Goal: Information Seeking & Learning: Learn about a topic

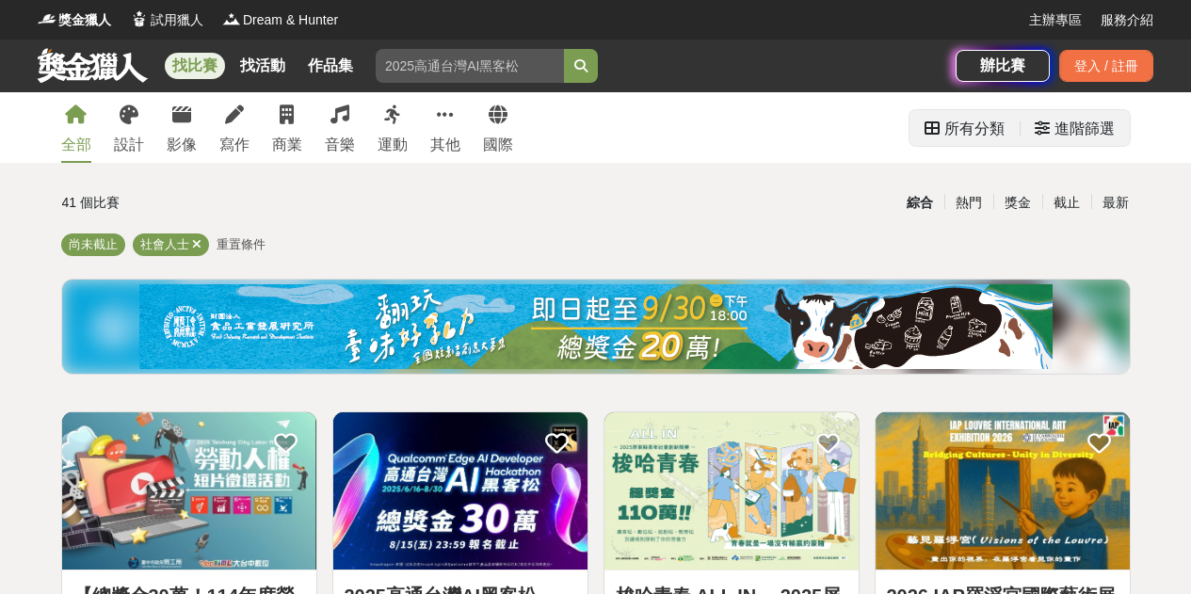
click at [1085, 135] on div "進階篩選" at bounding box center [1084, 129] width 60 height 38
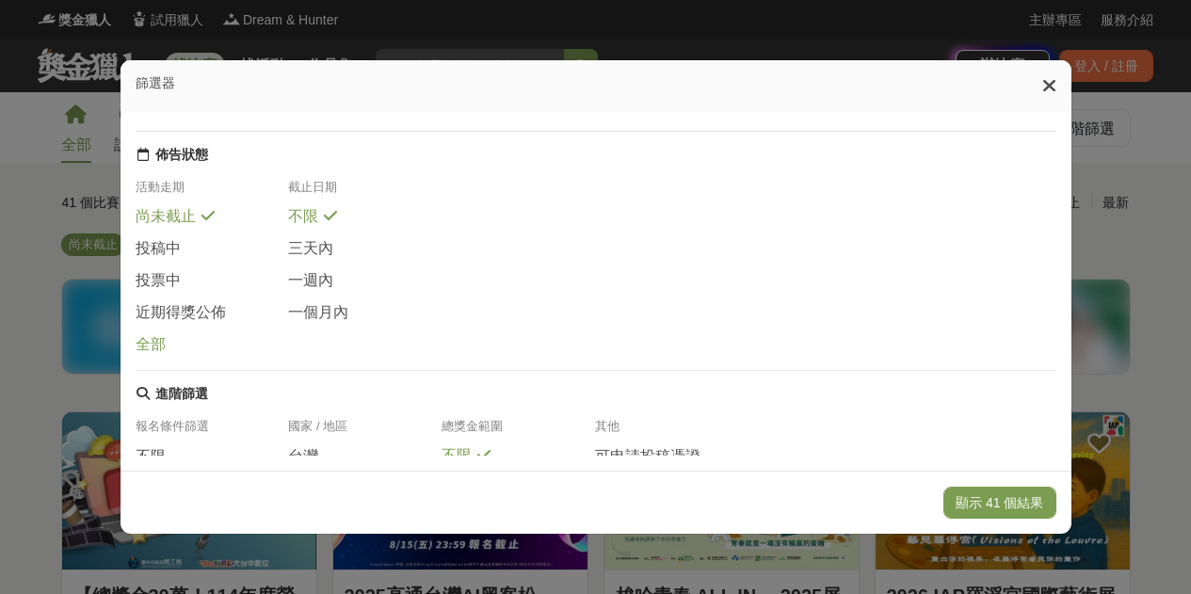
scroll to position [417, 0]
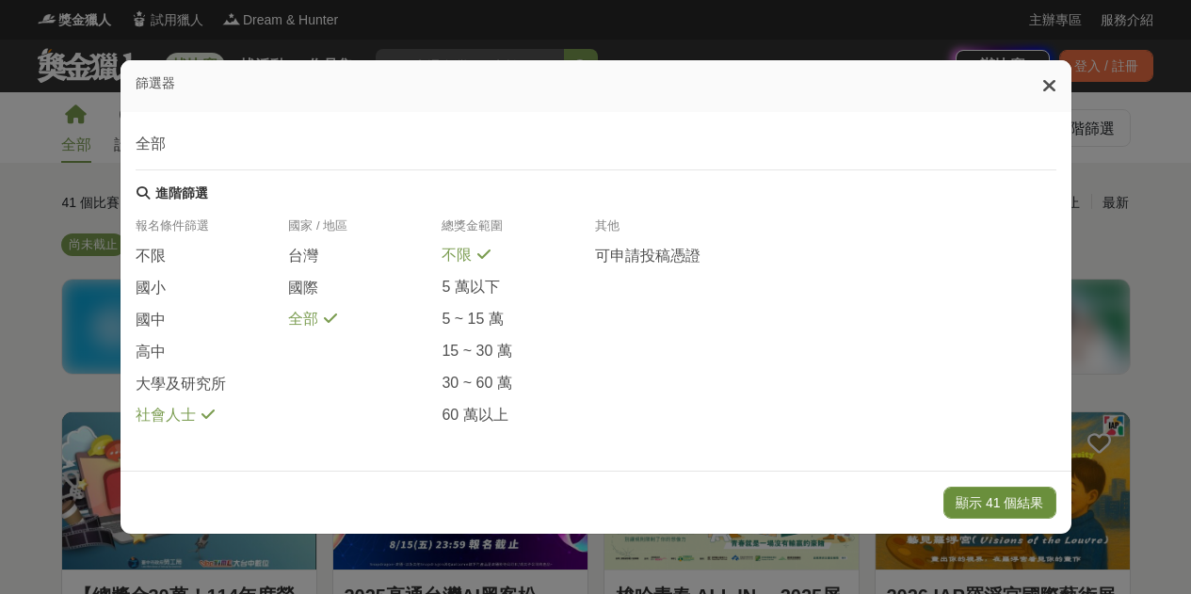
click at [1030, 493] on button "顯示 41 個結果" at bounding box center [999, 503] width 112 height 32
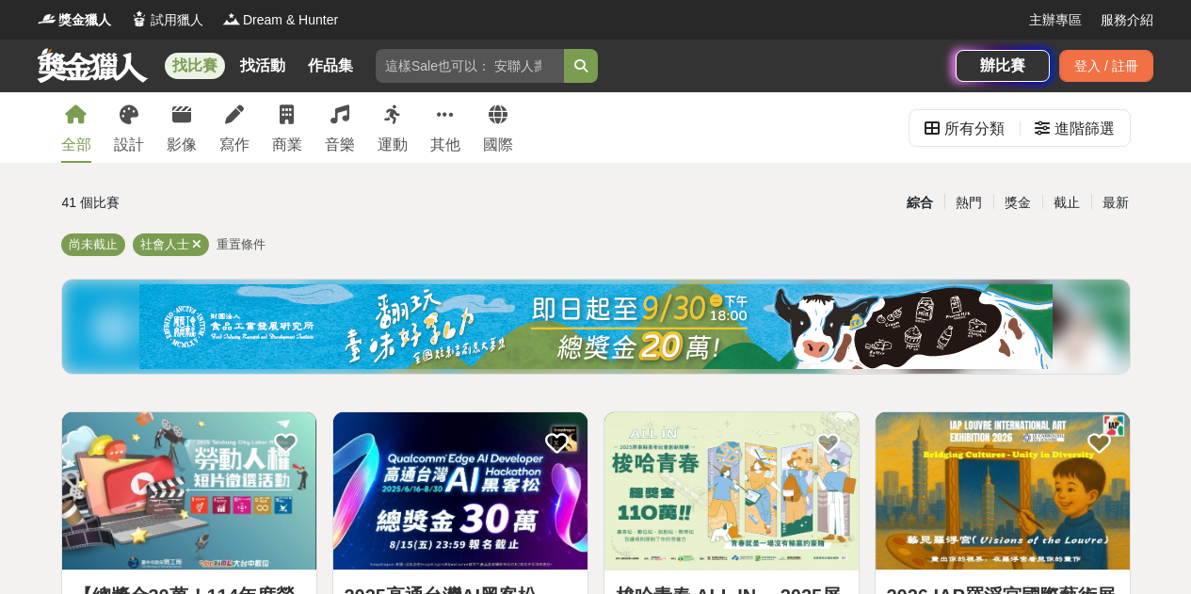
click at [707, 327] on img at bounding box center [595, 326] width 913 height 85
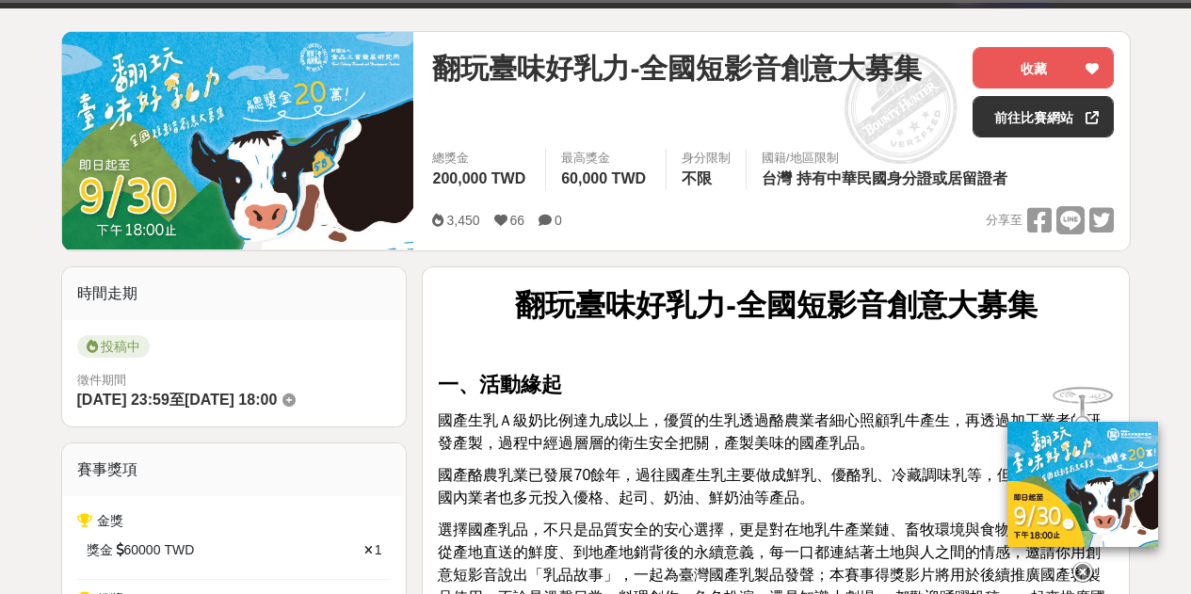
scroll to position [188, 0]
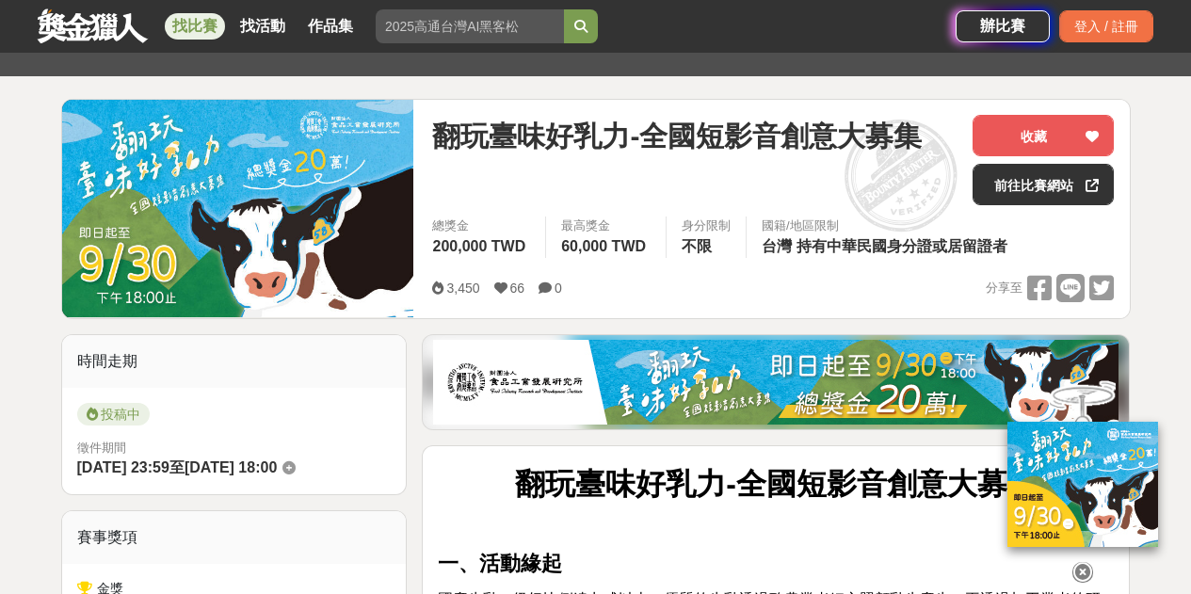
click at [1054, 528] on img at bounding box center [1082, 484] width 151 height 125
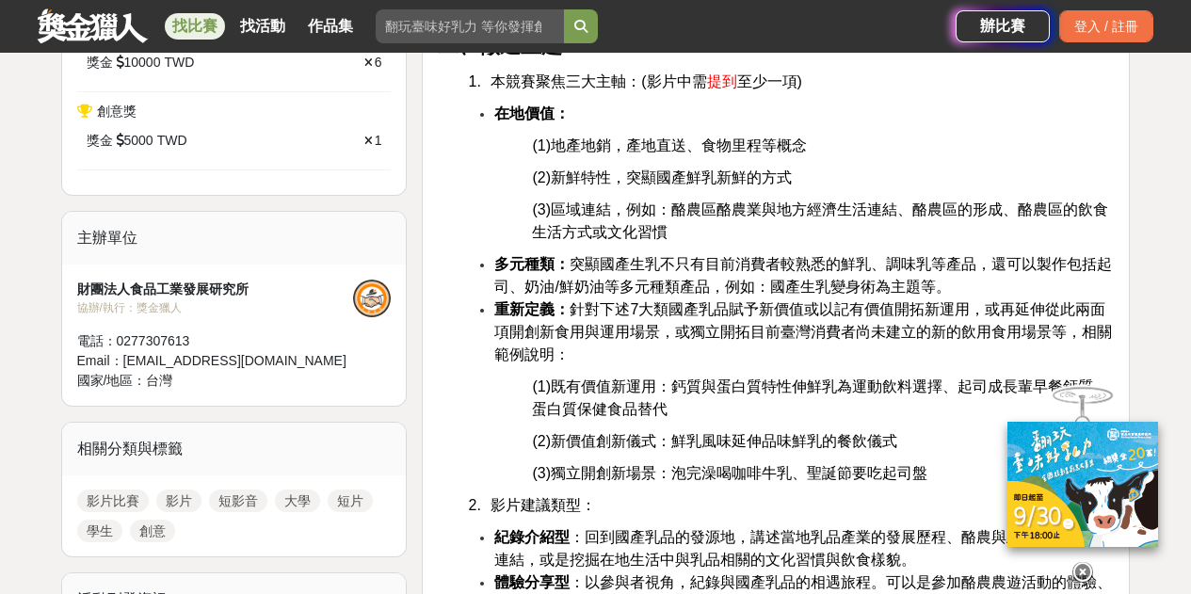
scroll to position [1035, 0]
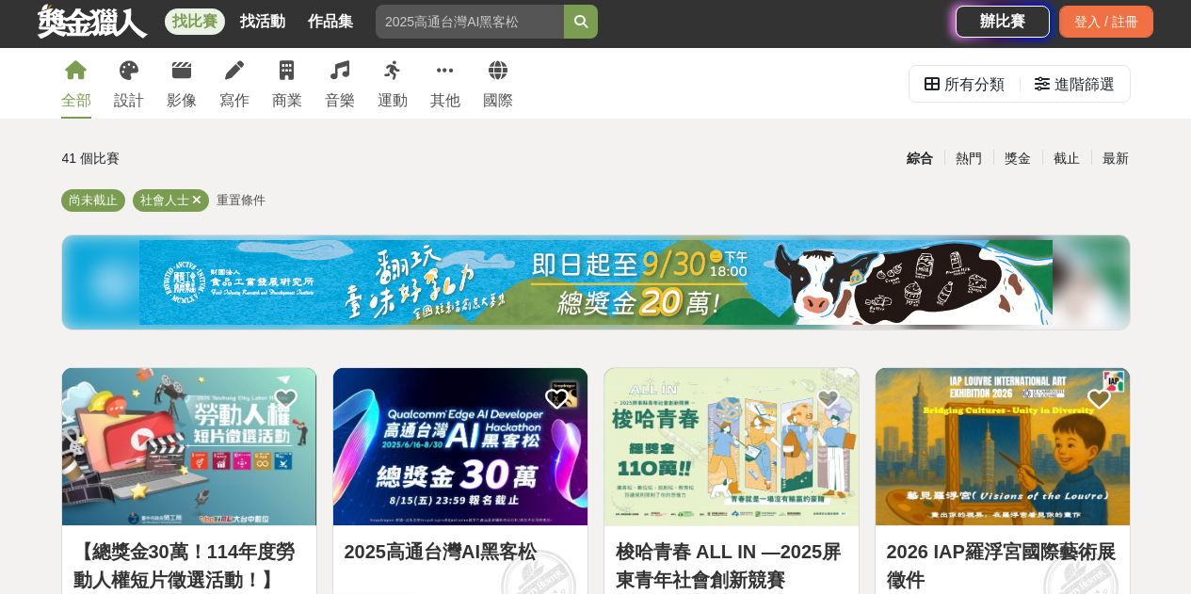
scroll to position [282, 0]
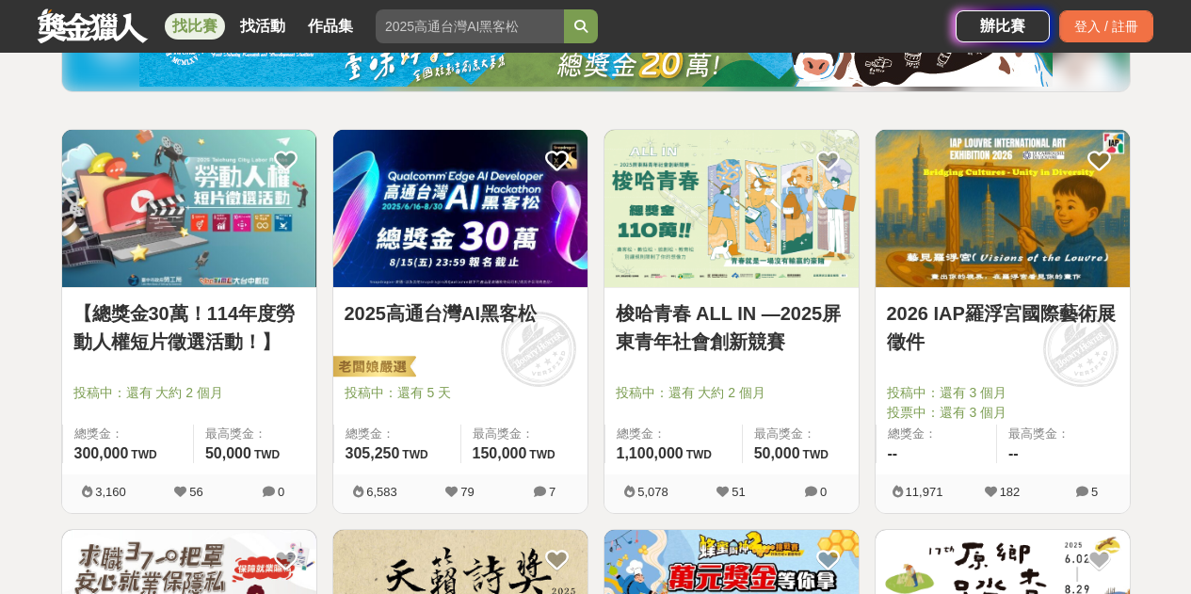
click at [1019, 258] on img at bounding box center [1002, 208] width 254 height 157
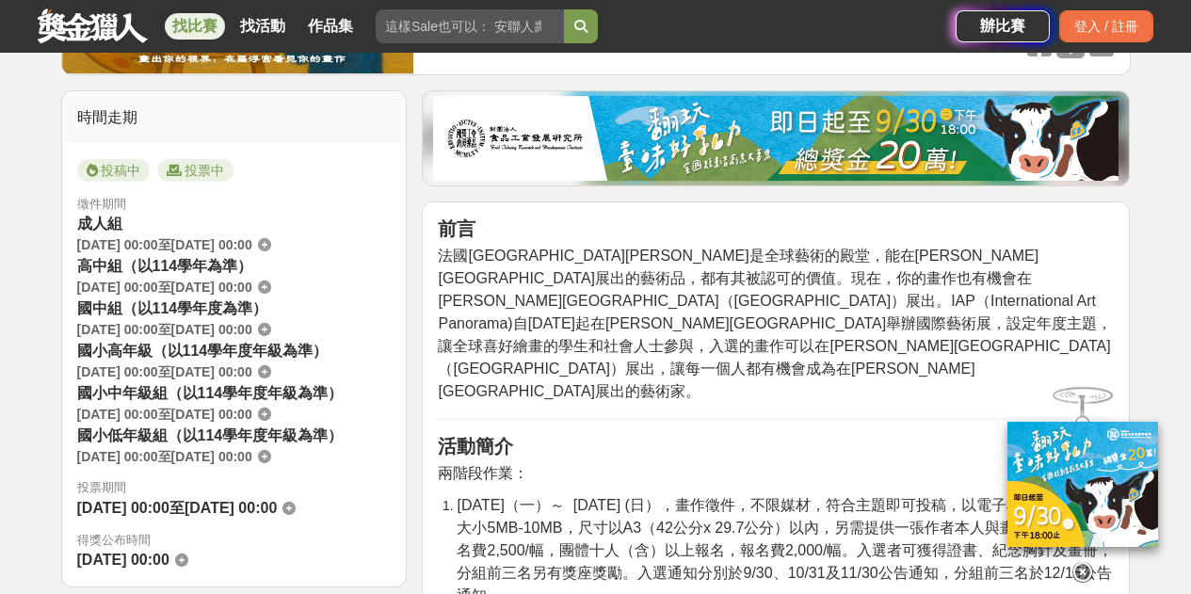
scroll to position [471, 0]
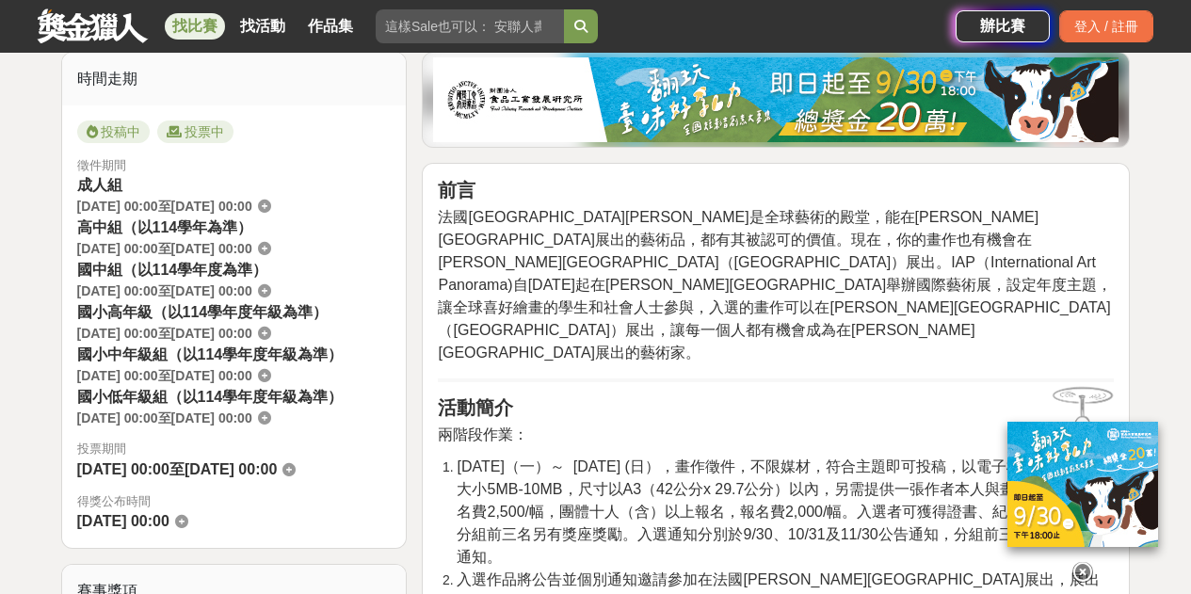
click at [1086, 565] on icon at bounding box center [1082, 572] width 21 height 21
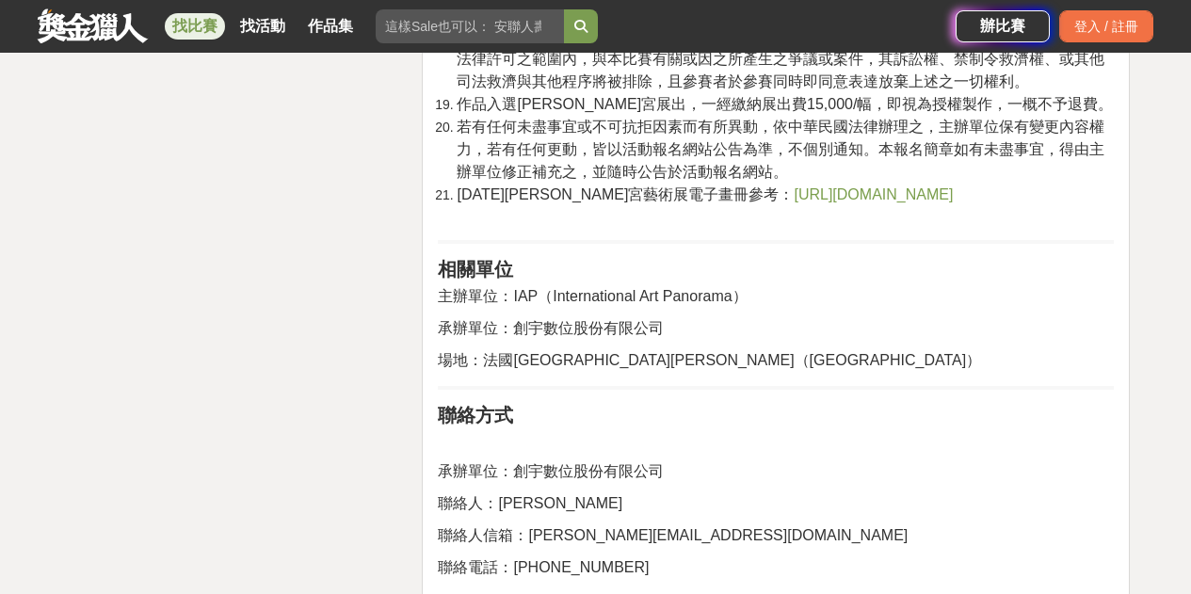
scroll to position [4141, 0]
click at [793, 203] on span "https://book.yunzhan365.com/umhx/spct/mobile/index.html#p=1" at bounding box center [872, 195] width 159 height 16
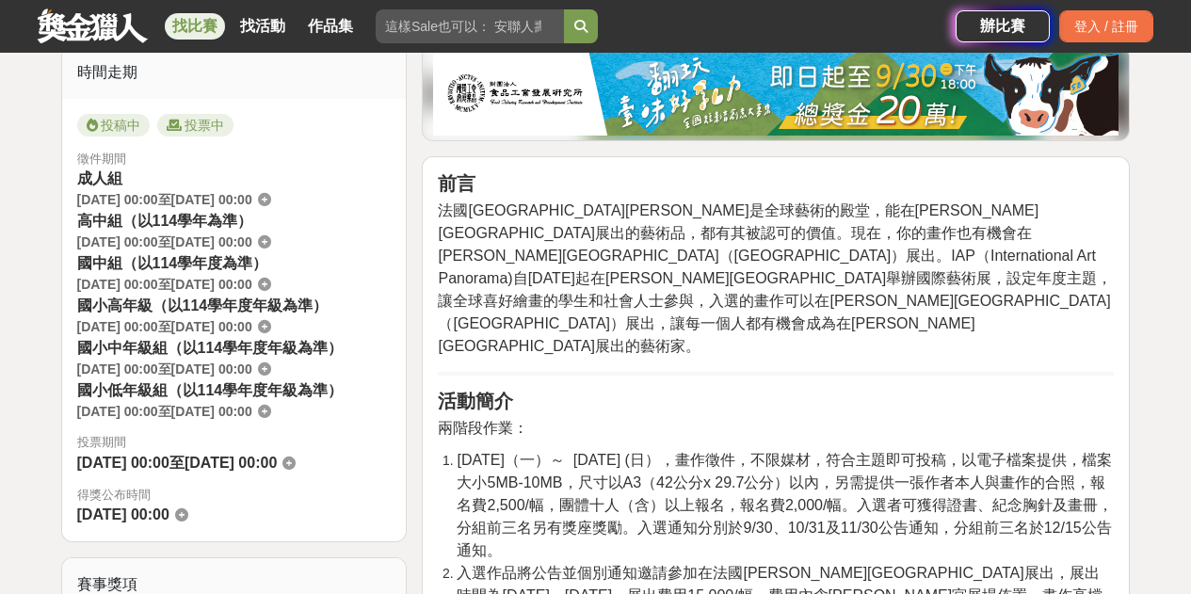
scroll to position [565, 0]
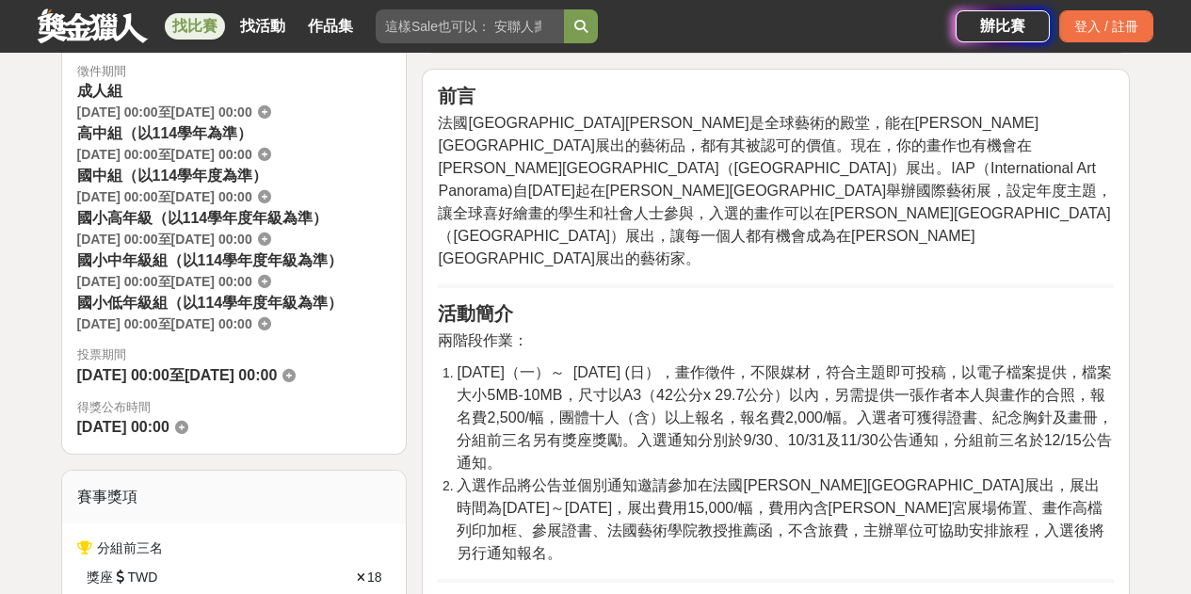
click at [271, 116] on icon at bounding box center [264, 111] width 13 height 13
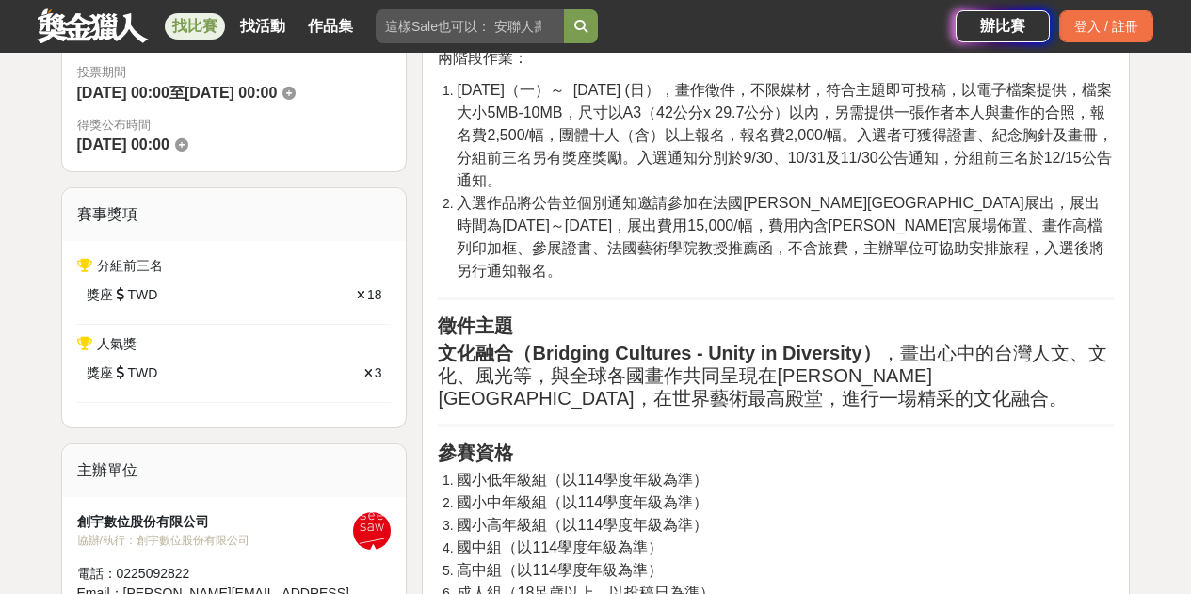
scroll to position [1224, 0]
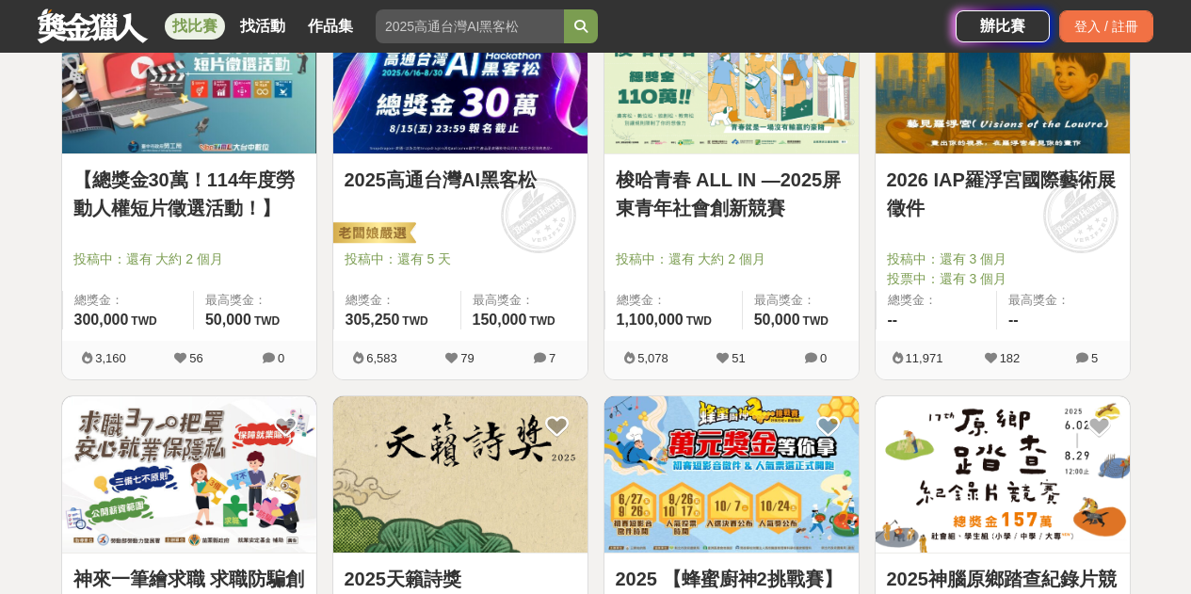
scroll to position [282, 0]
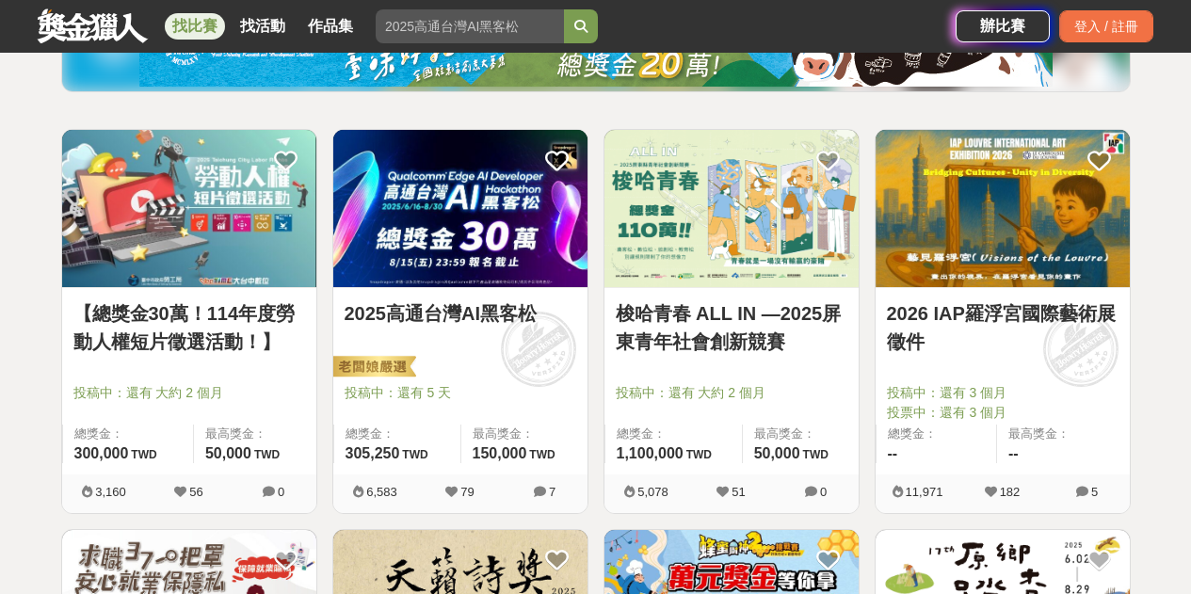
click at [760, 310] on link "梭哈青春 ALL IN —2025屏東青年社會創新競賽" at bounding box center [732, 327] width 232 height 56
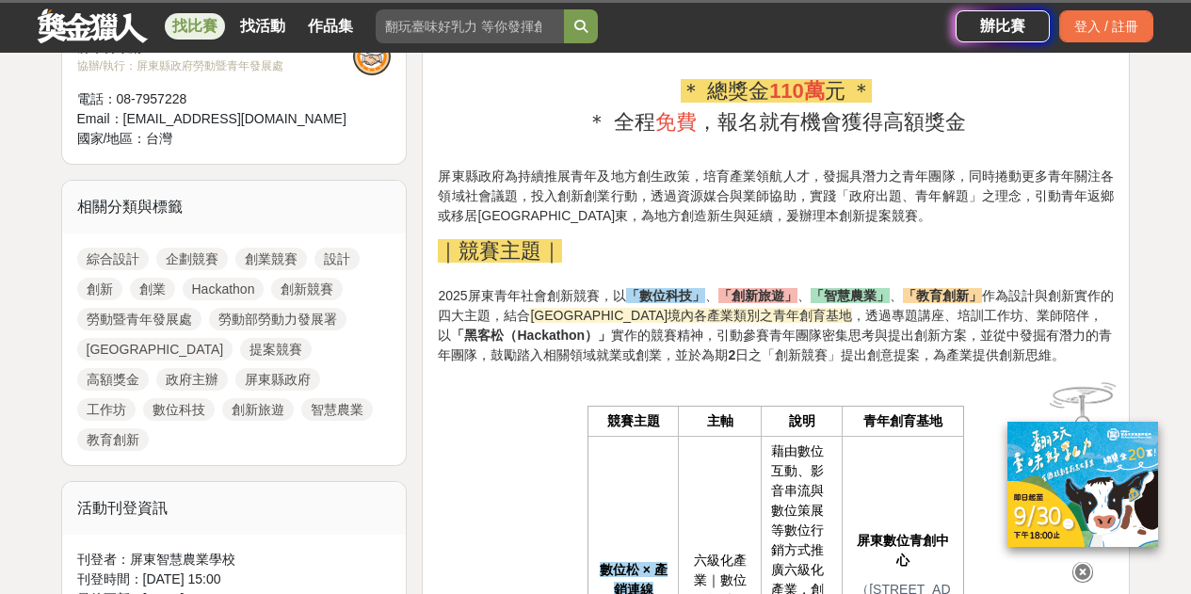
scroll to position [753, 0]
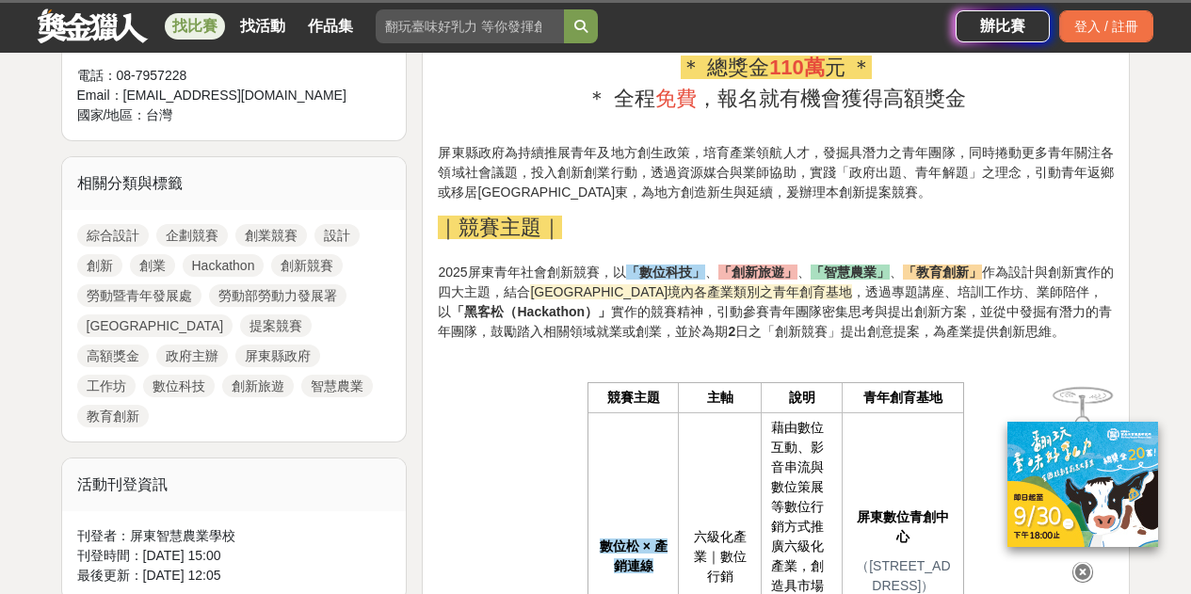
click at [1078, 562] on icon at bounding box center [1082, 572] width 21 height 21
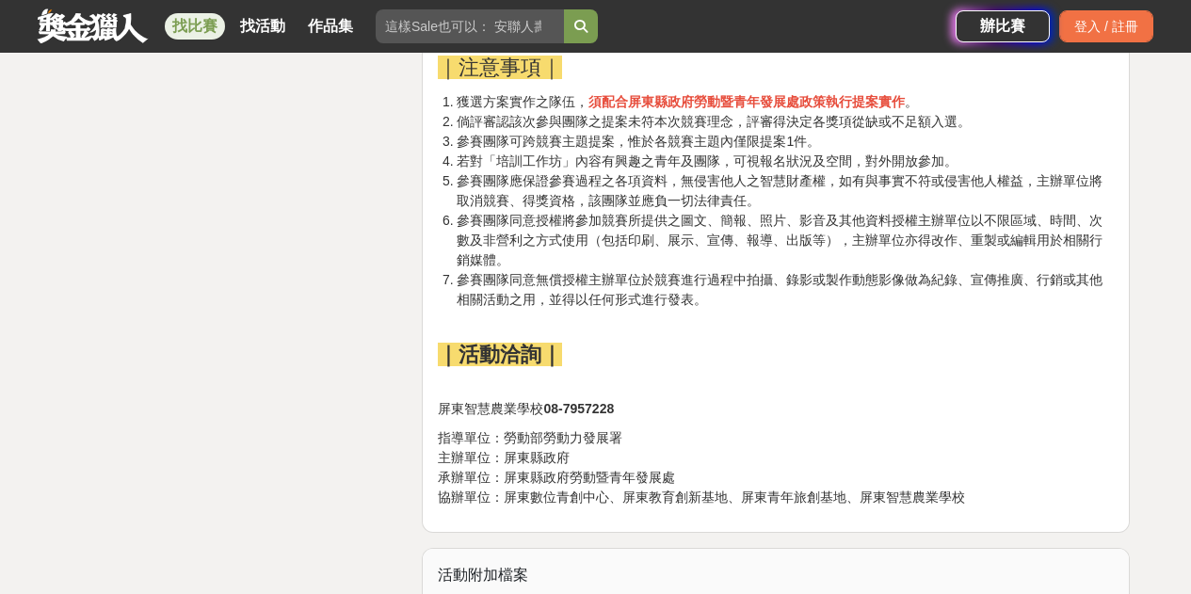
scroll to position [4706, 0]
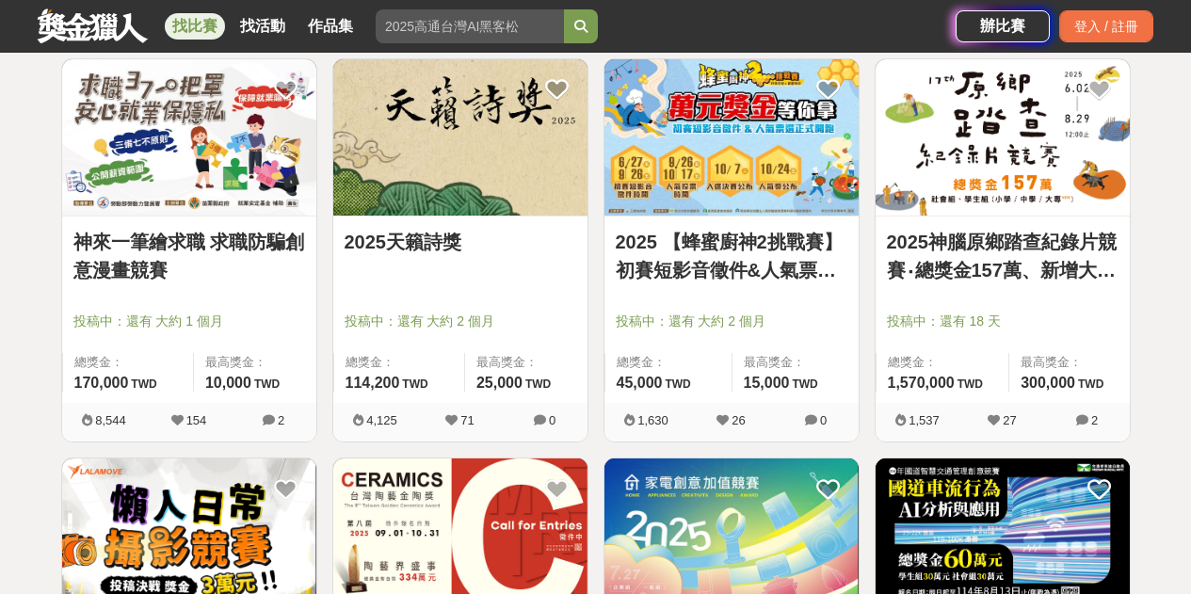
scroll to position [659, 0]
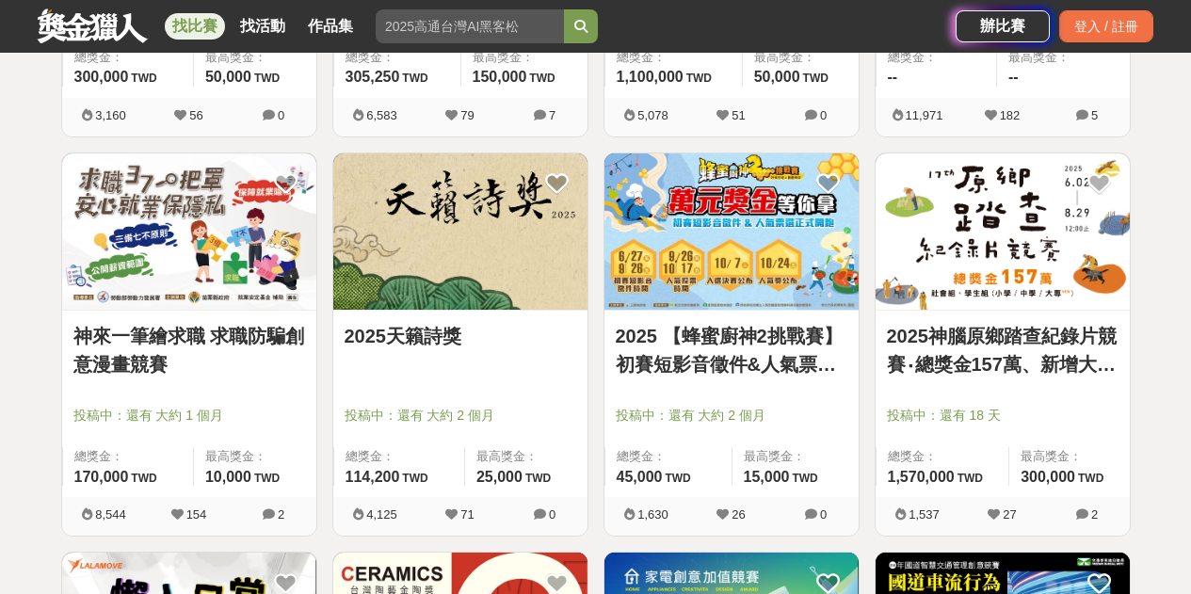
click at [214, 223] on img at bounding box center [189, 231] width 254 height 157
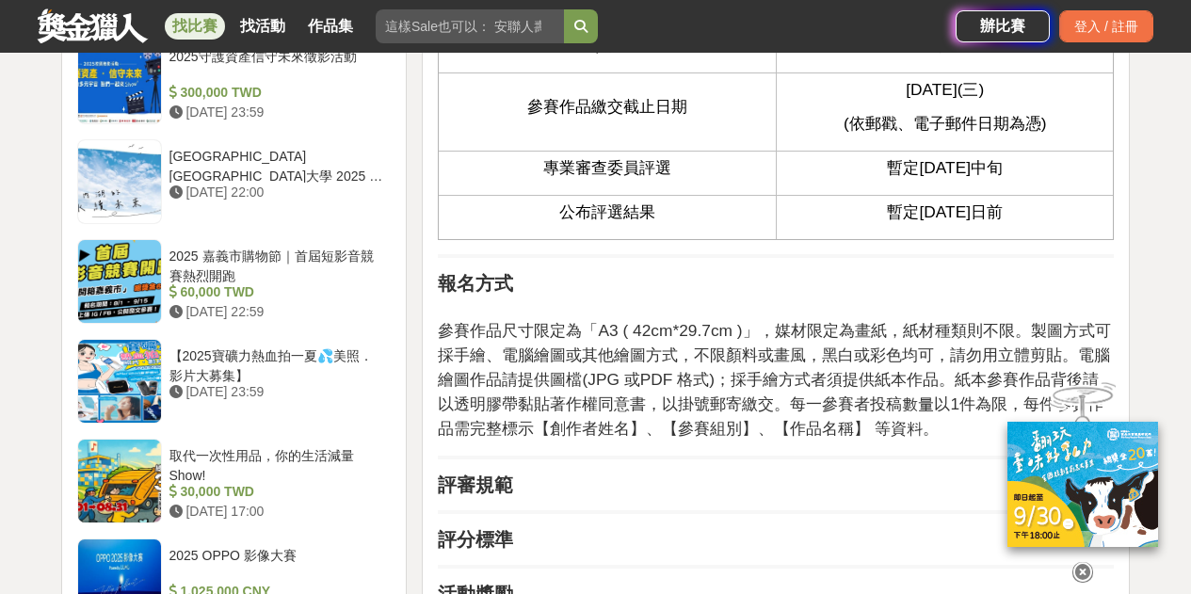
scroll to position [2071, 0]
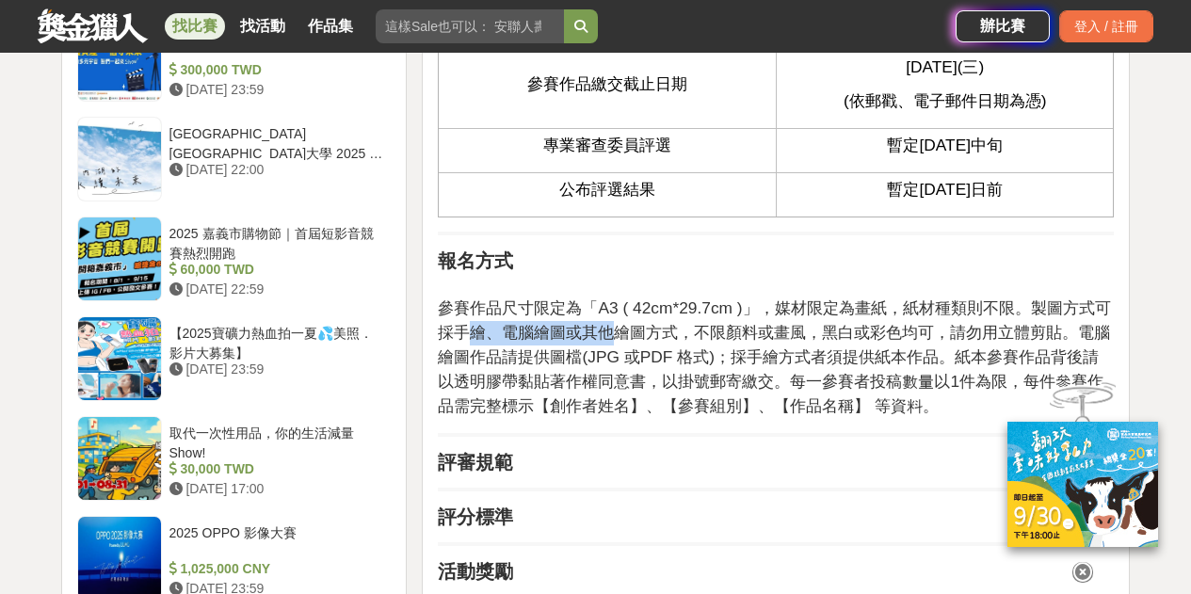
drag, startPoint x: 471, startPoint y: 340, endPoint x: 619, endPoint y: 328, distance: 149.2
click at [610, 326] on span "參賽作品尺寸限定為「A3 ( 42cm*29.7cm )」，媒材限定為畫紙，紙材種類則不限。製圖方式可採手繪、電腦繪圖或其他繪圖方式，不限顏料或畫風，黑白或彩…" at bounding box center [774, 356] width 672 height 117
click at [740, 350] on span "參賽作品尺寸限定為「A3 ( 42cm*29.7cm )」，媒材限定為畫紙，紙材種類則不限。製圖方式可採手繪、電腦繪圖或其他繪圖方式，不限顏料或畫風，黑白或彩…" at bounding box center [774, 356] width 672 height 117
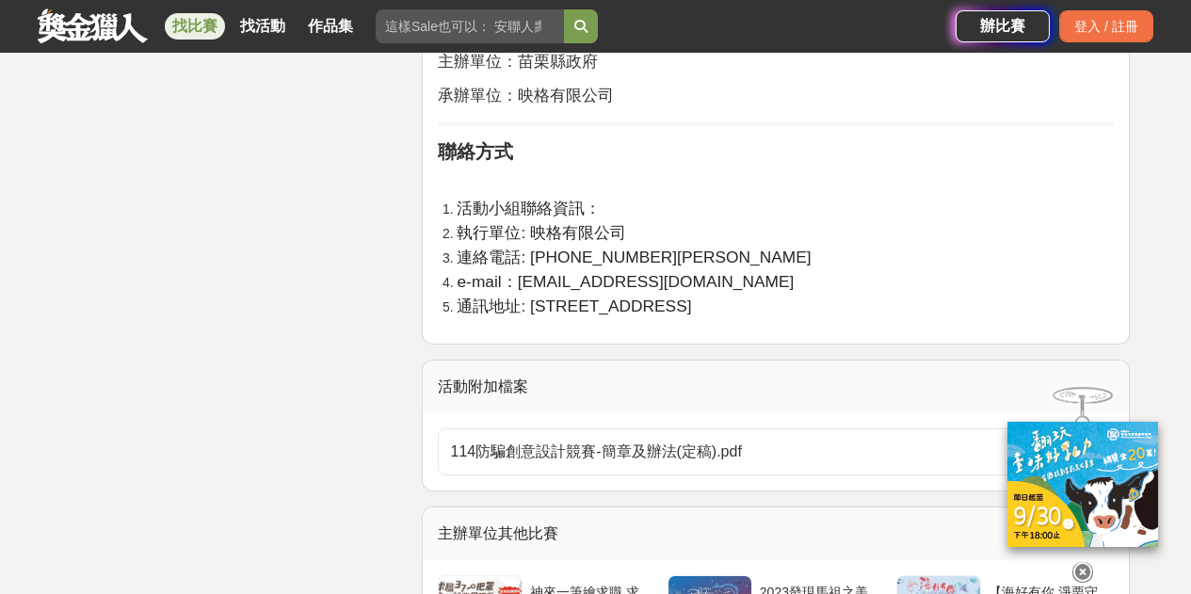
scroll to position [4047, 0]
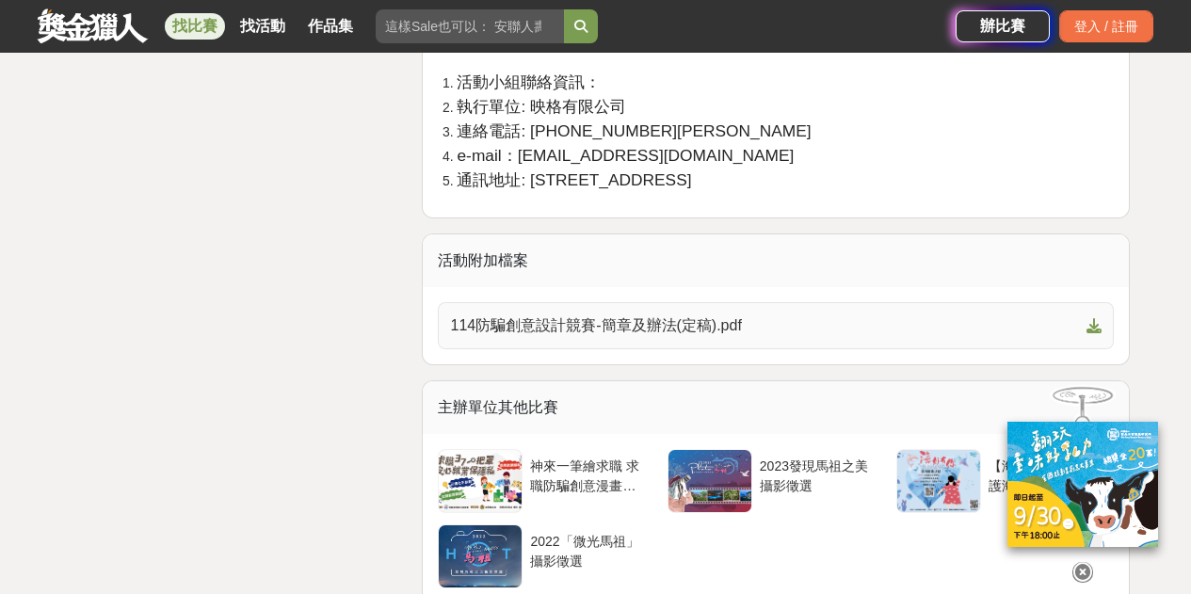
click at [821, 321] on span "114防騙創意設計競賽-簡章及辦法(定稿).pdf" at bounding box center [764, 325] width 629 height 23
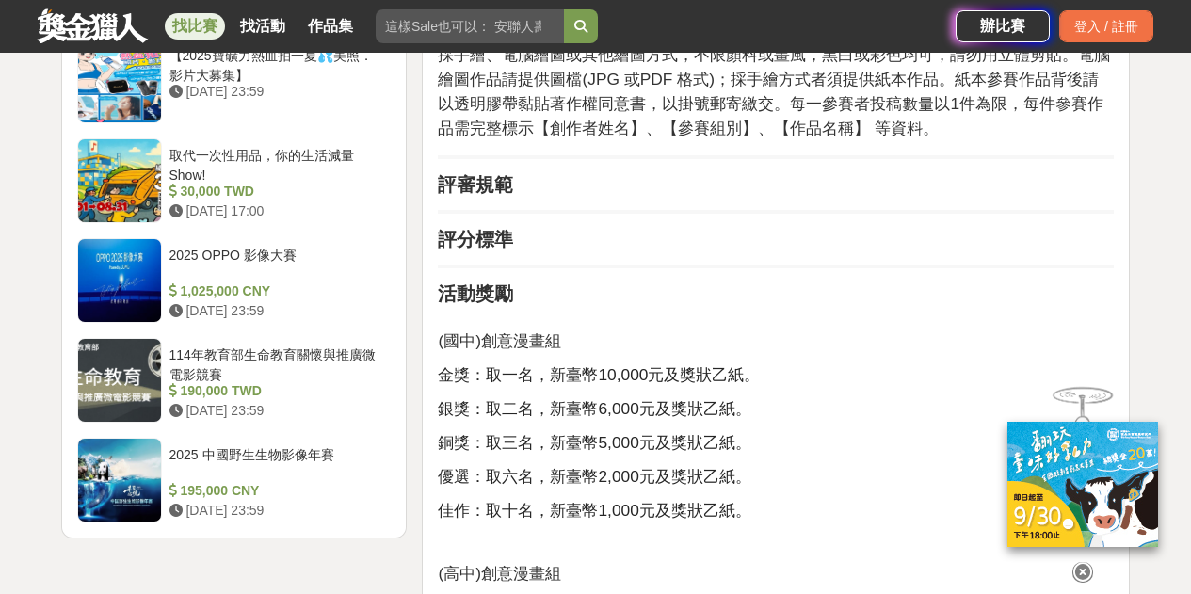
scroll to position [2259, 0]
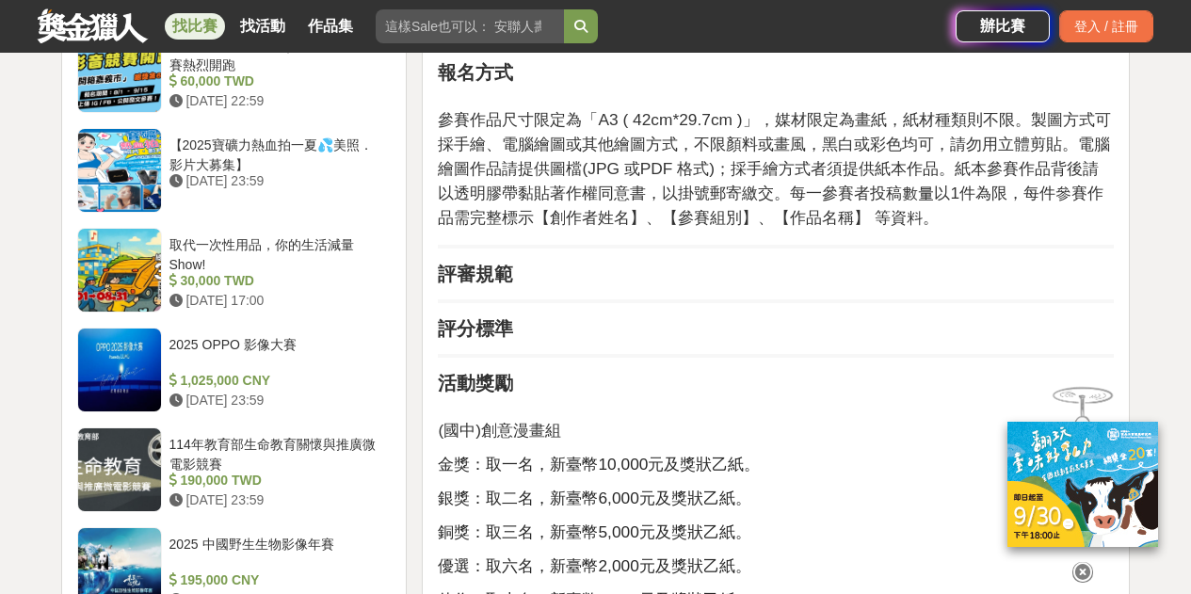
click at [472, 282] on strong "評審規範" at bounding box center [475, 274] width 75 height 21
click at [498, 350] on div "前言 在資訊爆炸的世代，來自四面八方的資訊真真假假，危險的訊息防不勝防，為使青年學子能更了解求職防騙知識，強化安全就業觀念，苗栗縣政府特別舉辦創意漫畫競賽，並…" at bounding box center [776, 186] width 676 height 3591
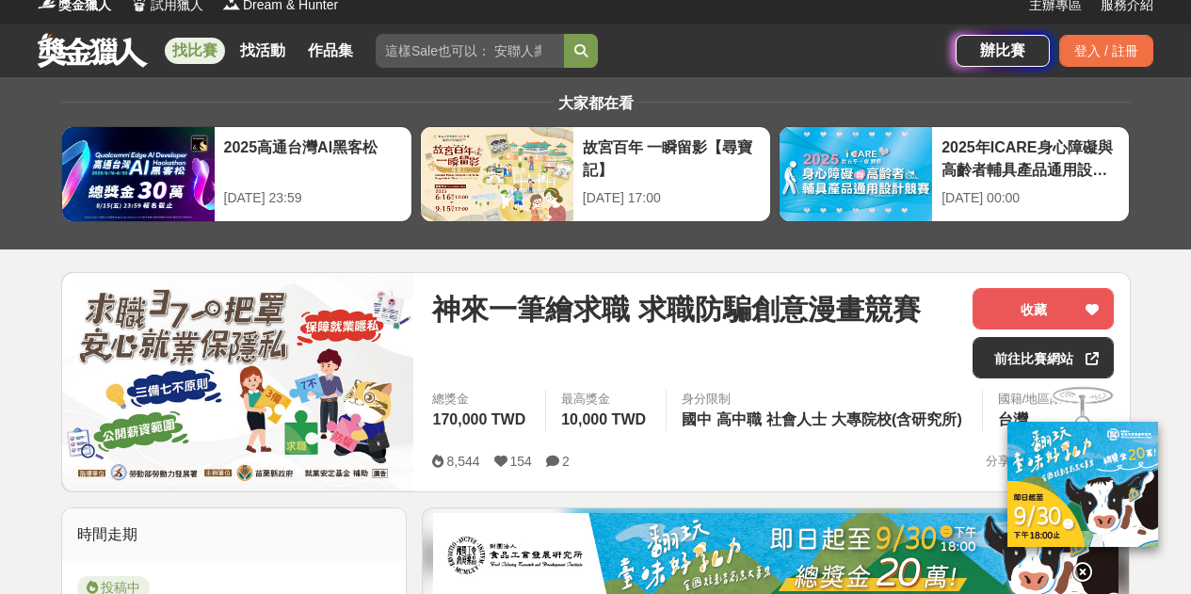
scroll to position [188, 0]
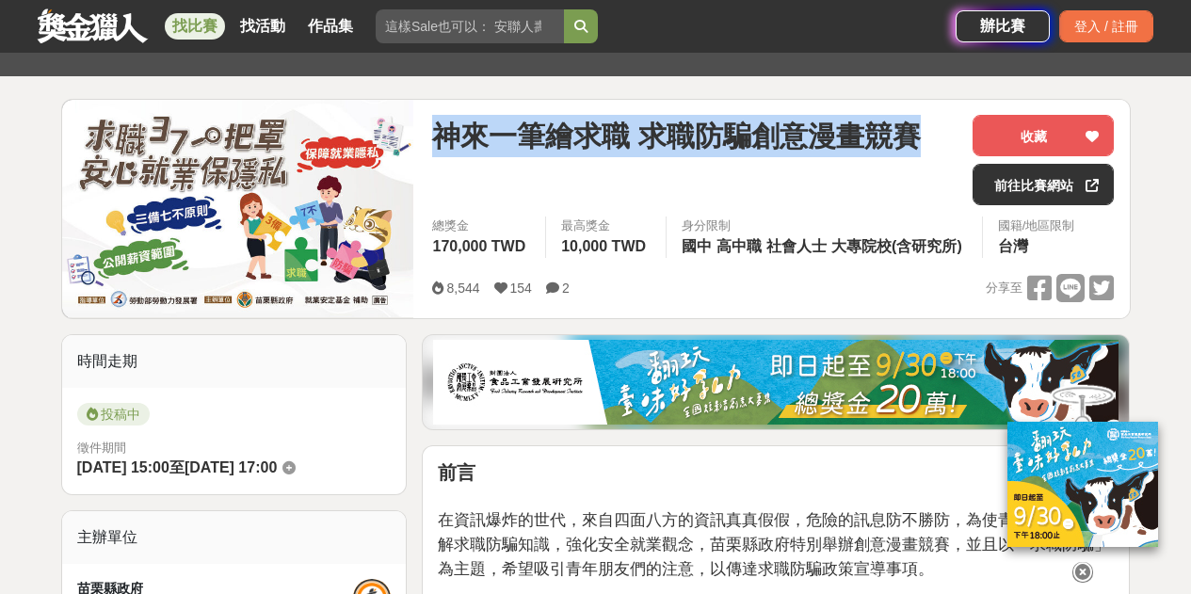
drag, startPoint x: 427, startPoint y: 138, endPoint x: 925, endPoint y: 136, distance: 497.9
click at [925, 136] on div "神來一筆繪求職 求職防騙創意漫畫競賽 收藏 前往比賽網站 總獎金 170,000 TWD 最高獎金 10,000 TWD 身分限制 國中 高中職 社會人士 大…" at bounding box center [773, 209] width 712 height 218
copy span "神來一筆繪求職 求職防騙創意漫畫競賽"
click at [1034, 181] on link "前往比賽網站" at bounding box center [1042, 184] width 141 height 41
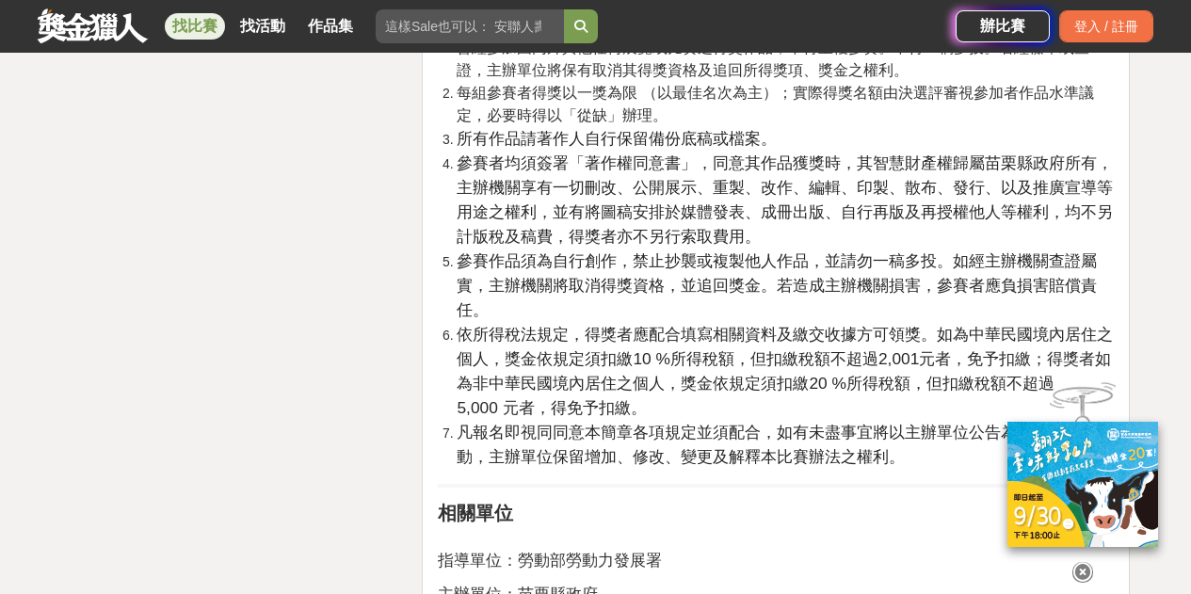
scroll to position [3200, 0]
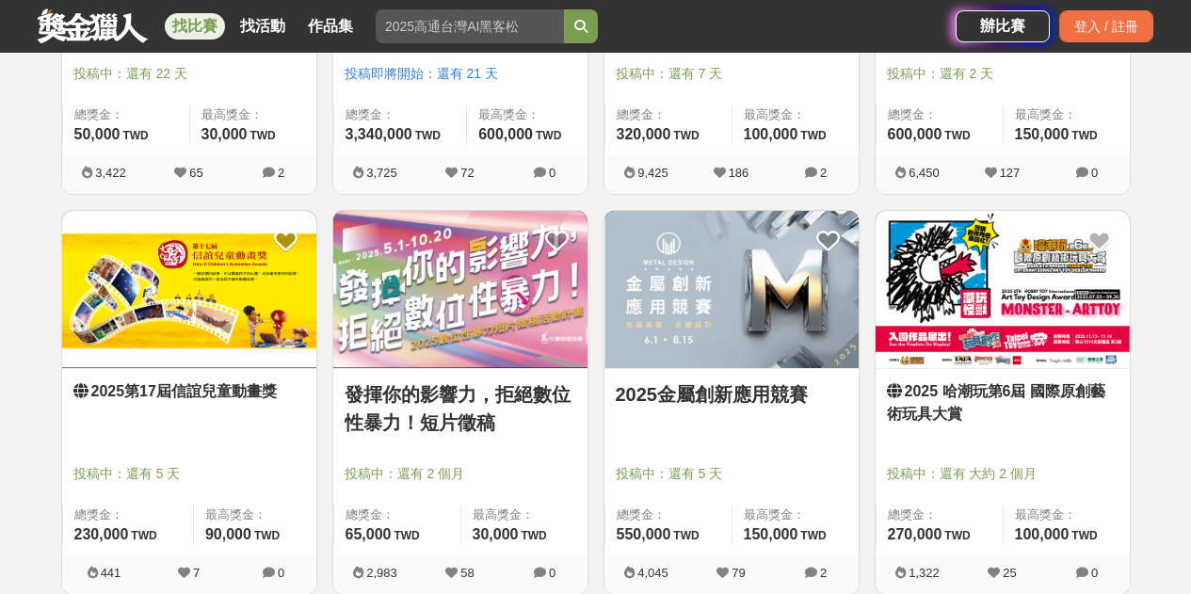
scroll to position [1506, 0]
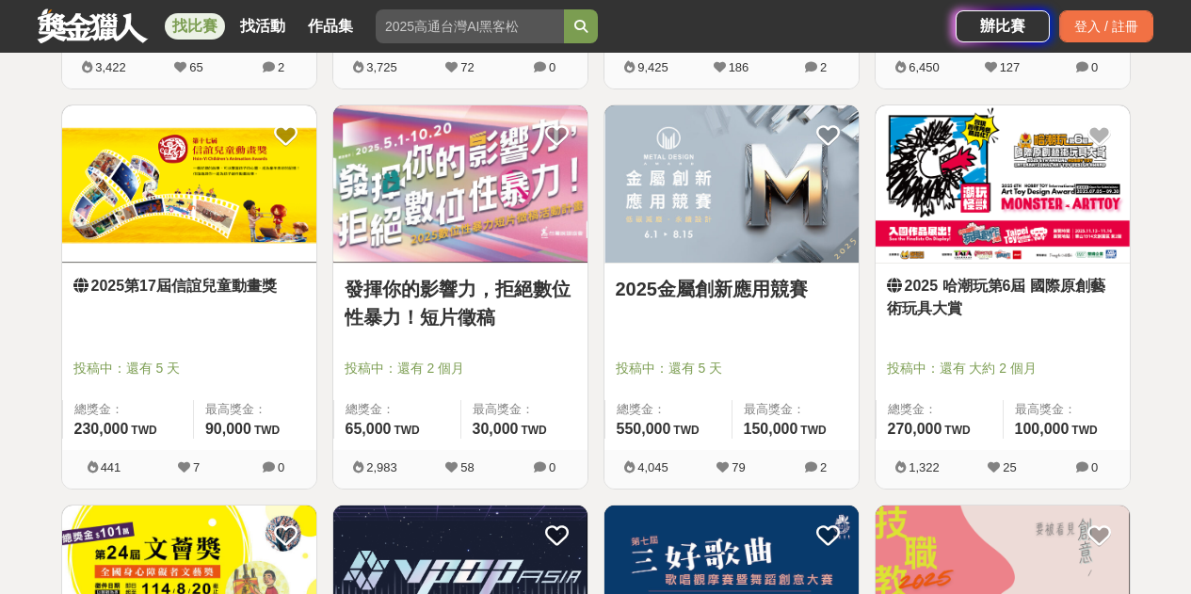
click at [970, 303] on link "2025 哈潮玩第6屆 國際原創藝術玩具大賞" at bounding box center [1003, 297] width 232 height 45
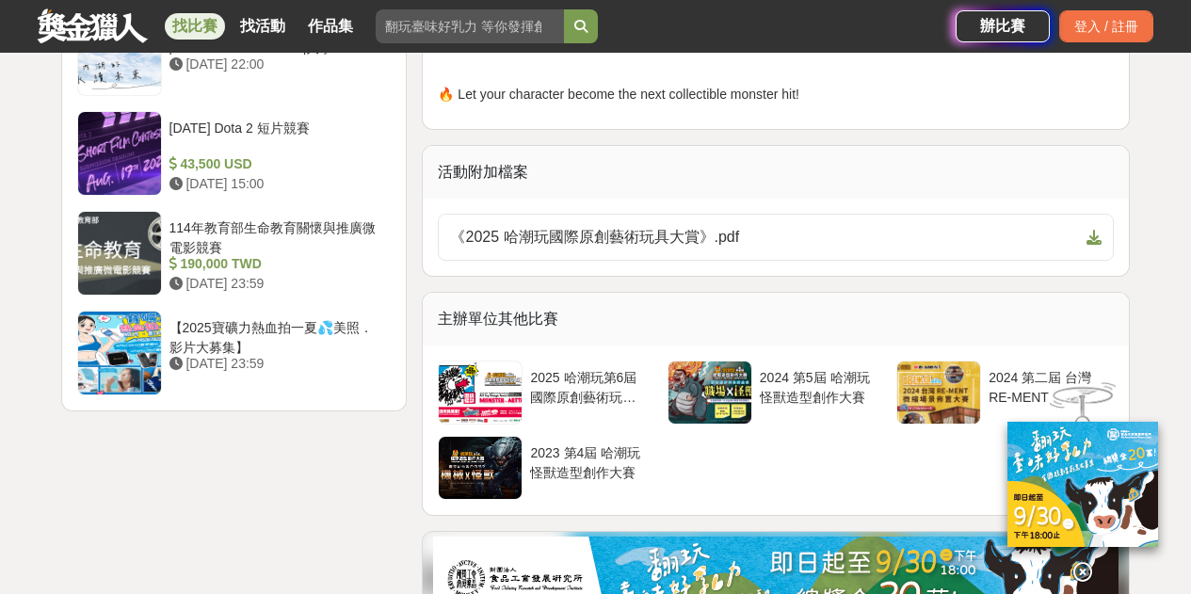
scroll to position [2541, 0]
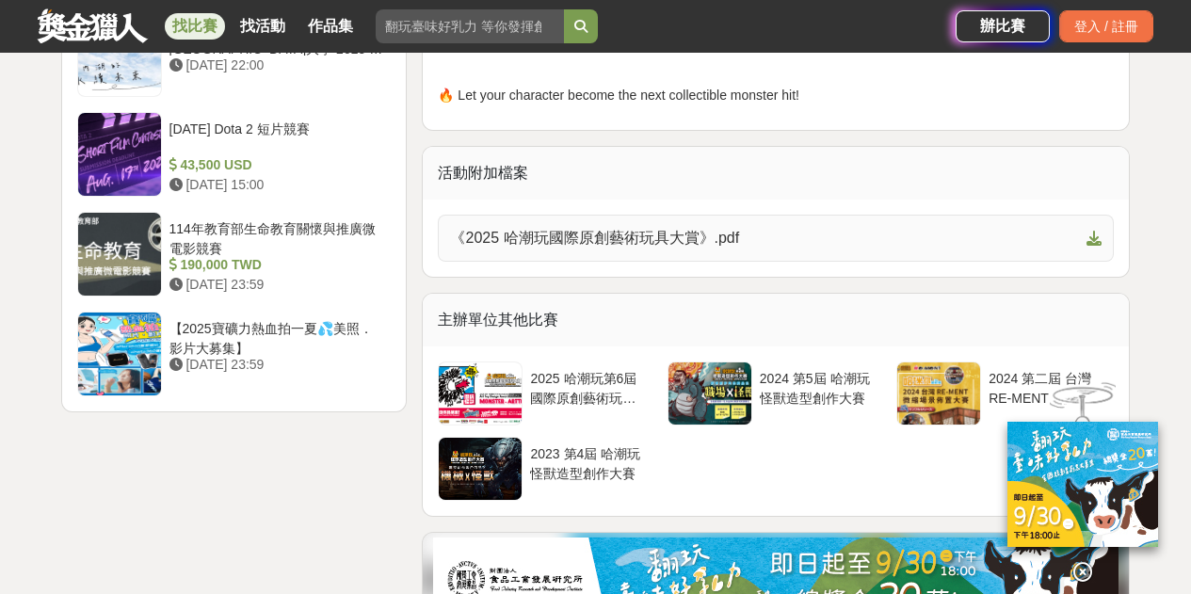
click at [602, 249] on span "《2025 哈潮玩國際原創藝術玩具大賞》.pdf" at bounding box center [764, 238] width 629 height 23
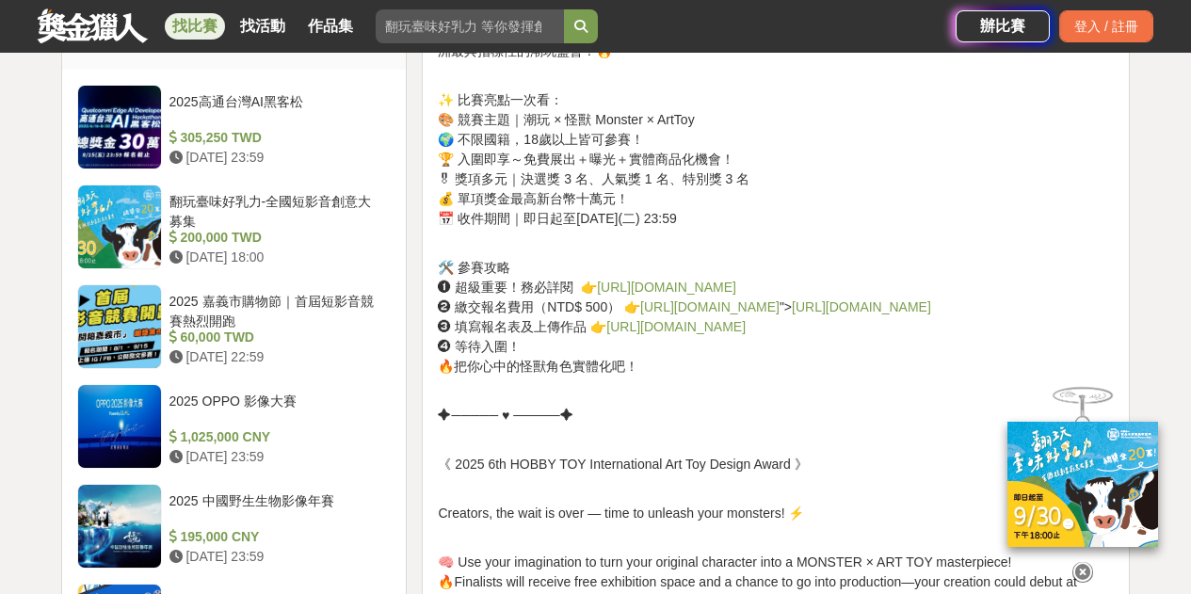
scroll to position [1600, 0]
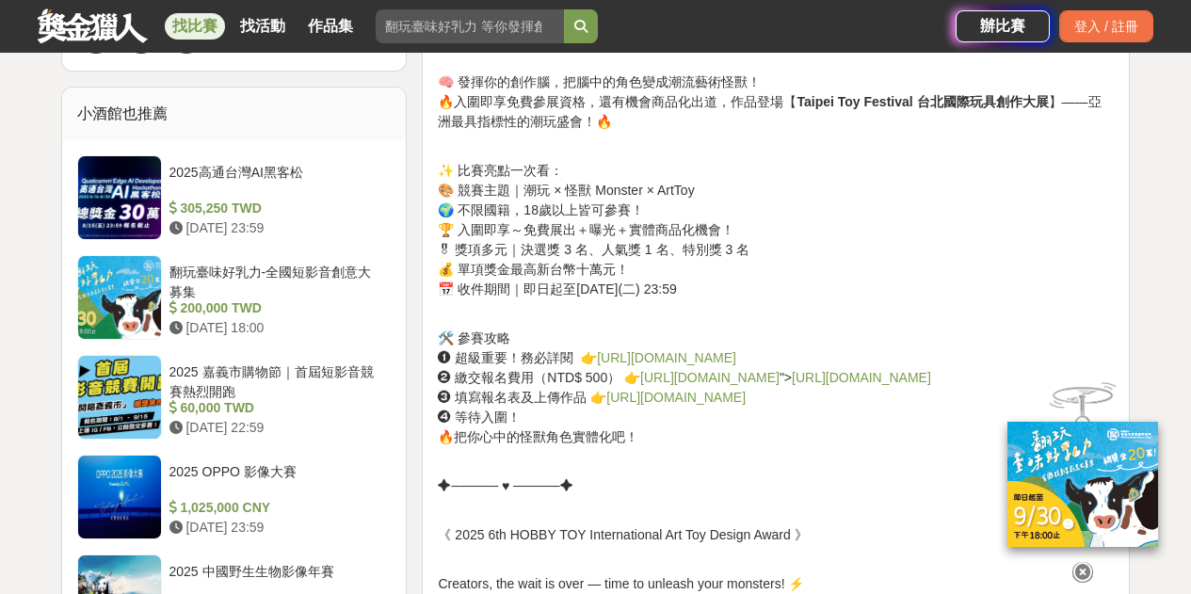
click at [683, 351] on link "https://lihi.cc/ImcLa" at bounding box center [666, 357] width 139 height 15
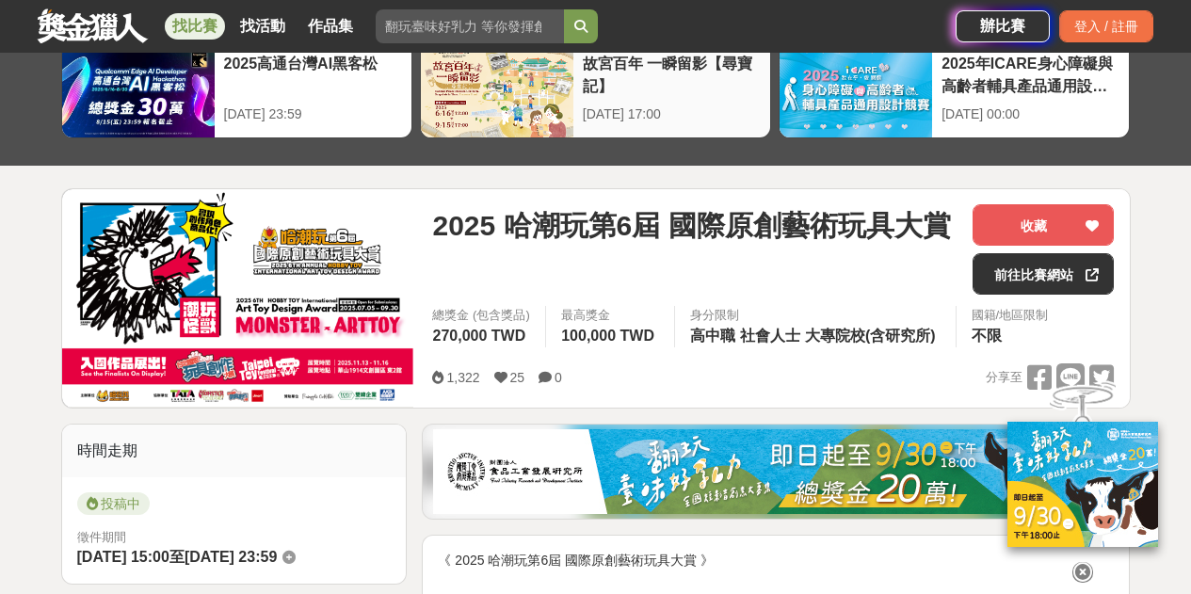
scroll to position [0, 0]
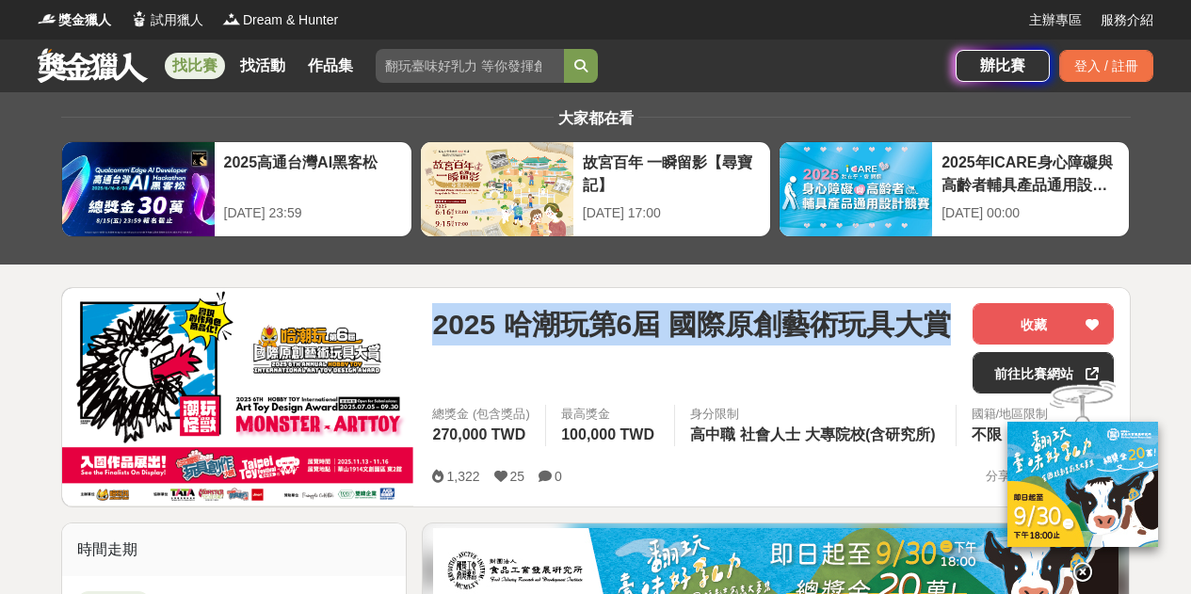
drag, startPoint x: 431, startPoint y: 321, endPoint x: 958, endPoint y: 317, distance: 527.1
click at [958, 317] on div "2025 哈潮玩第6屆 國際原創藝術玩具大賞 收藏 前往比賽網站 總獎金 (包含獎品) 270,000 TWD 最高獎金 100,000 TWD 身分限制 高…" at bounding box center [773, 397] width 712 height 218
copy span "2025 哈潮玩第6屆 國際原創藝術玩具大賞"
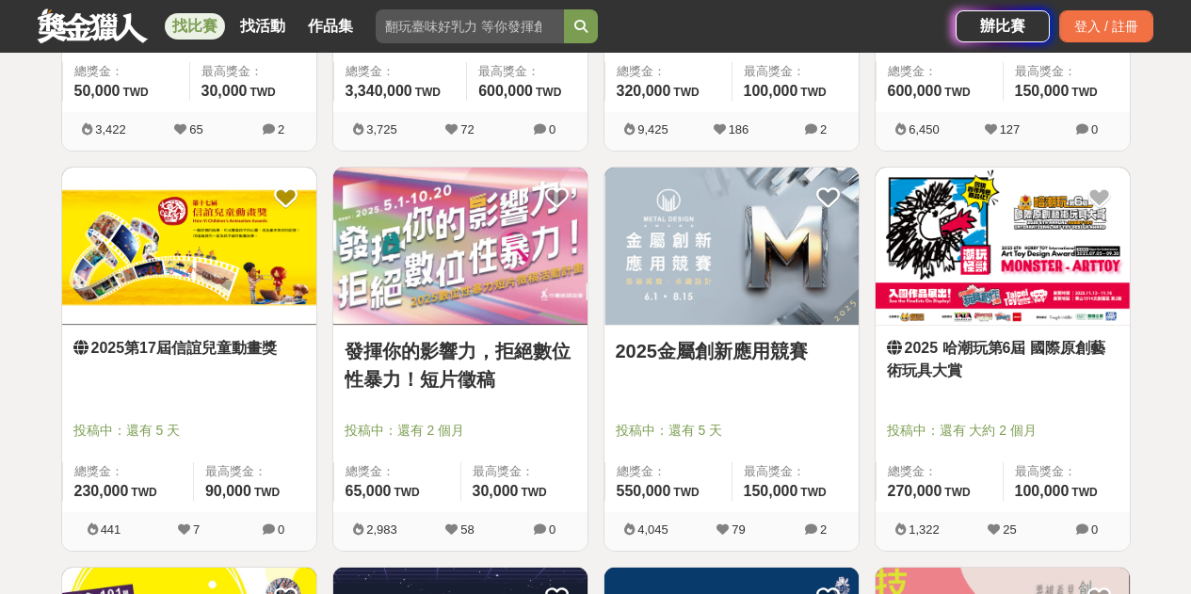
scroll to position [1506, 0]
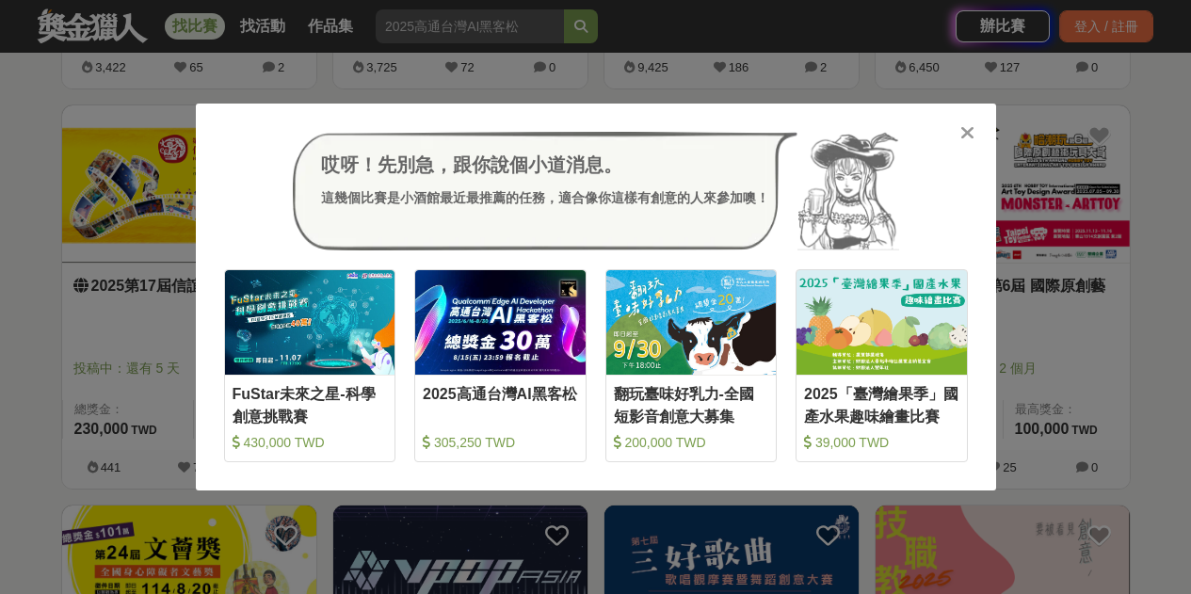
click at [968, 123] on div at bounding box center [967, 131] width 19 height 19
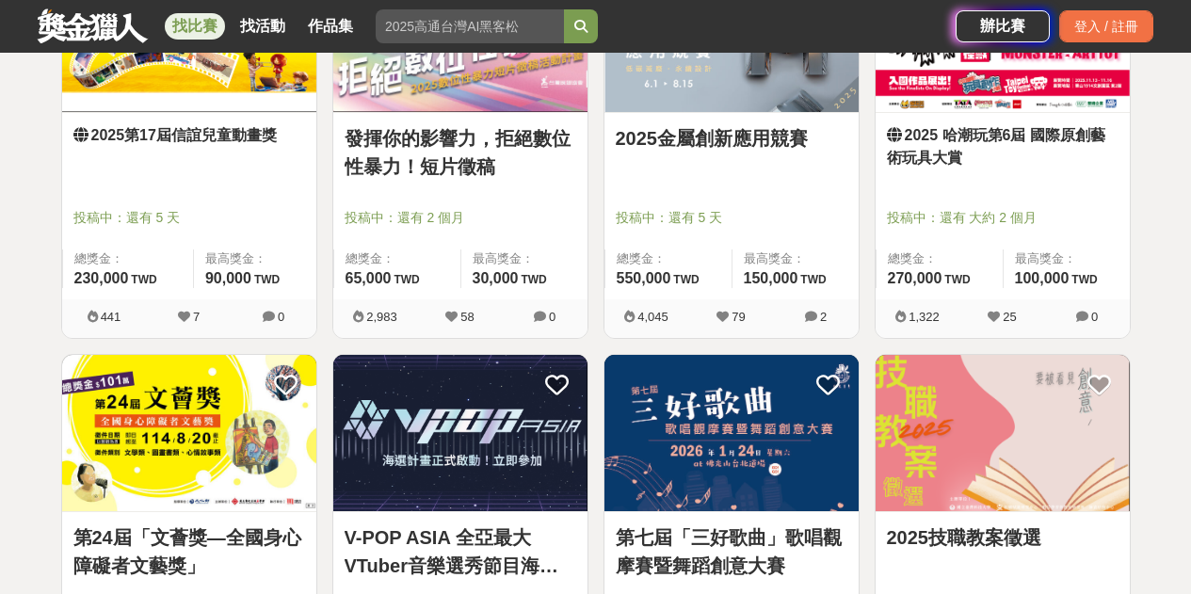
scroll to position [1788, 0]
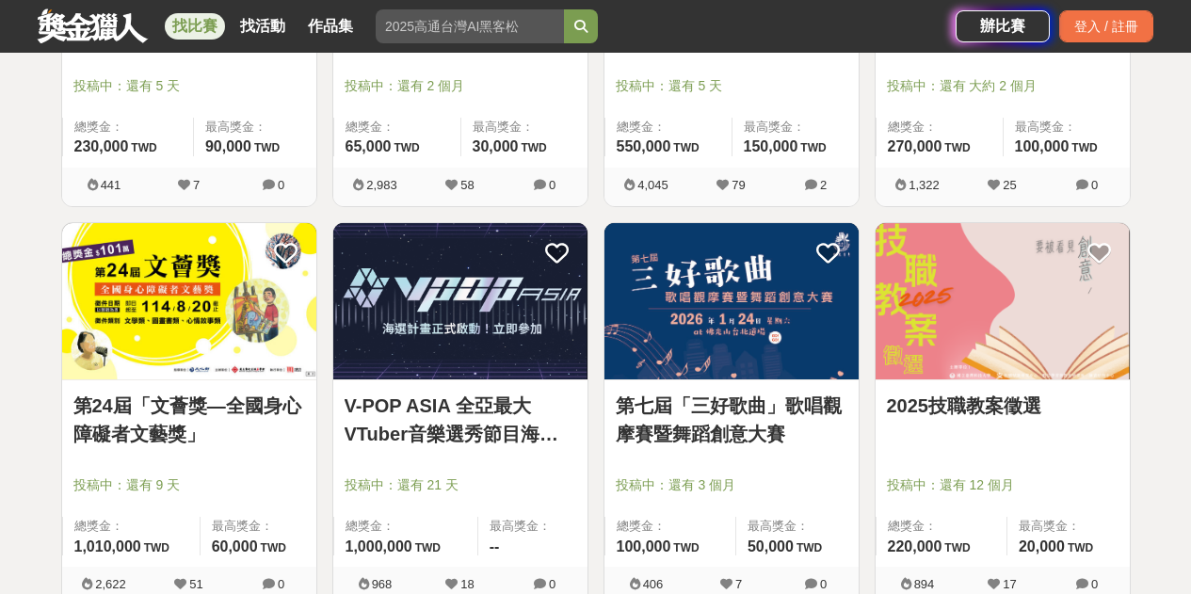
click at [1002, 329] on img at bounding box center [1002, 301] width 254 height 157
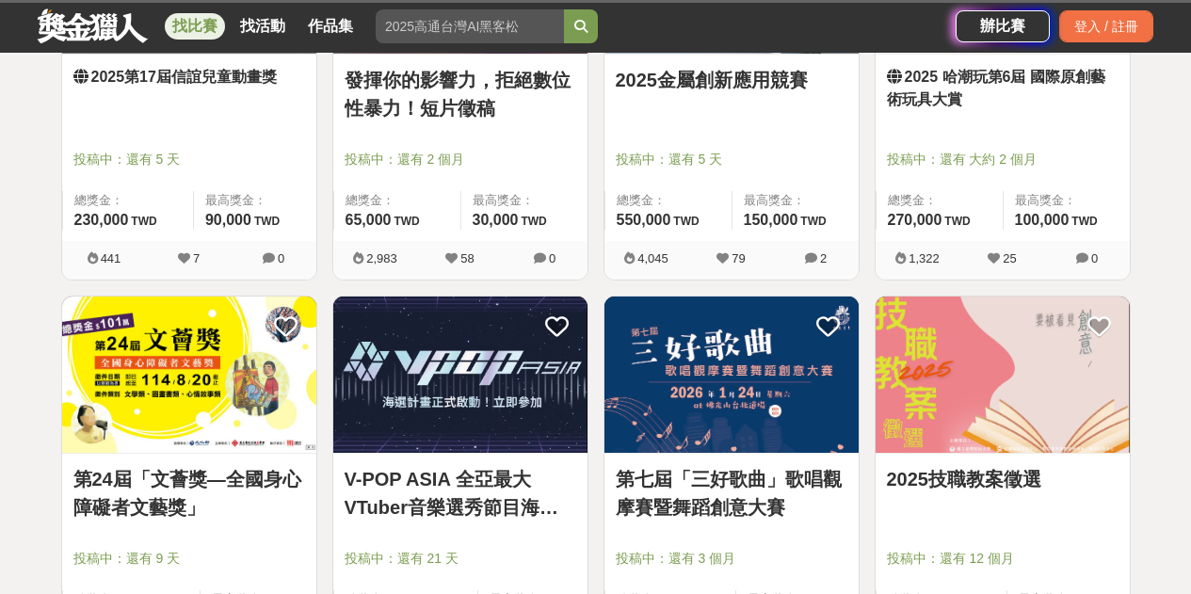
scroll to position [1788, 0]
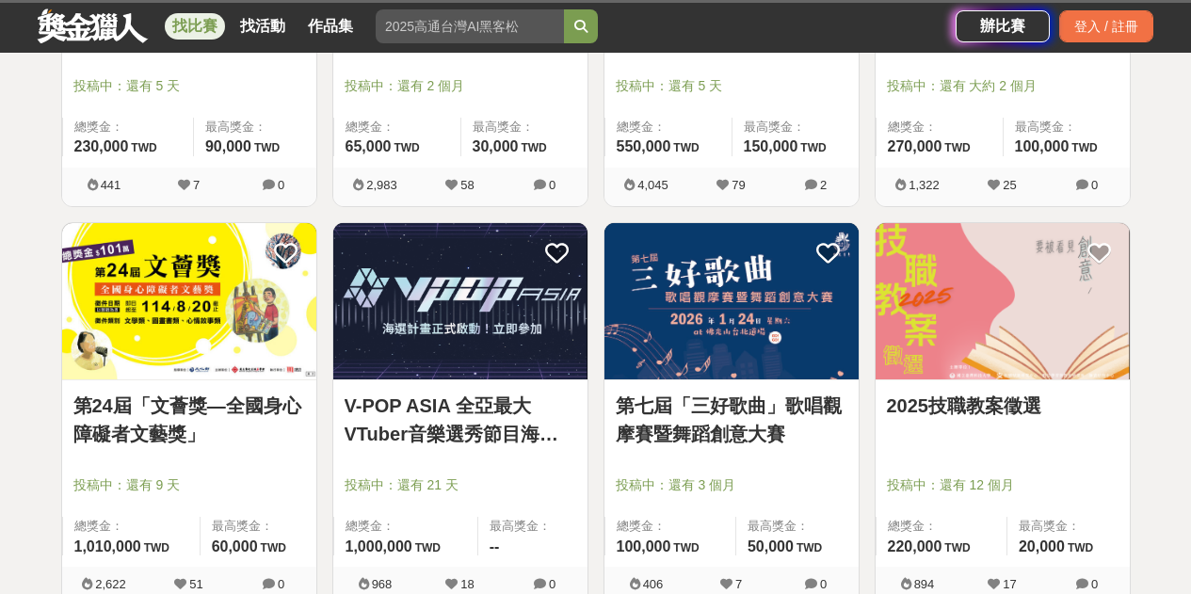
click at [1016, 410] on link "2025技職教案徵選" at bounding box center [1003, 406] width 232 height 28
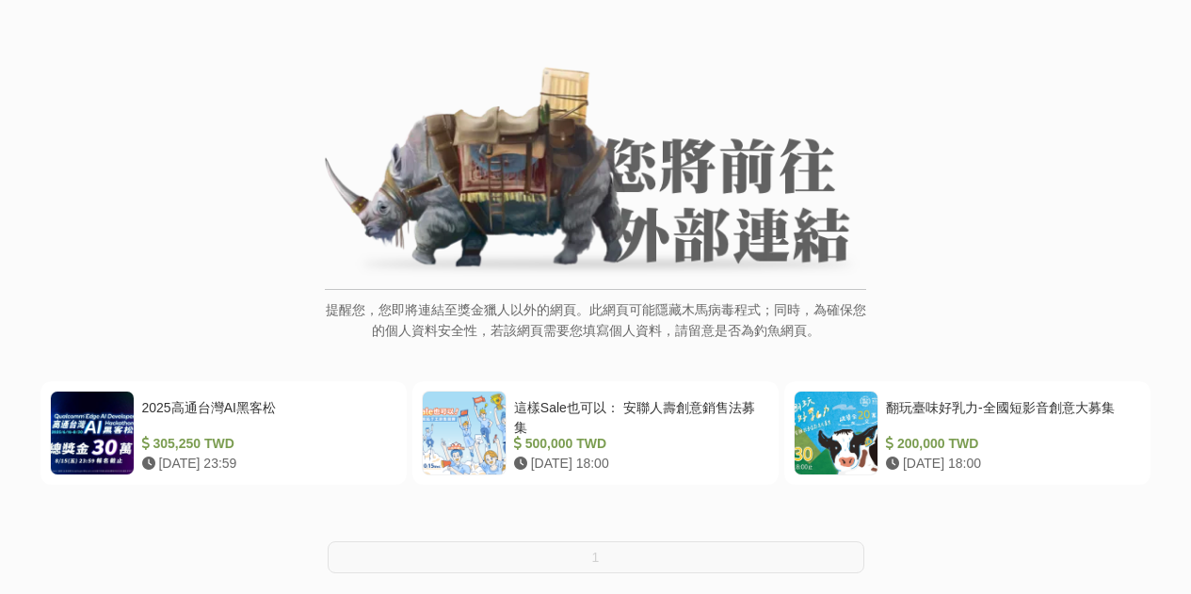
scroll to position [376, 0]
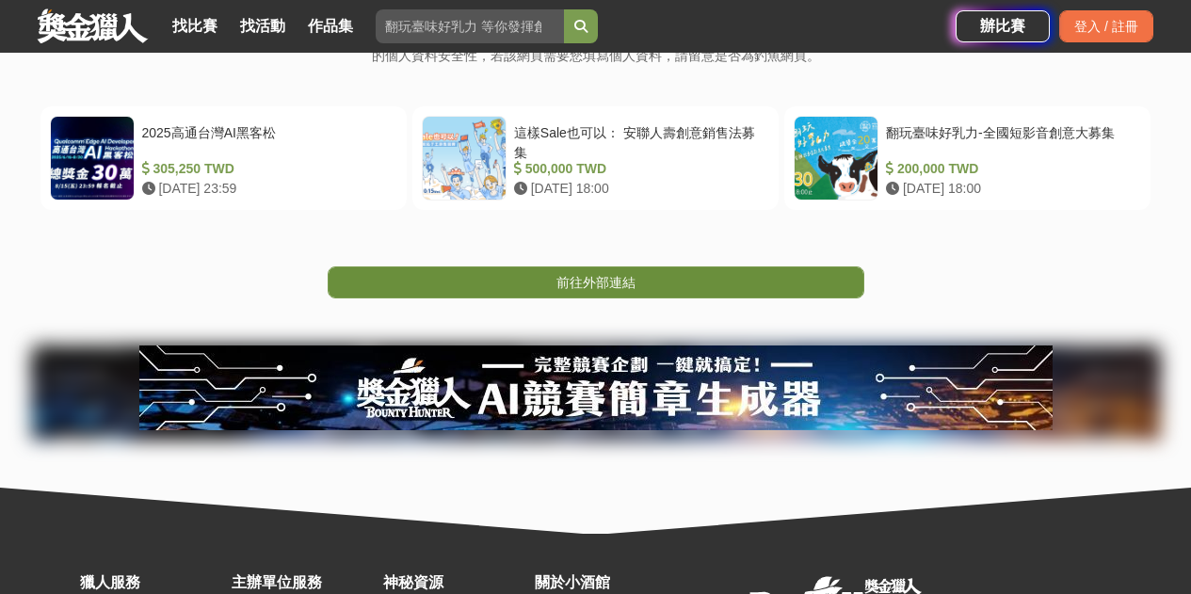
click at [622, 277] on span "前往外部連結" at bounding box center [595, 282] width 79 height 15
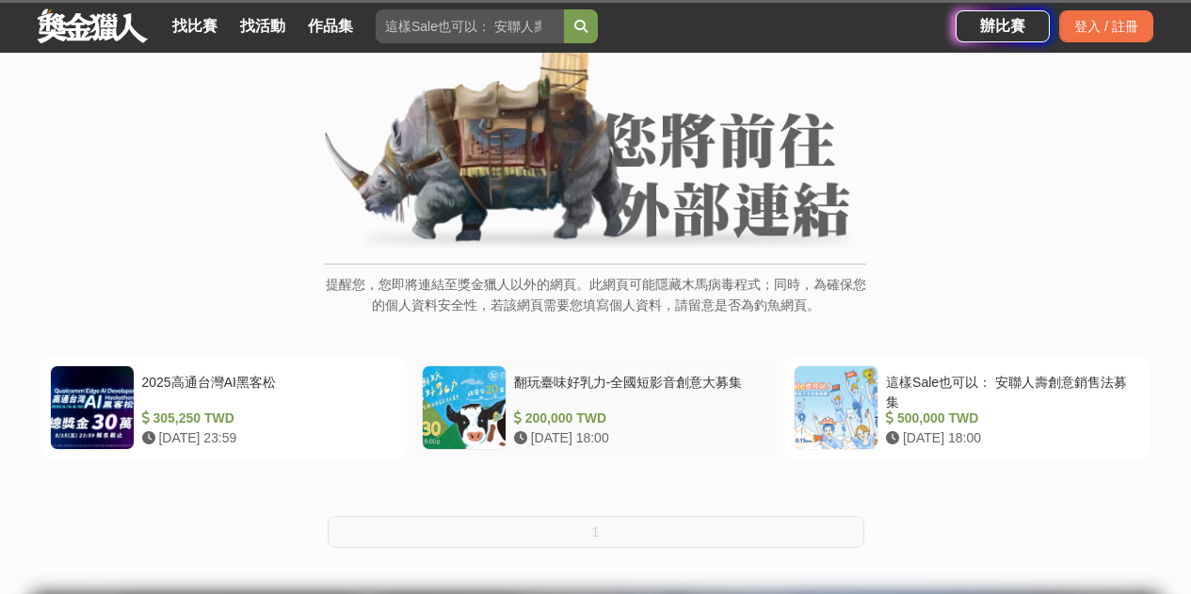
scroll to position [188, 0]
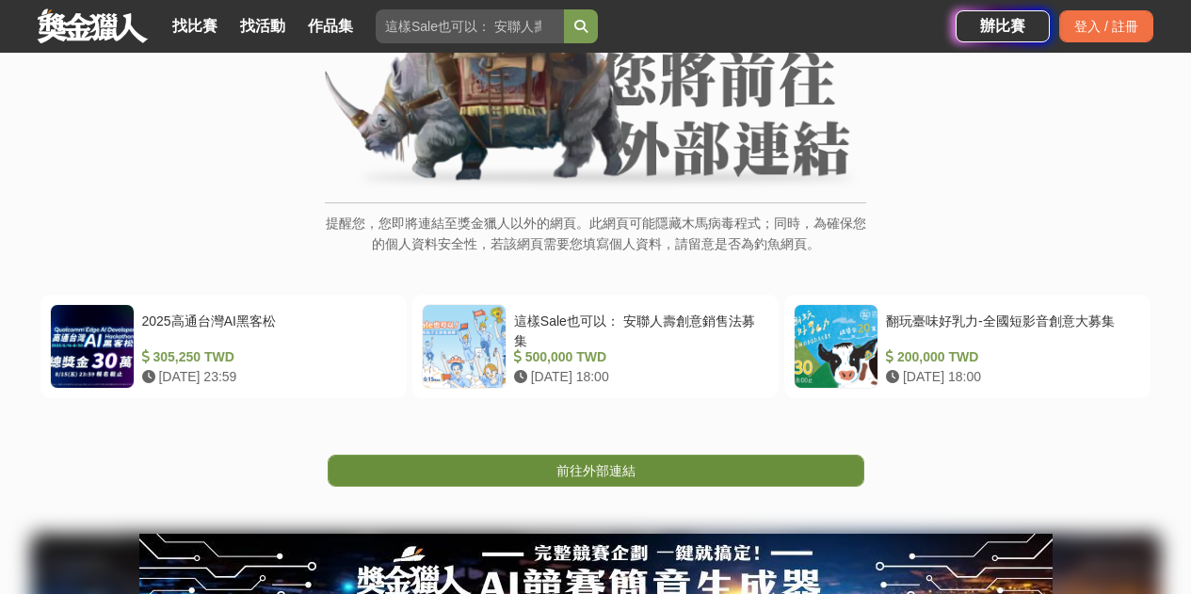
click at [604, 463] on span "前往外部連結" at bounding box center [595, 470] width 79 height 15
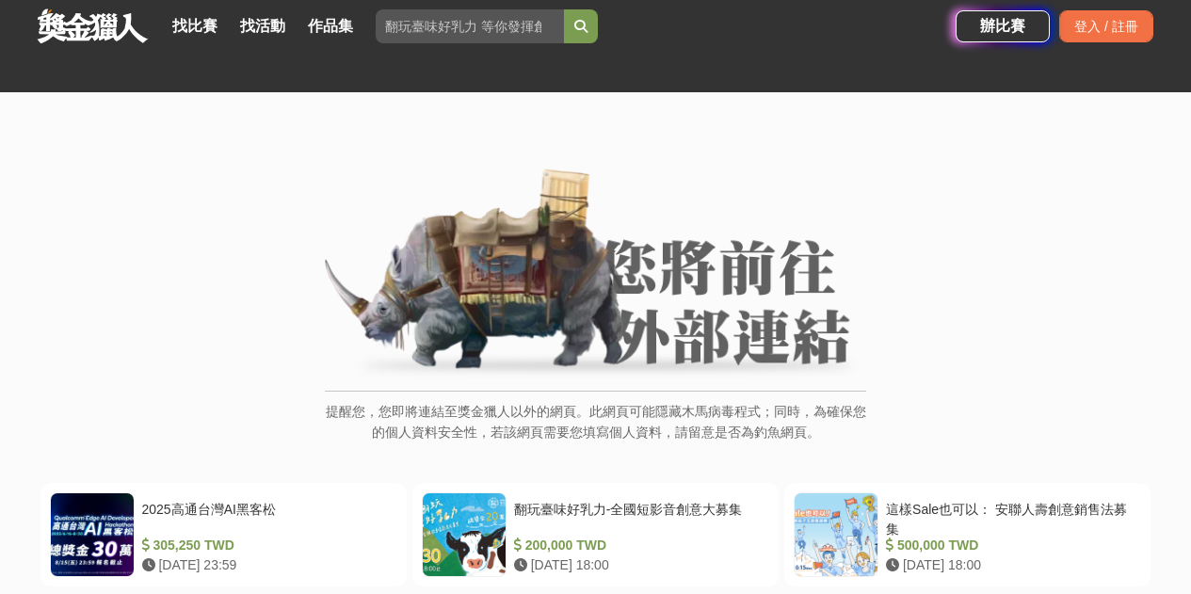
scroll to position [188, 0]
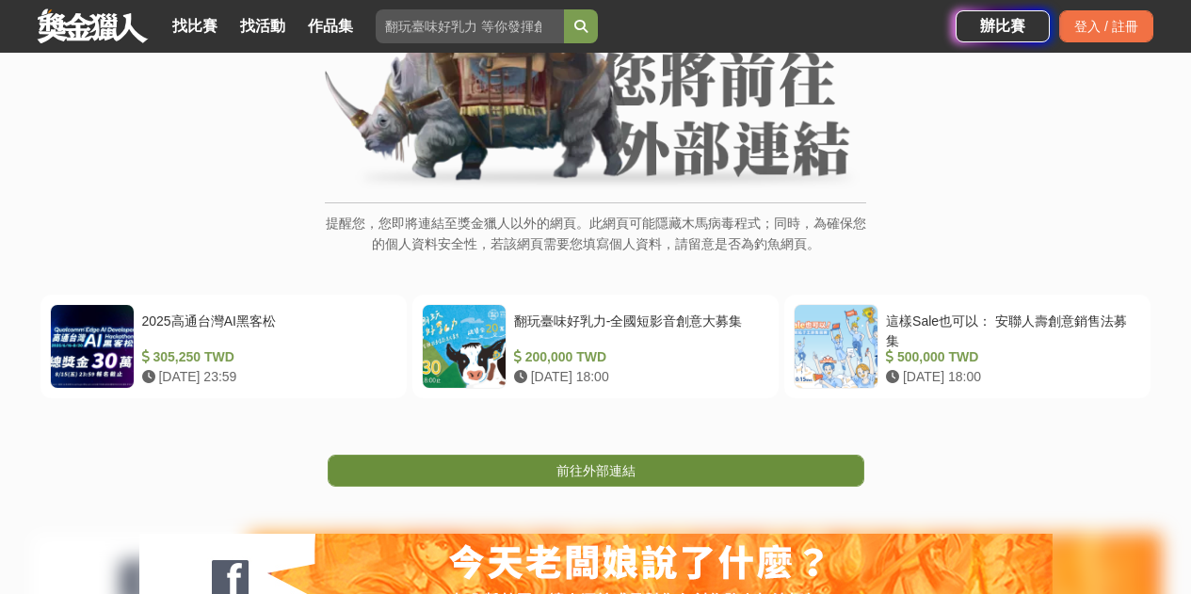
click at [623, 474] on span "前往外部連結" at bounding box center [595, 470] width 79 height 15
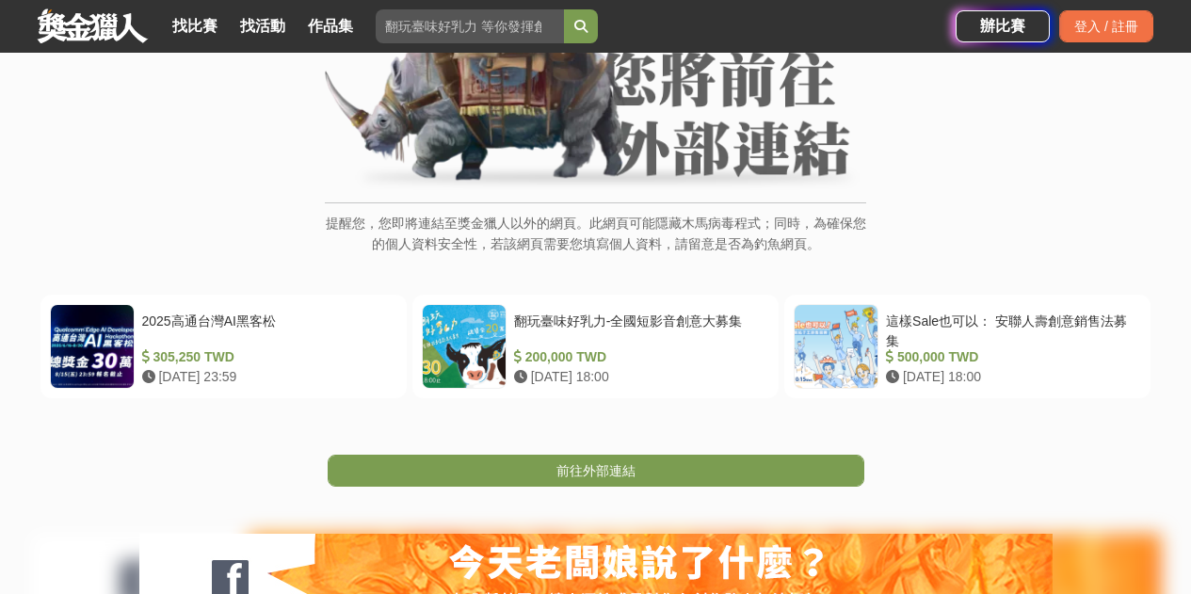
scroll to position [563, 0]
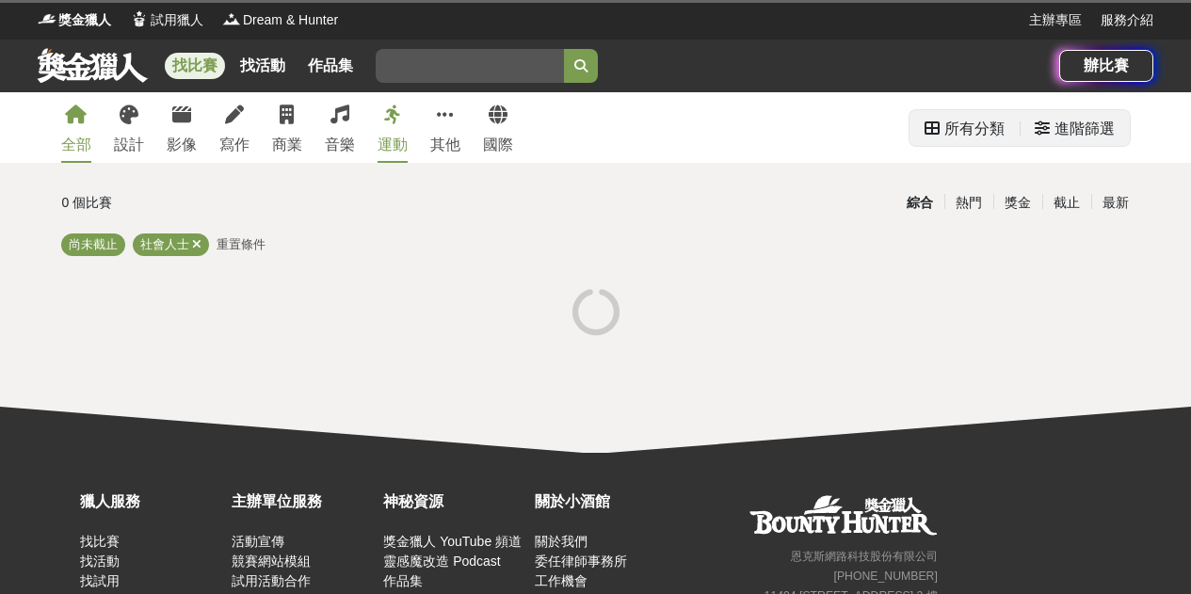
click at [1067, 130] on div "進階篩選" at bounding box center [1084, 129] width 60 height 38
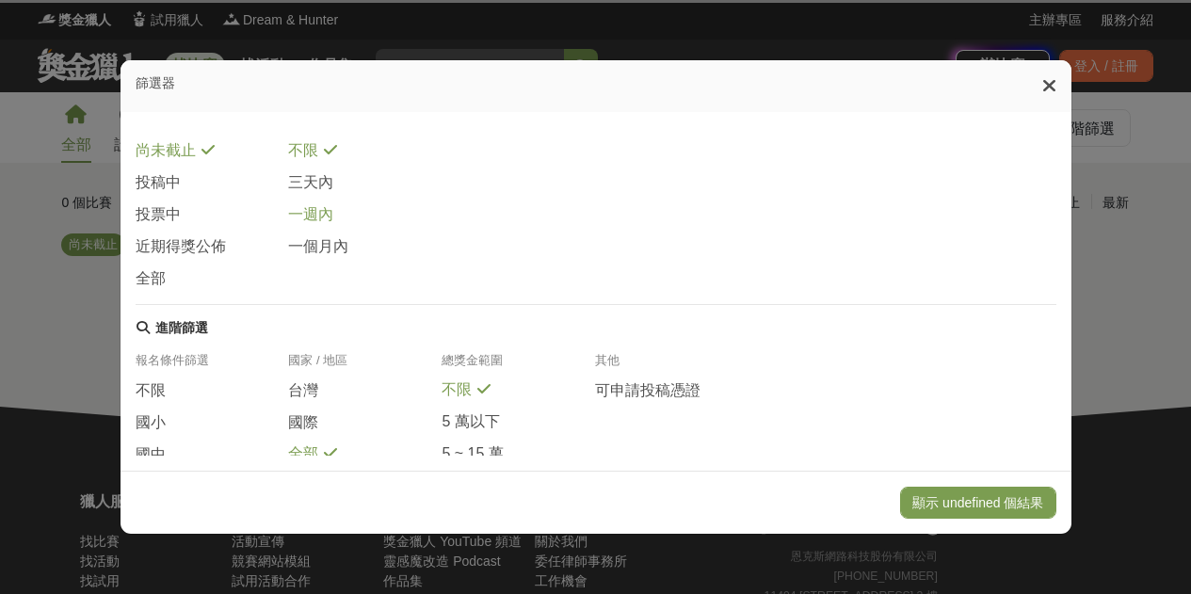
scroll to position [253, 0]
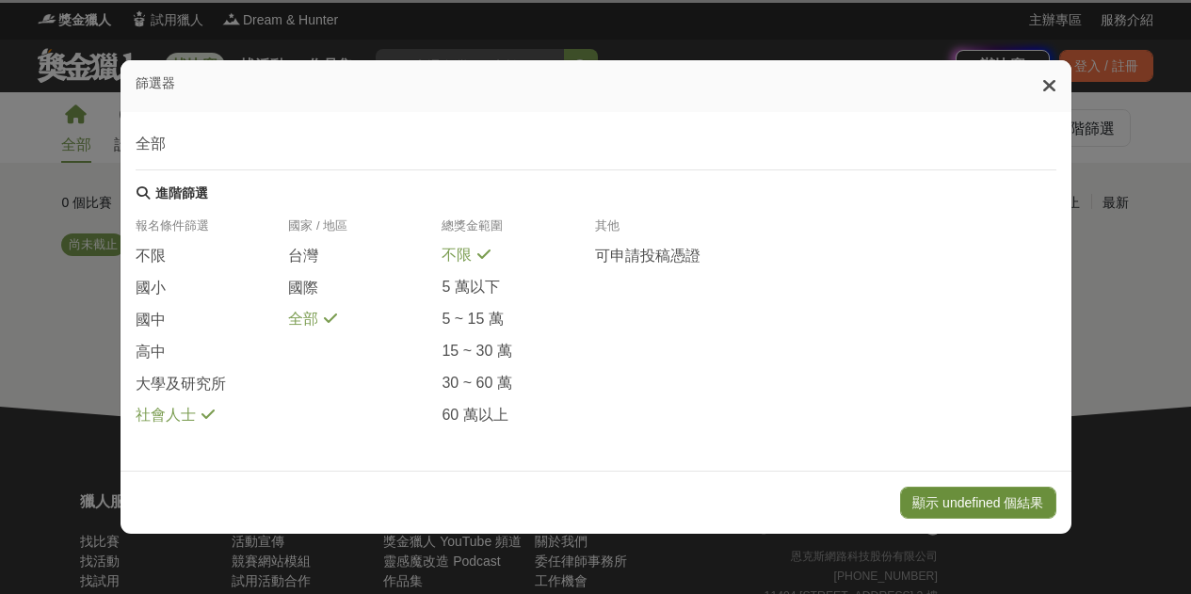
click at [996, 492] on button "顯示 undefined 個結果" at bounding box center [977, 503] width 155 height 32
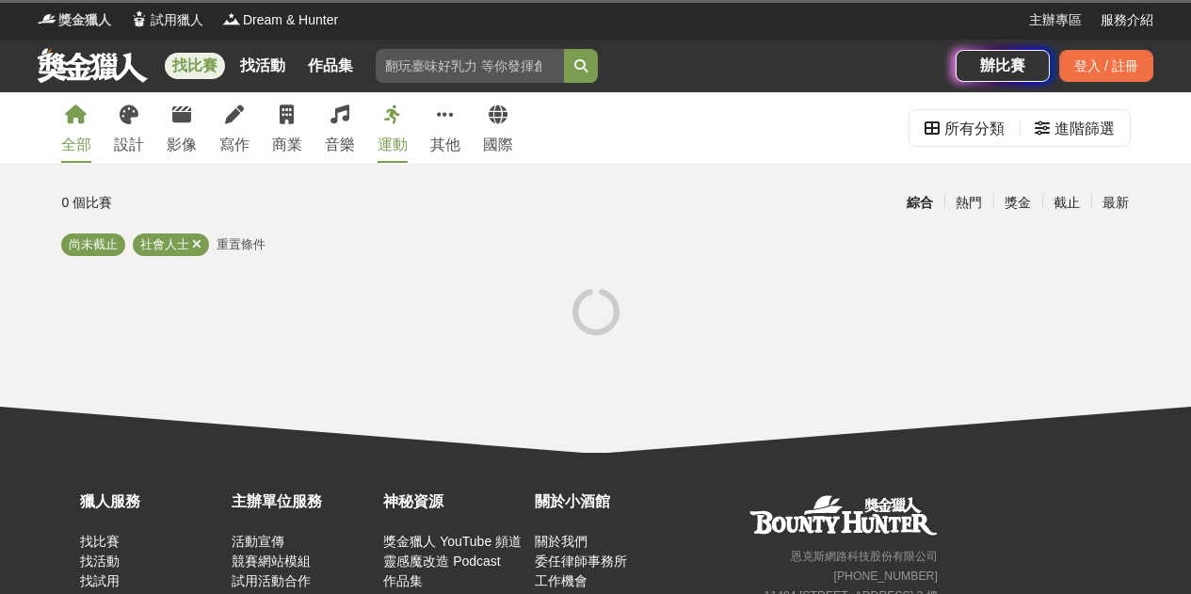
click at [89, 15] on span "獎金獵人" at bounding box center [84, 20] width 53 height 20
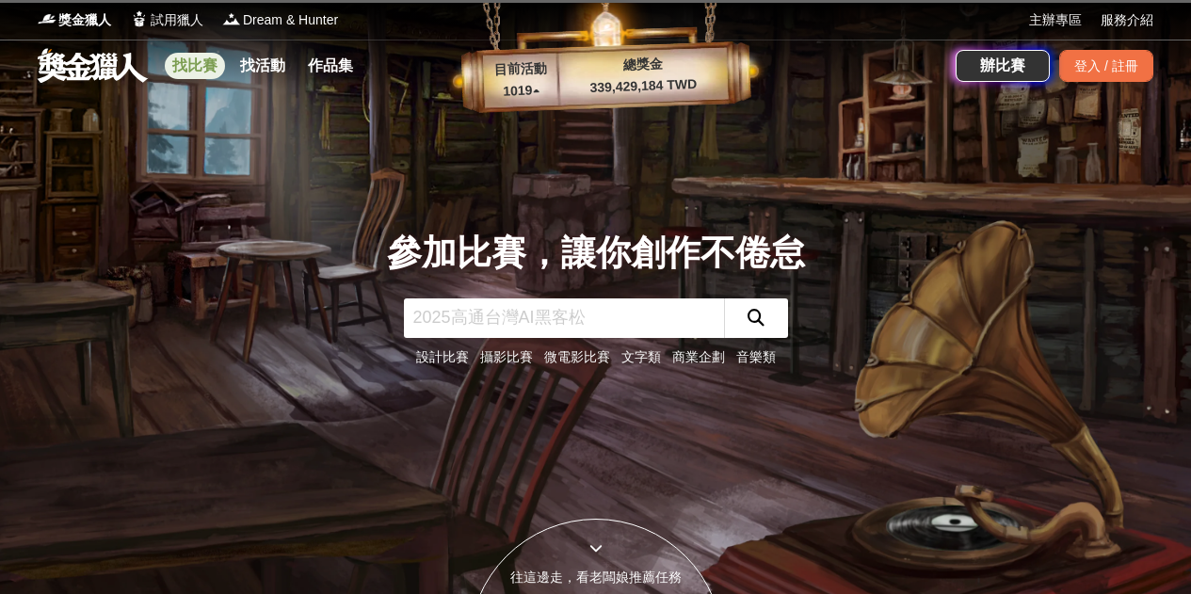
click at [213, 77] on link "找比賽" at bounding box center [195, 66] width 60 height 26
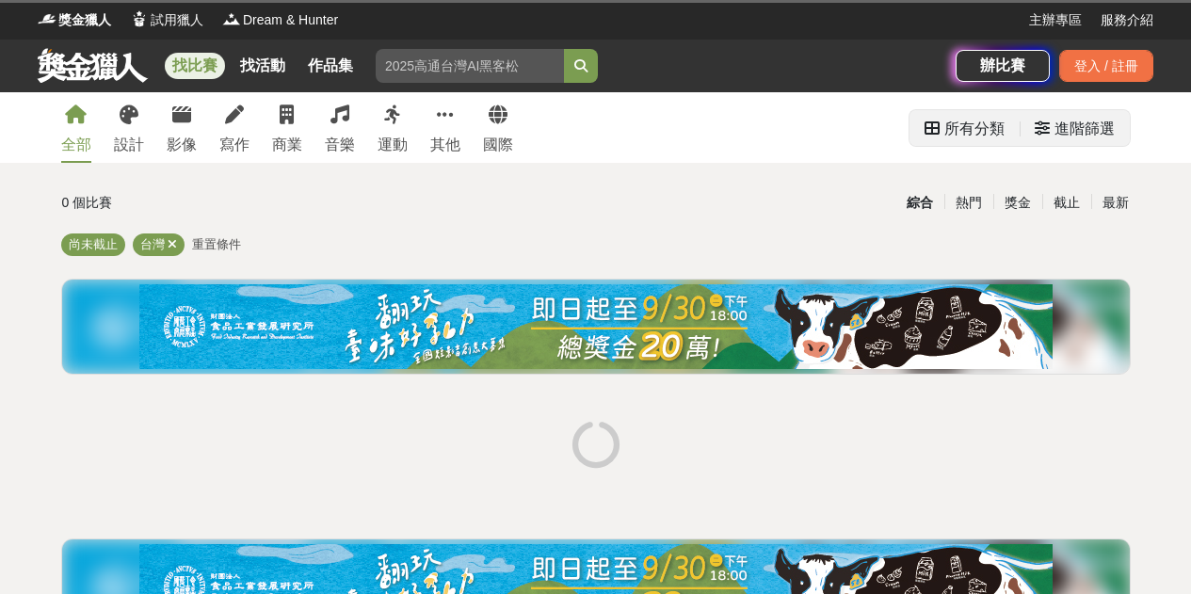
click at [1105, 131] on div "進階篩選" at bounding box center [1084, 129] width 60 height 38
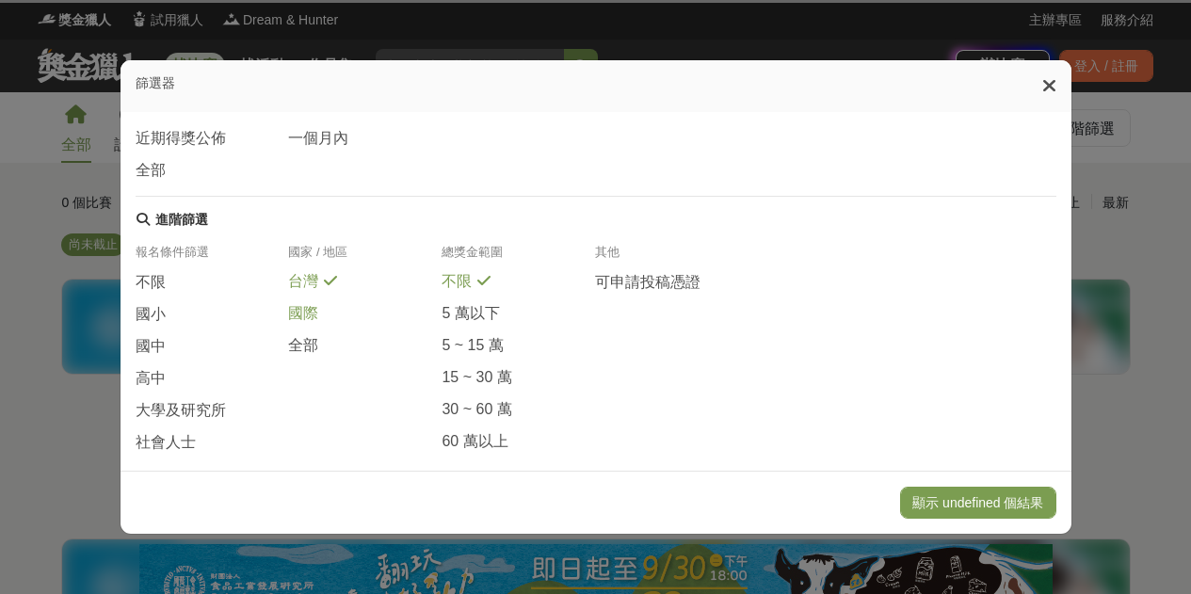
scroll to position [417, 0]
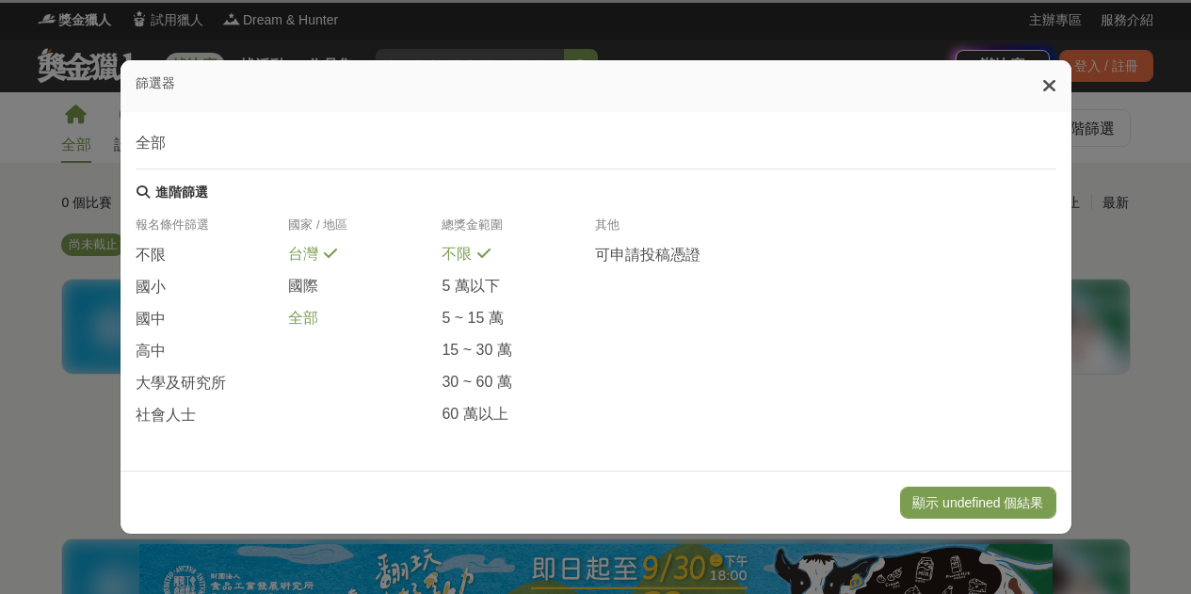
click at [300, 324] on span "全部" at bounding box center [303, 319] width 30 height 20
click at [171, 410] on span "社會人士" at bounding box center [166, 416] width 60 height 20
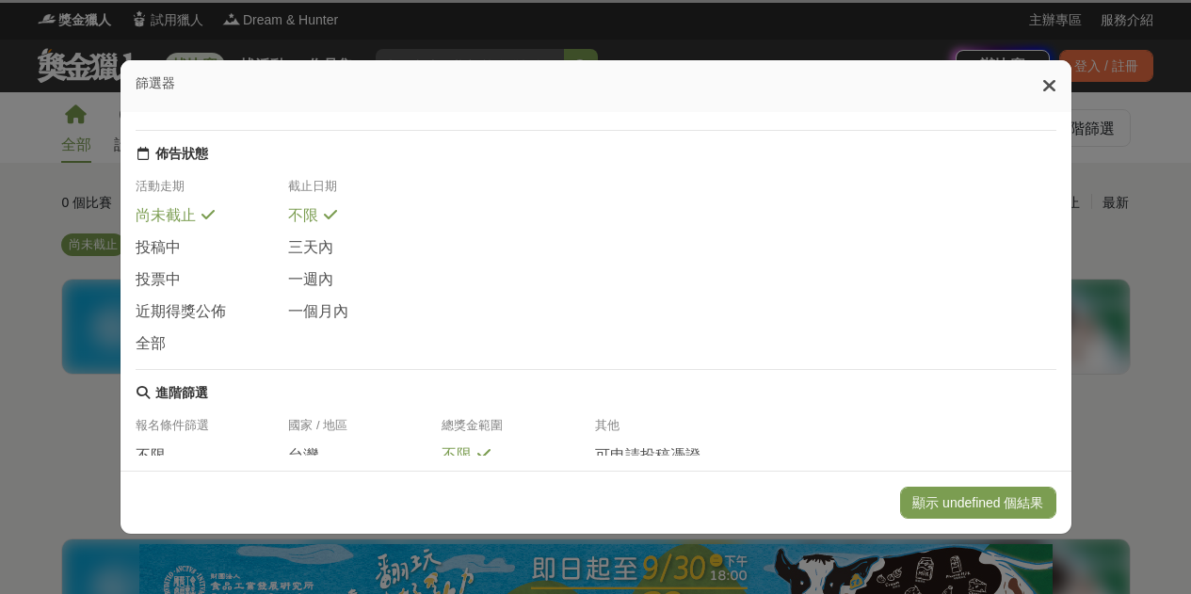
scroll to position [0, 0]
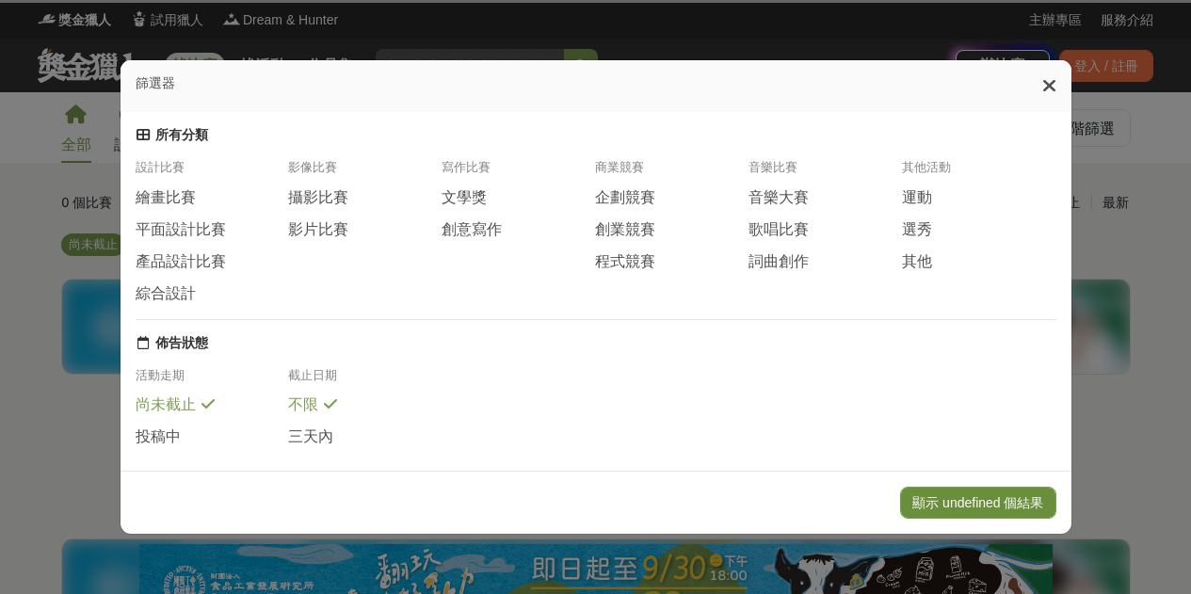
click at [955, 493] on button "顯示 undefined 個結果" at bounding box center [977, 503] width 155 height 32
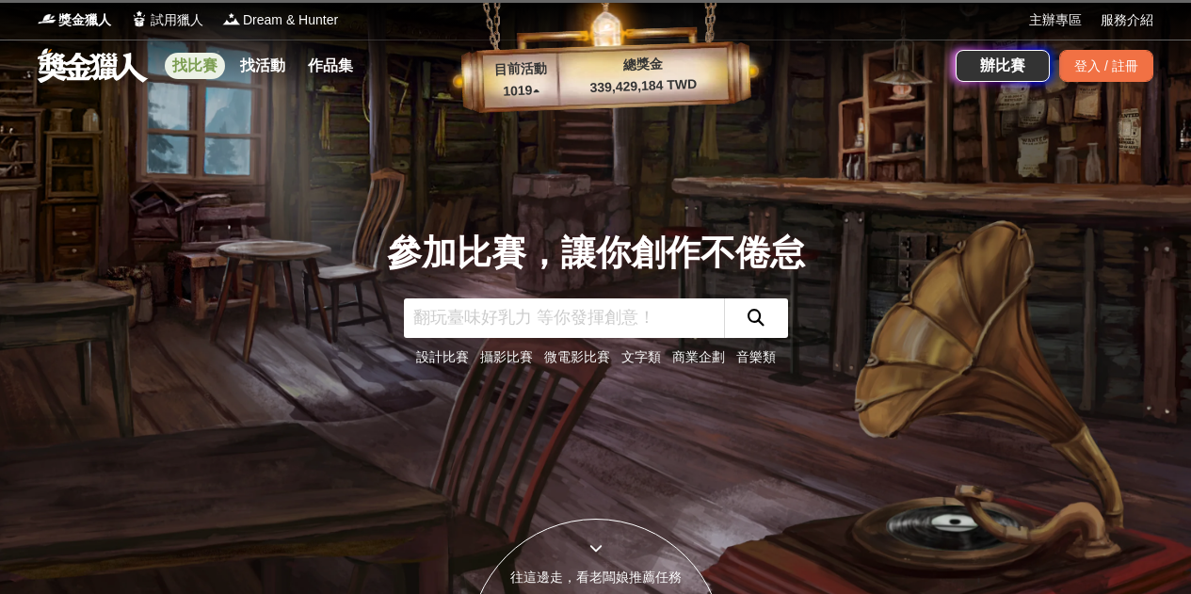
click at [193, 74] on link "找比賽" at bounding box center [195, 66] width 60 height 26
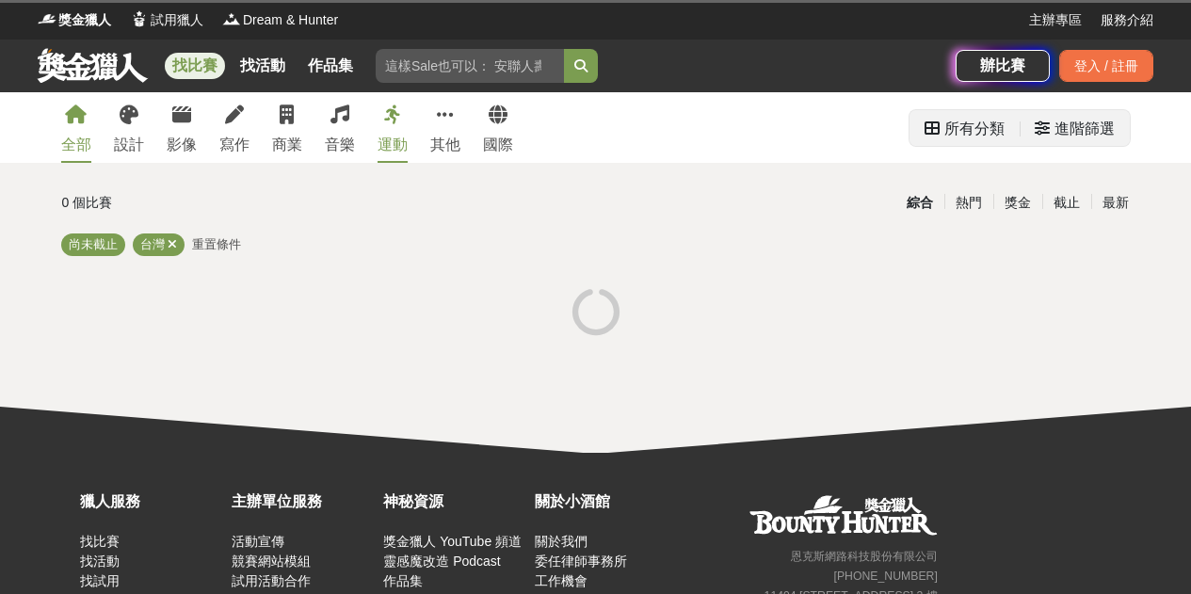
click at [1086, 135] on div "進階篩選" at bounding box center [1084, 129] width 60 height 38
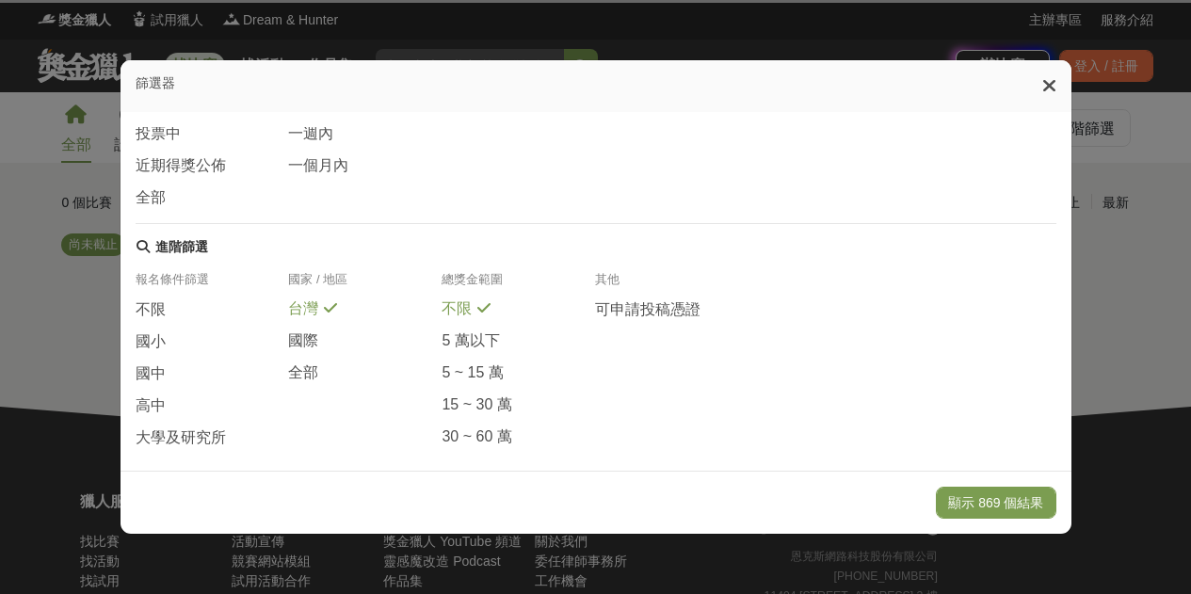
scroll to position [253, 0]
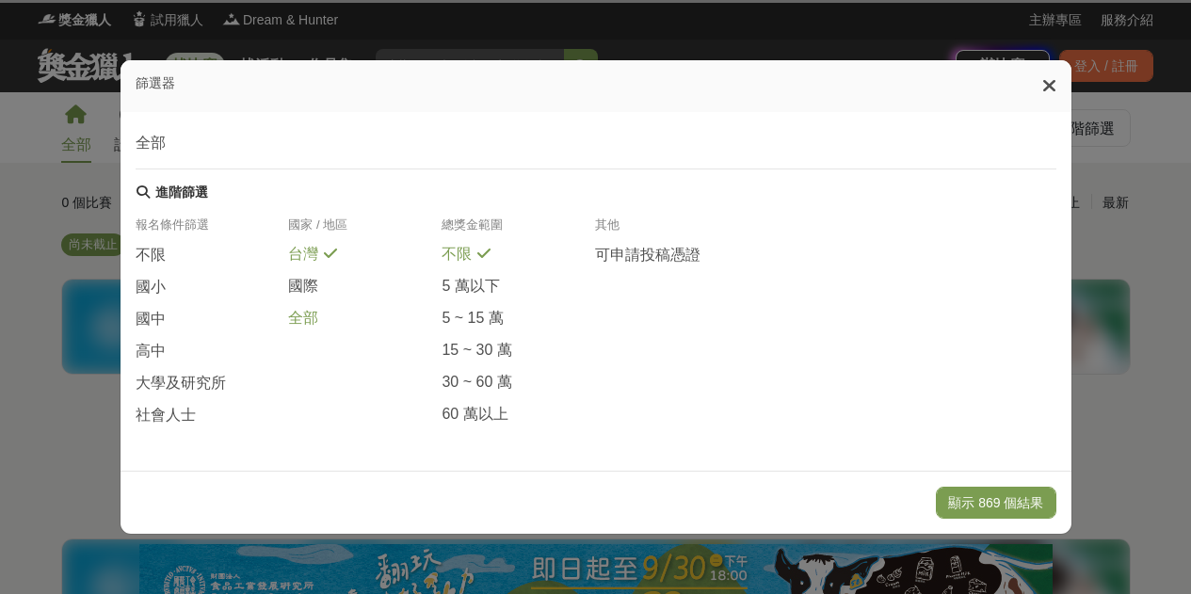
click at [294, 322] on span "全部" at bounding box center [303, 319] width 30 height 20
click at [165, 407] on span "社會人士" at bounding box center [166, 416] width 60 height 20
click at [1008, 508] on button "顯示 41 個結果" at bounding box center [999, 503] width 112 height 32
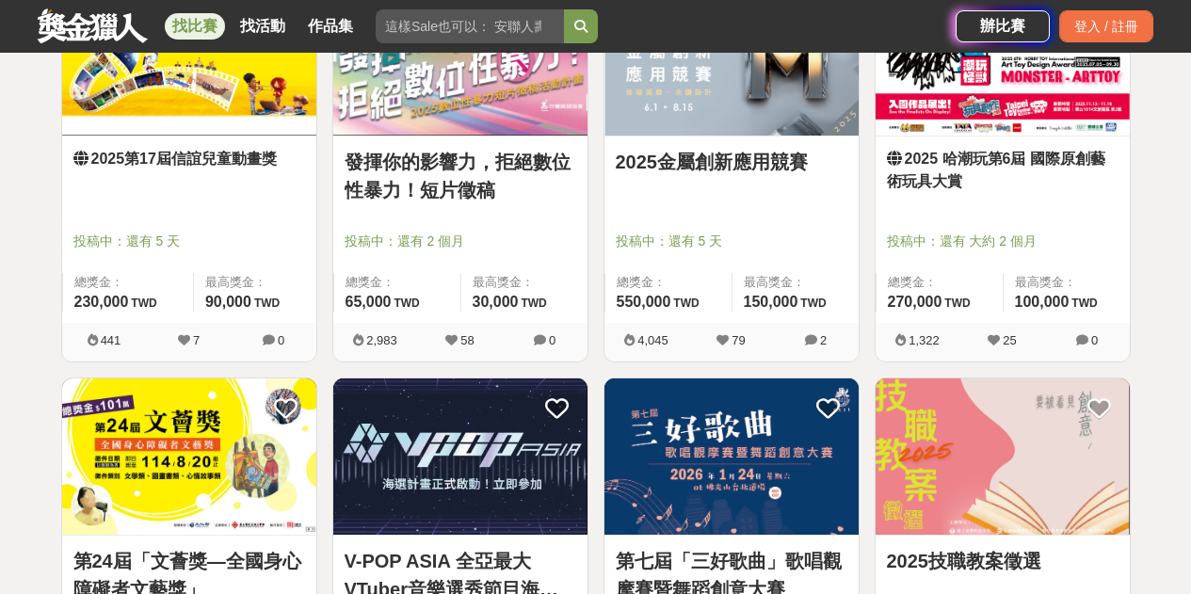
scroll to position [1788, 0]
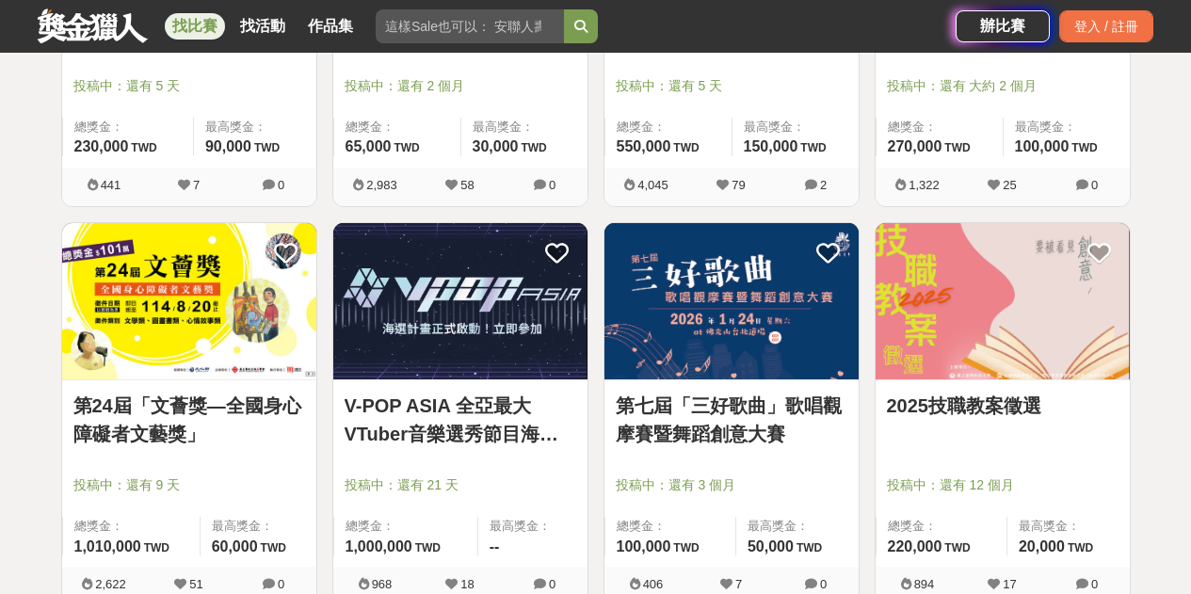
click at [956, 395] on link "2025技職教案徵選" at bounding box center [1003, 406] width 232 height 28
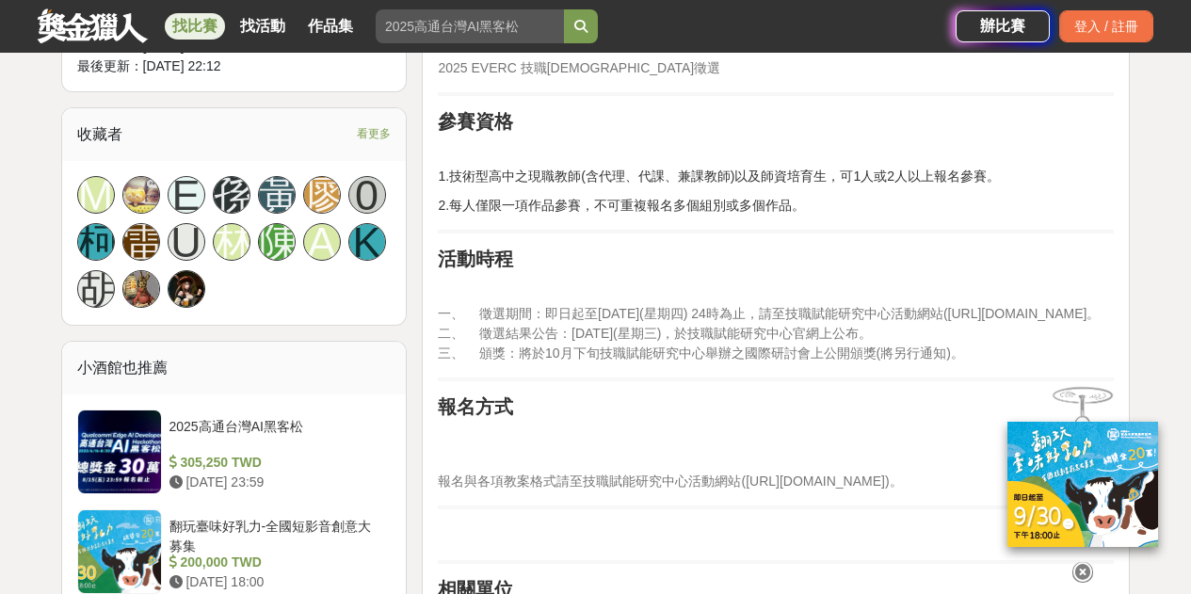
scroll to position [941, 0]
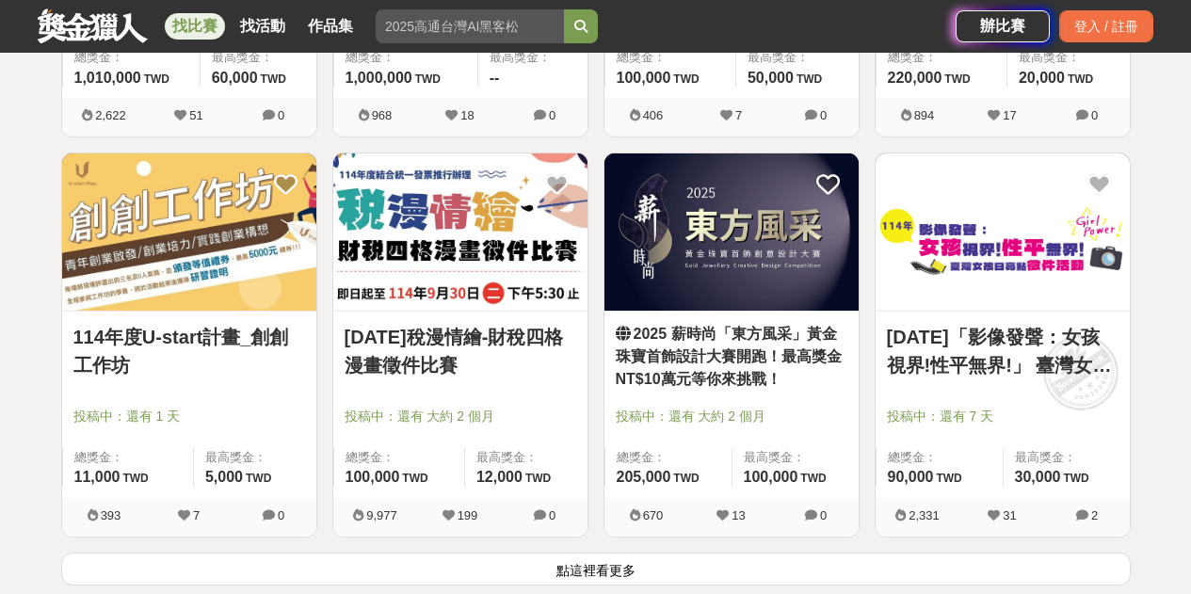
scroll to position [2259, 0]
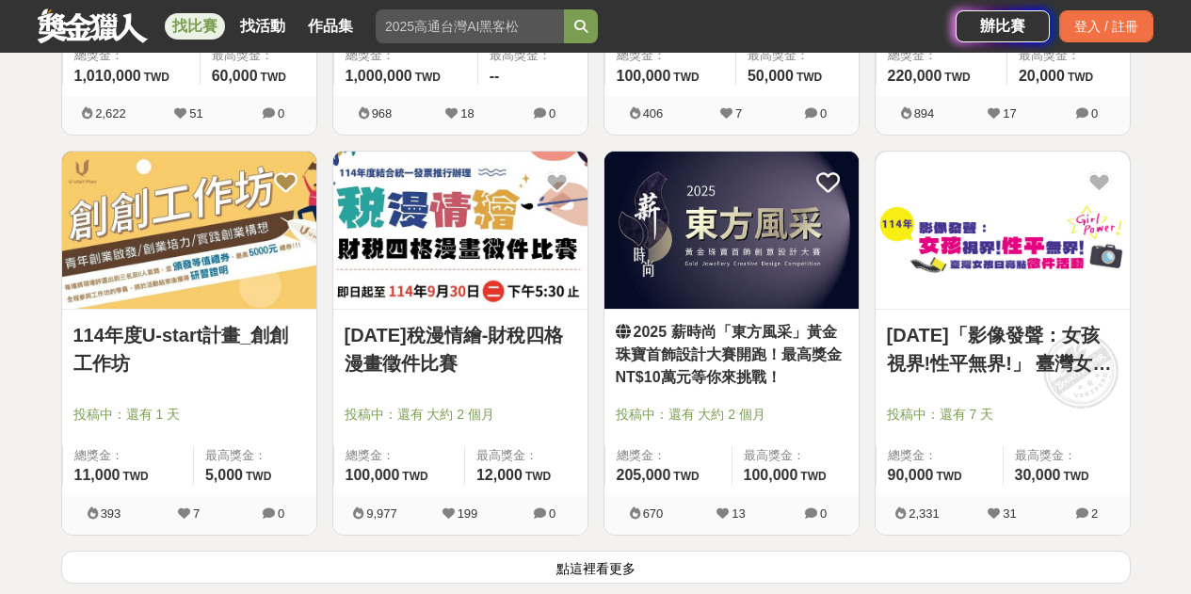
click at [430, 344] on link "114年稅漫情繪-財稅四格漫畫徵件比賽" at bounding box center [460, 349] width 232 height 56
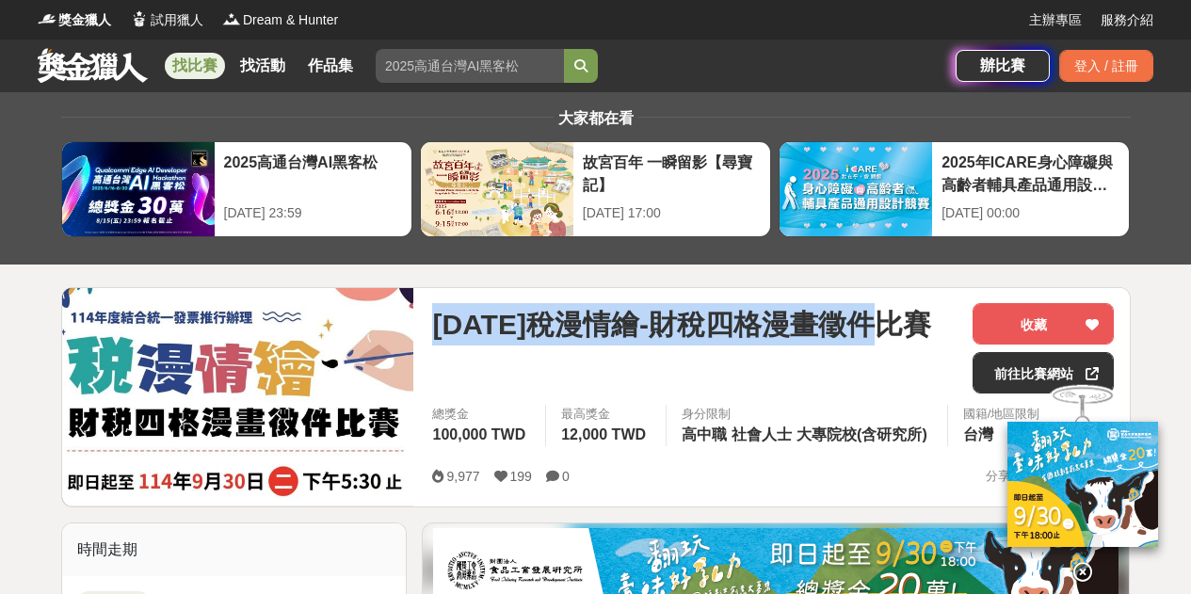
drag, startPoint x: 424, startPoint y: 322, endPoint x: 905, endPoint y: 320, distance: 481.9
click at [905, 320] on div "114年稅漫情繪-財稅四格漫畫徵件比賽 收藏 前往比賽網站 總獎金 100,000 TWD 最高獎金 12,000 TWD 身分限制 高中職 社會人士 大專院…" at bounding box center [773, 397] width 712 height 218
copy span "114年稅漫情繪-財稅四格漫畫徵件比賽"
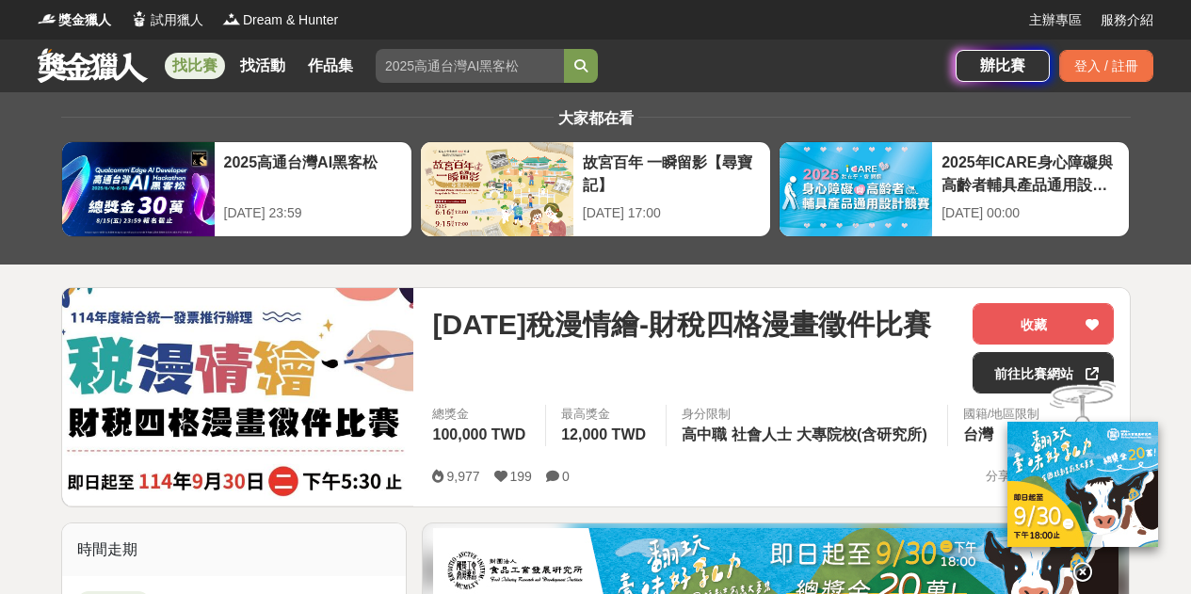
click at [1085, 576] on icon at bounding box center [1082, 571] width 21 height 21
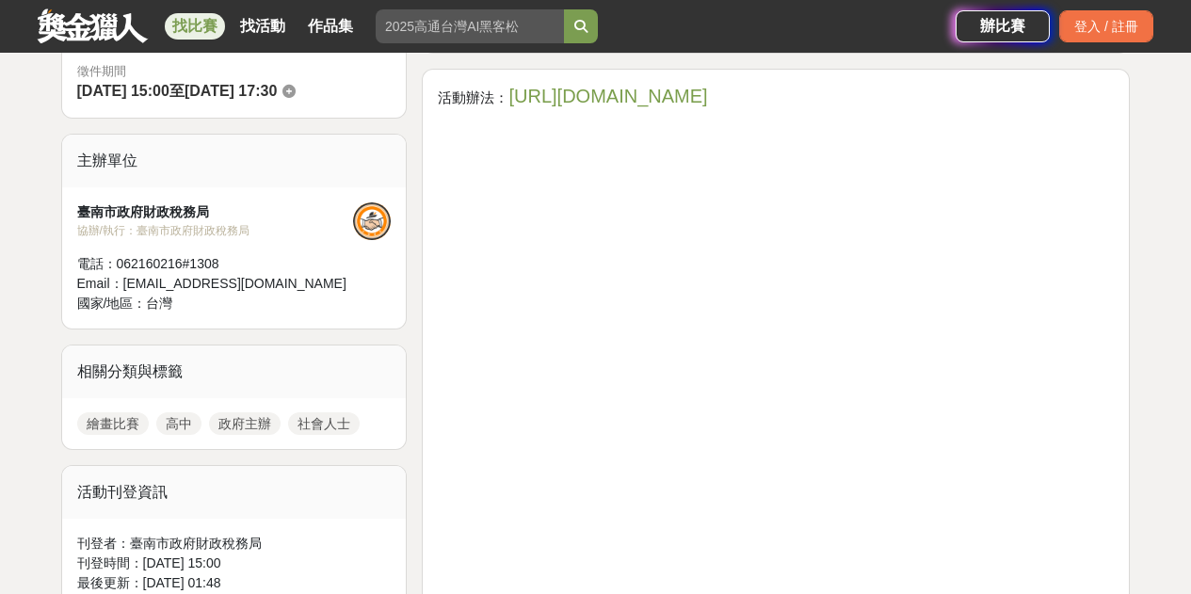
scroll to position [376, 0]
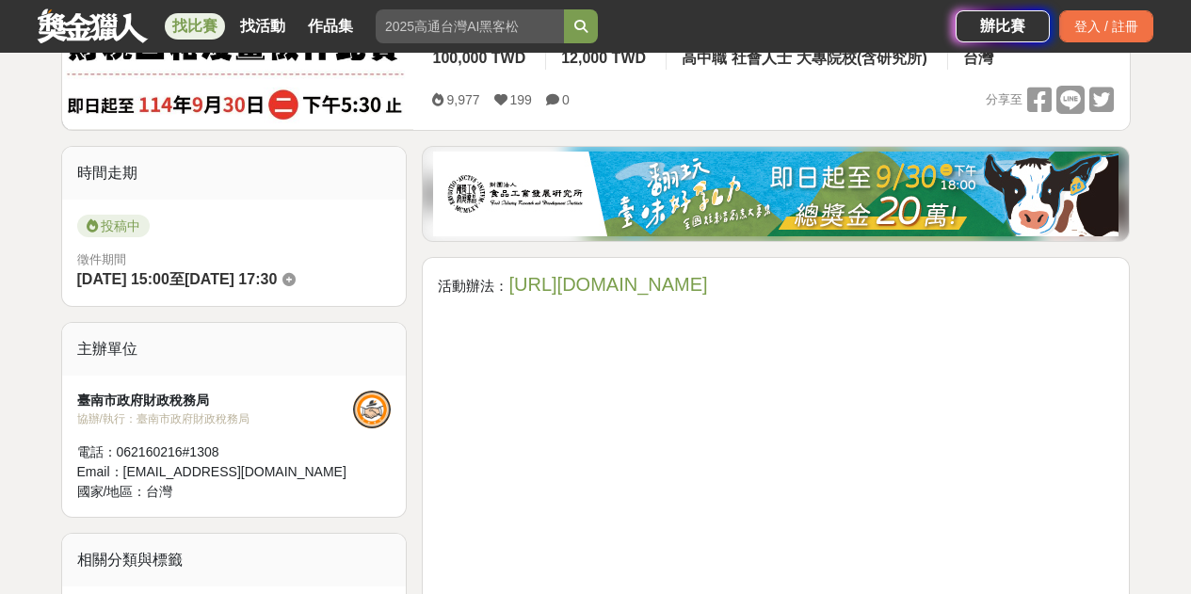
click at [614, 281] on link "https://gov.tw/fvq" at bounding box center [607, 284] width 199 height 21
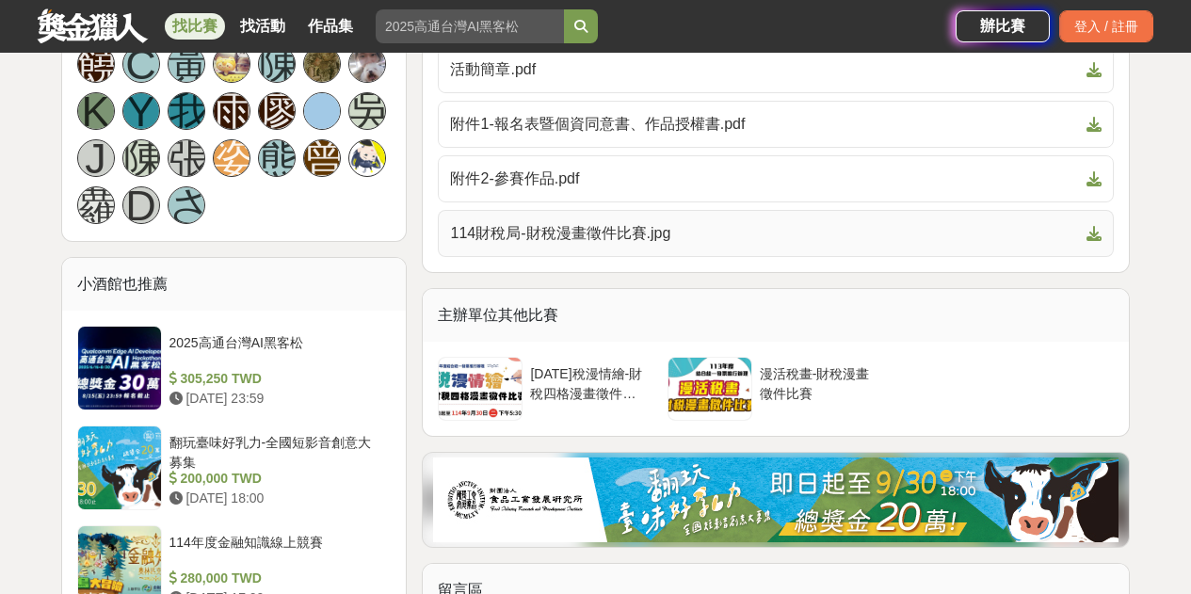
scroll to position [1129, 0]
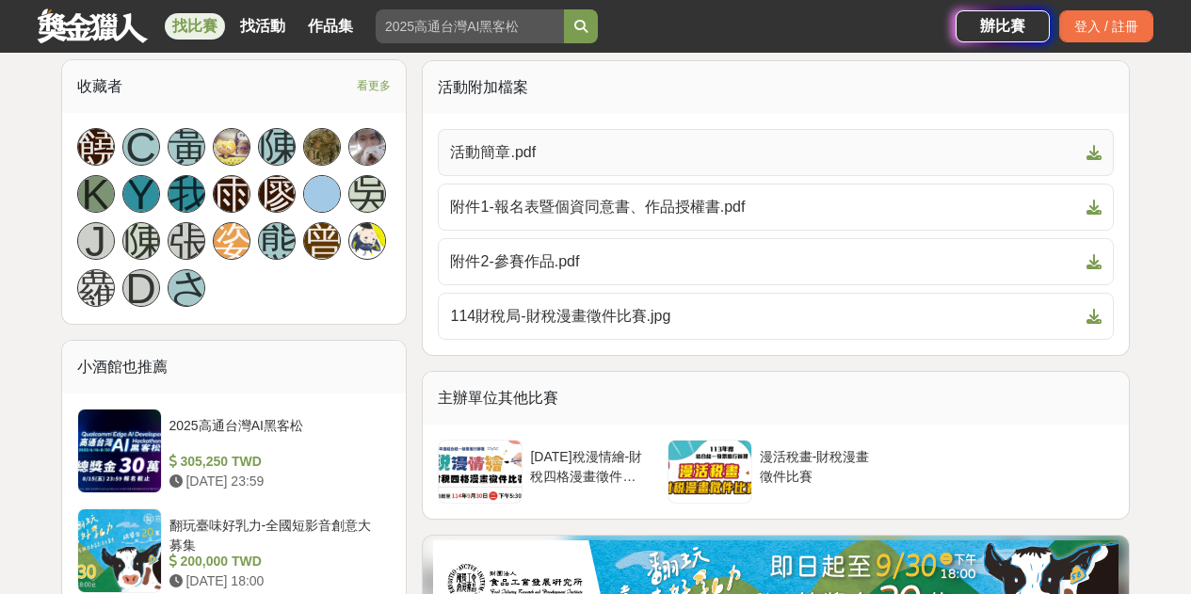
click at [509, 154] on span "活動簡章.pdf" at bounding box center [764, 152] width 629 height 23
click at [537, 210] on span "附件1-報名表暨個資同意書、作品授權書.pdf" at bounding box center [764, 207] width 629 height 23
click at [538, 258] on span "附件2-參賽作品.pdf" at bounding box center [764, 261] width 629 height 23
click at [636, 318] on span "114財稅局-財稅漫畫徵件比賽.jpg" at bounding box center [764, 316] width 629 height 23
click at [730, 473] on div at bounding box center [709, 471] width 83 height 62
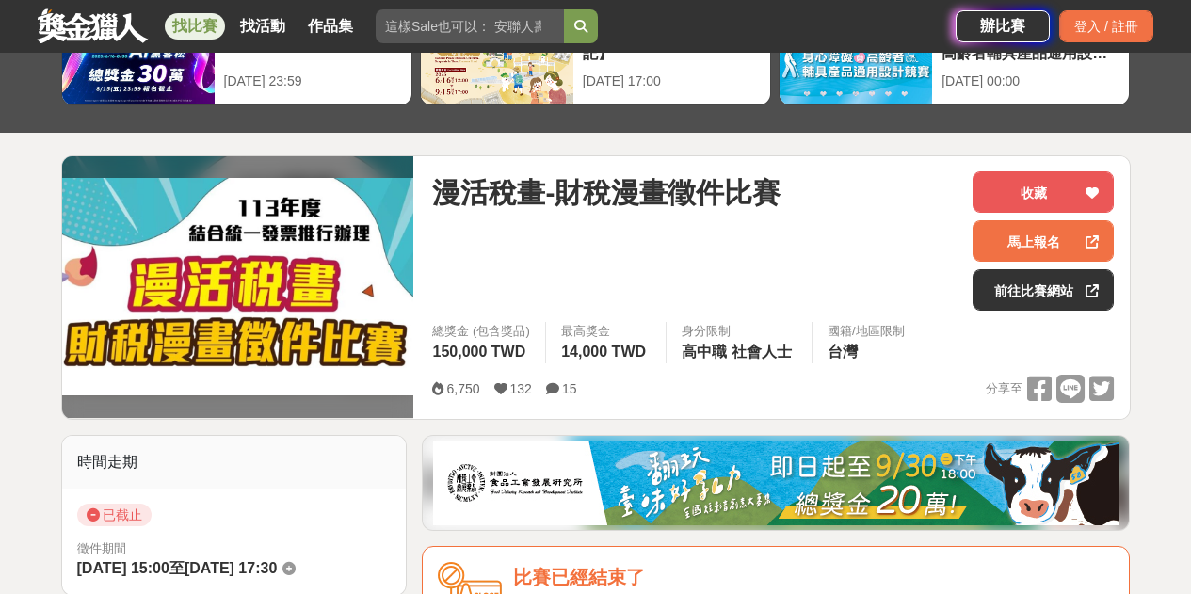
scroll to position [94, 0]
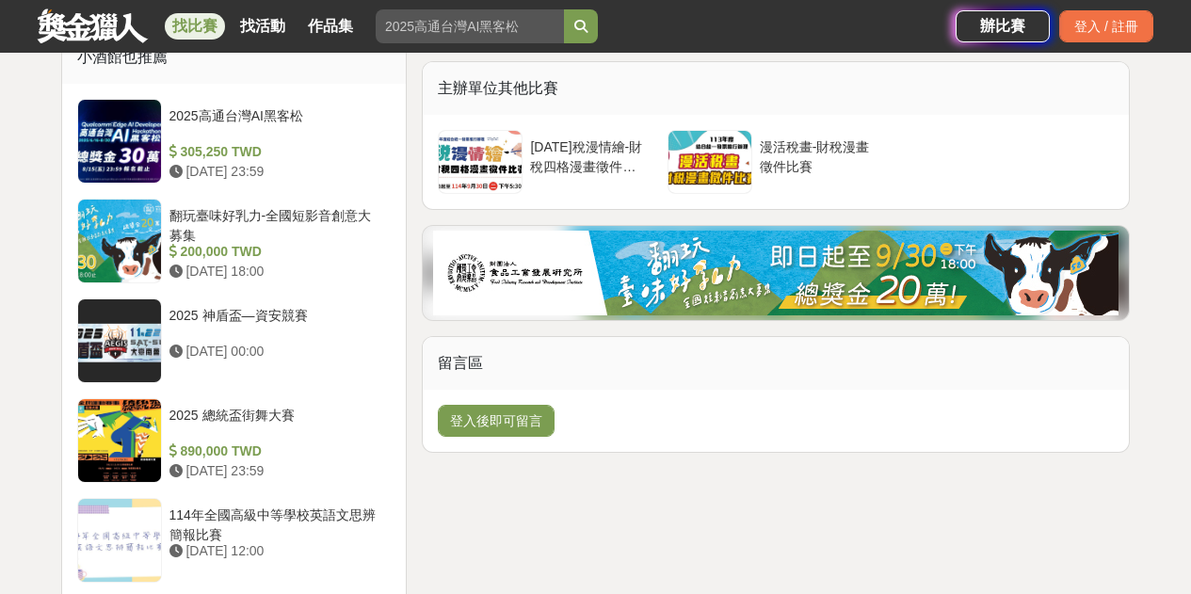
scroll to position [1224, 0]
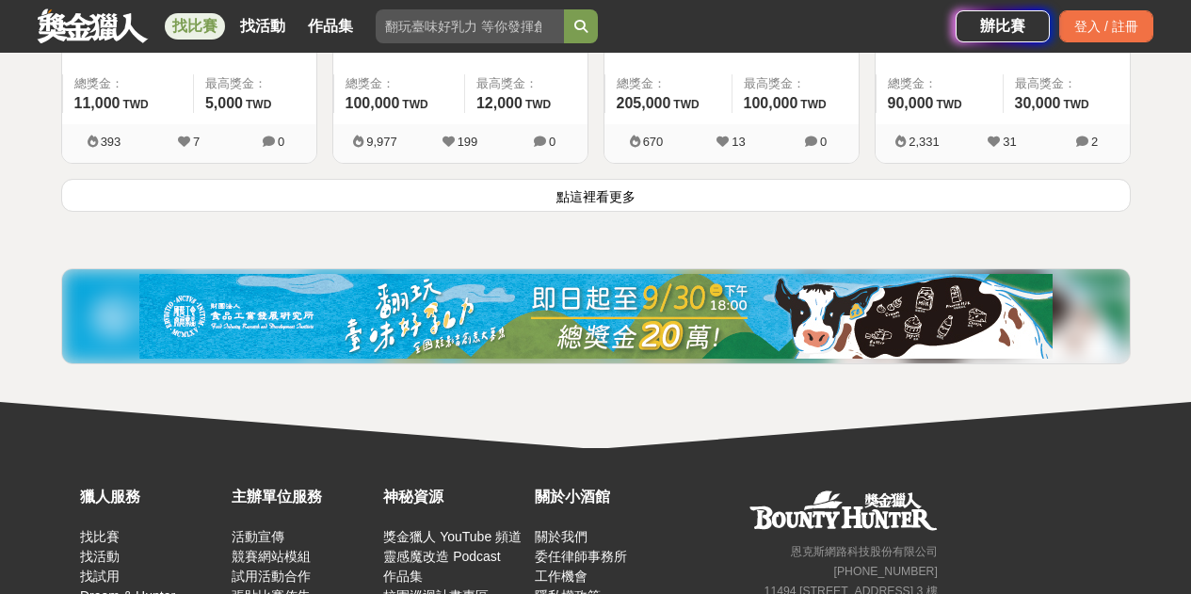
scroll to position [2635, 0]
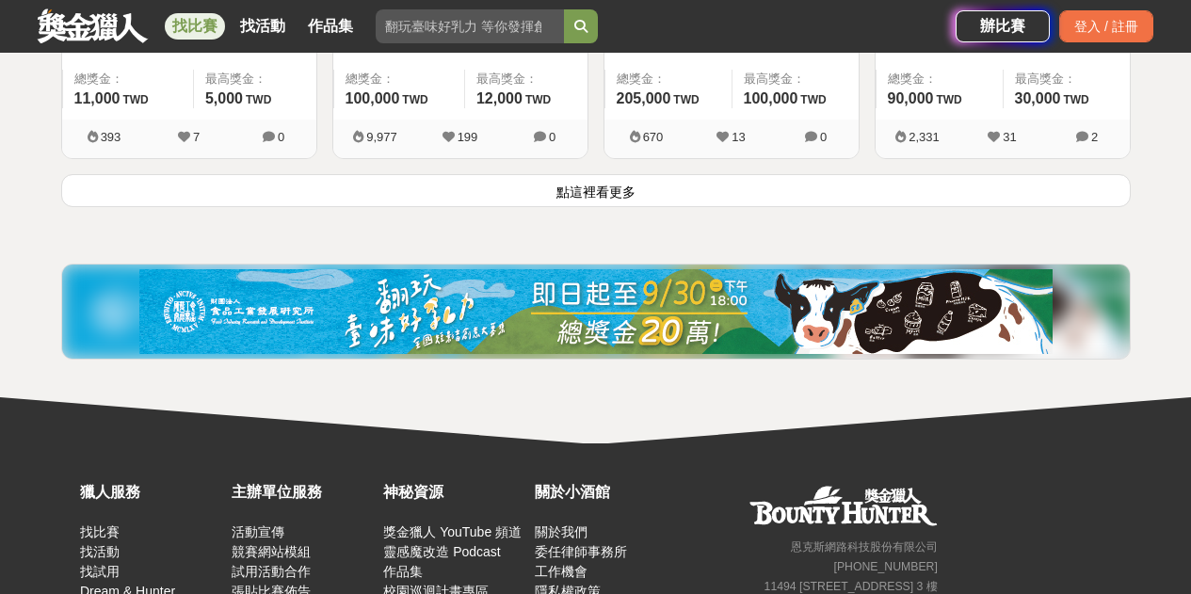
click at [604, 188] on button "點這裡看更多" at bounding box center [595, 190] width 1069 height 33
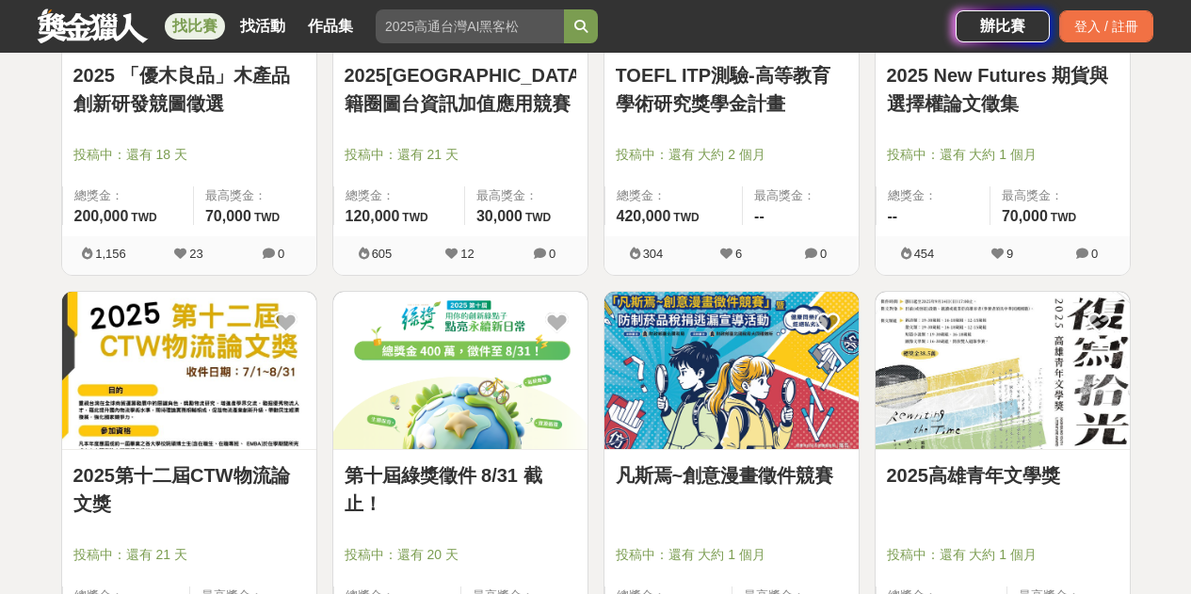
scroll to position [2729, 0]
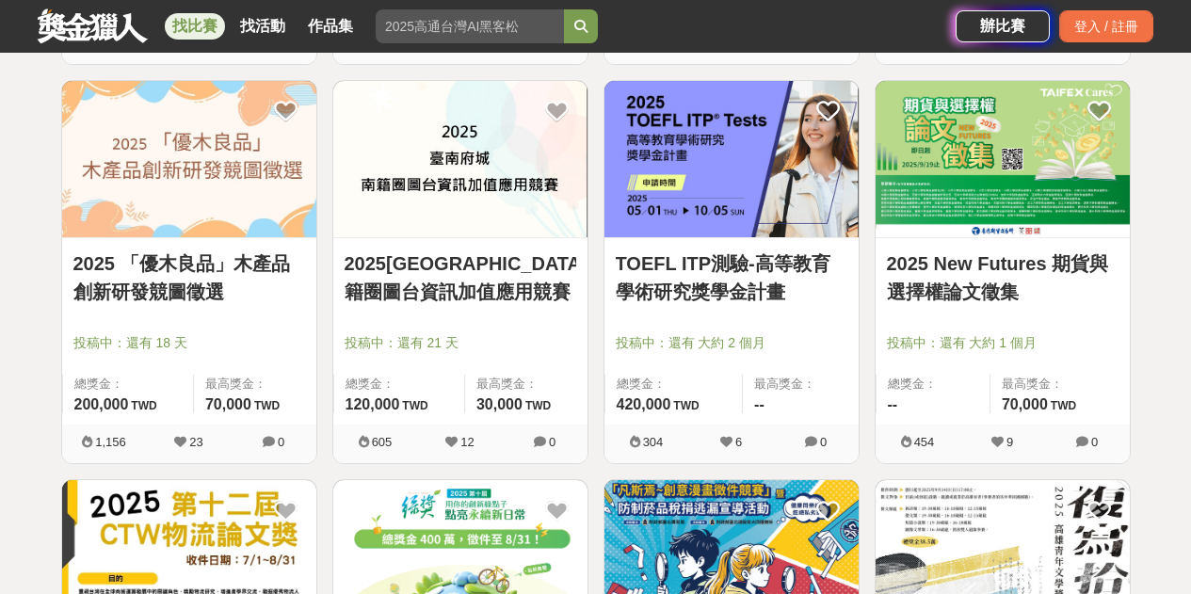
click at [195, 286] on link "2025 「優木良品」木產品創新研發競圖徵選" at bounding box center [189, 277] width 232 height 56
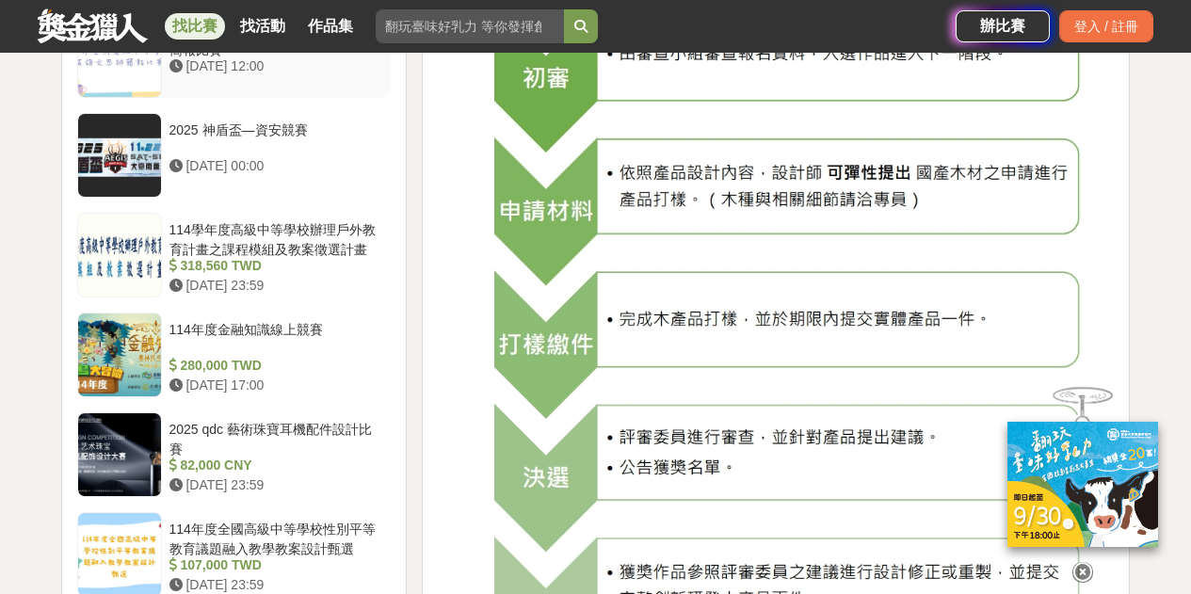
scroll to position [2071, 0]
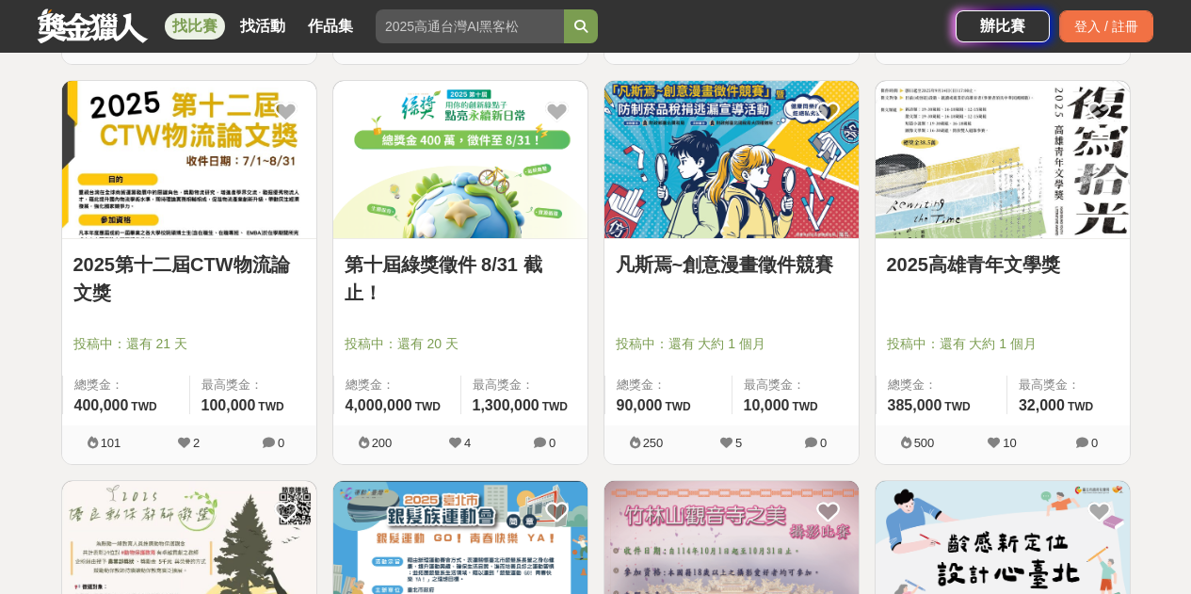
scroll to position [3106, 0]
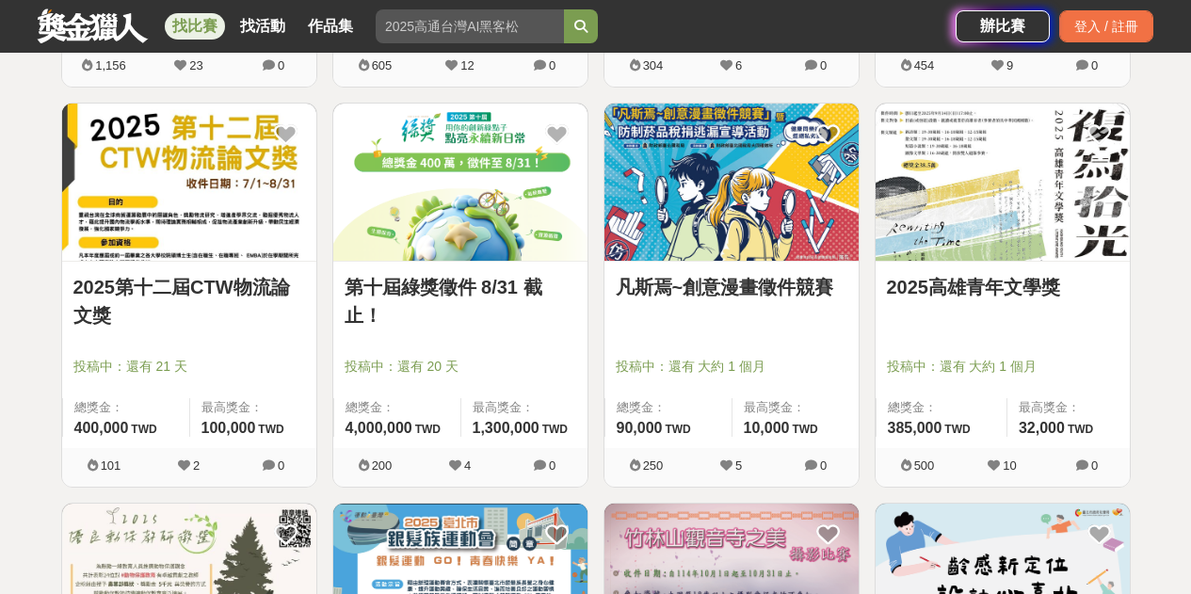
click at [428, 192] on img at bounding box center [460, 182] width 254 height 157
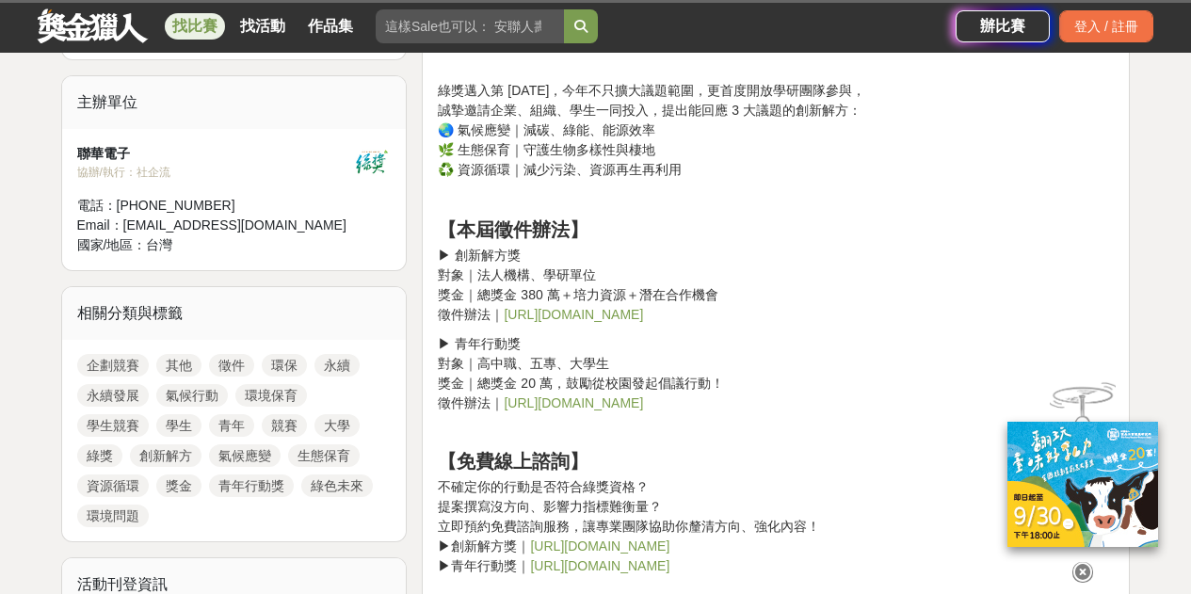
scroll to position [753, 0]
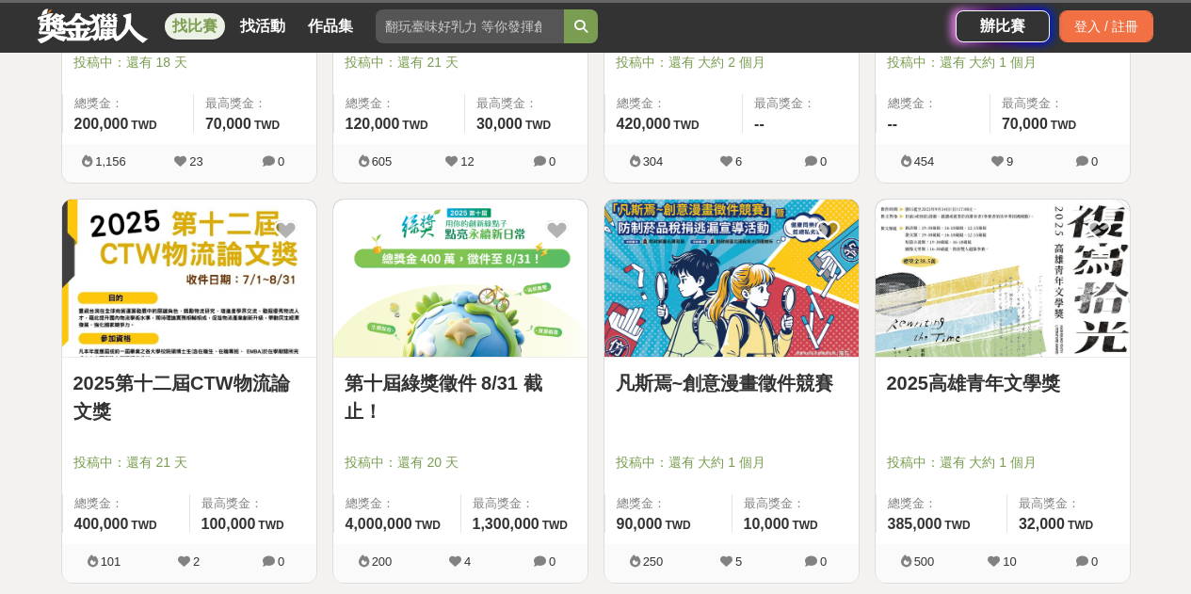
scroll to position [3106, 0]
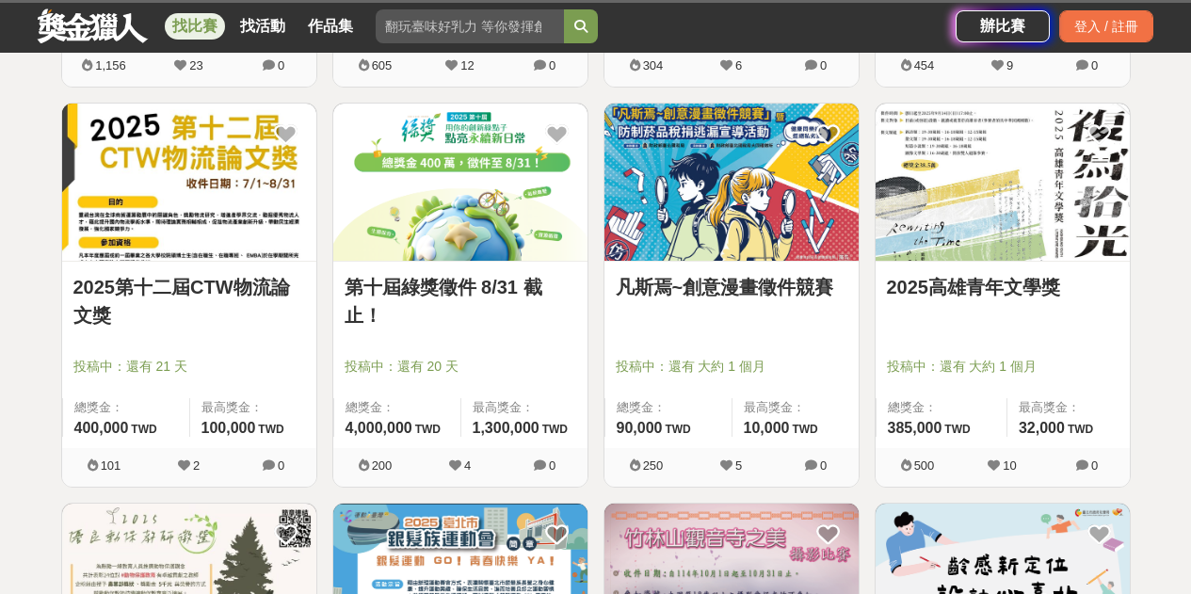
click at [778, 289] on link "凡斯焉~創意漫畫徵件競賽" at bounding box center [732, 287] width 232 height 28
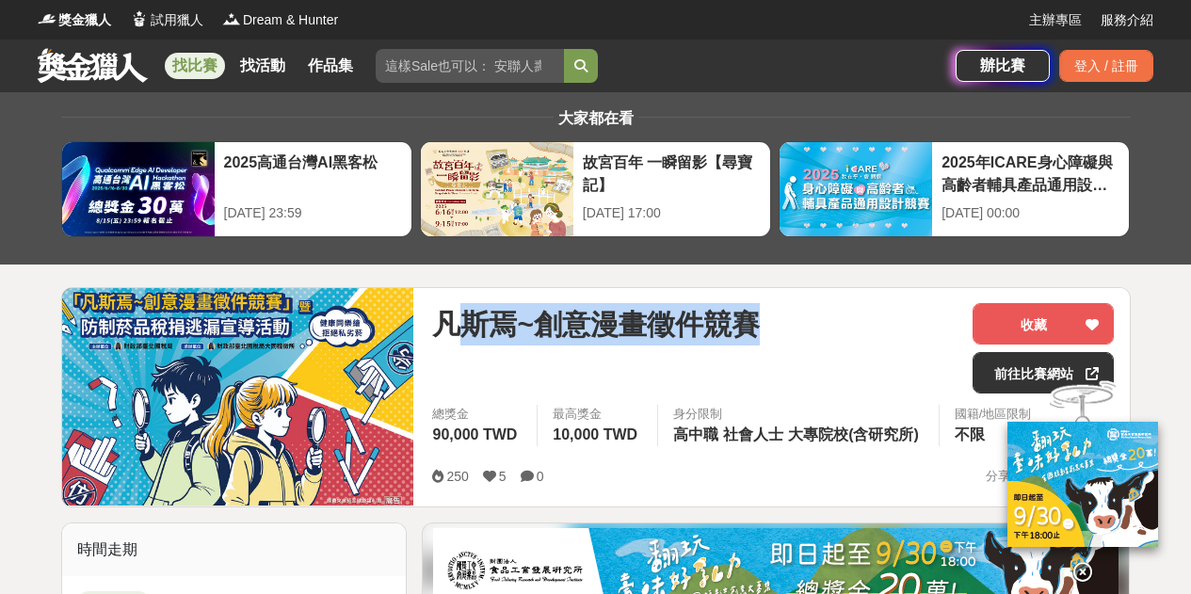
drag, startPoint x: 451, startPoint y: 331, endPoint x: 754, endPoint y: 328, distance: 303.1
click at [754, 328] on span "凡斯焉~創意漫畫徵件競賽" at bounding box center [596, 324] width 328 height 42
click at [644, 329] on span "凡斯焉~創意漫畫徵件競賽" at bounding box center [596, 324] width 328 height 42
drag, startPoint x: 440, startPoint y: 322, endPoint x: 797, endPoint y: 326, distance: 357.7
click at [797, 326] on div "凡斯焉~創意漫畫徵件競賽" at bounding box center [694, 324] width 525 height 42
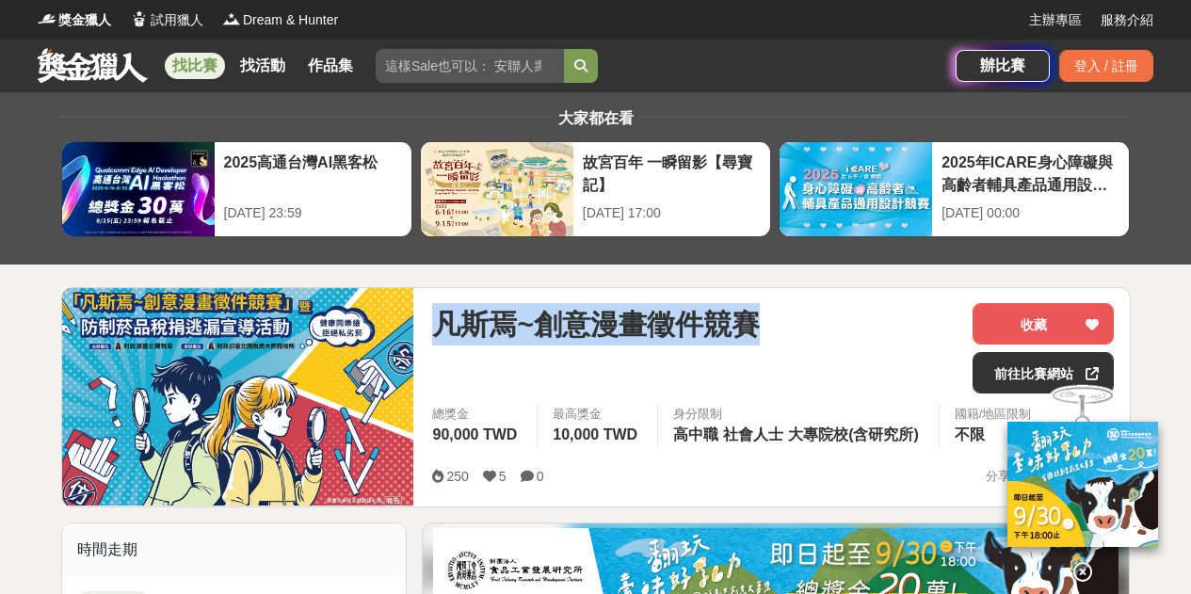
copy span "凡斯焉~創意漫畫徵件競賽"
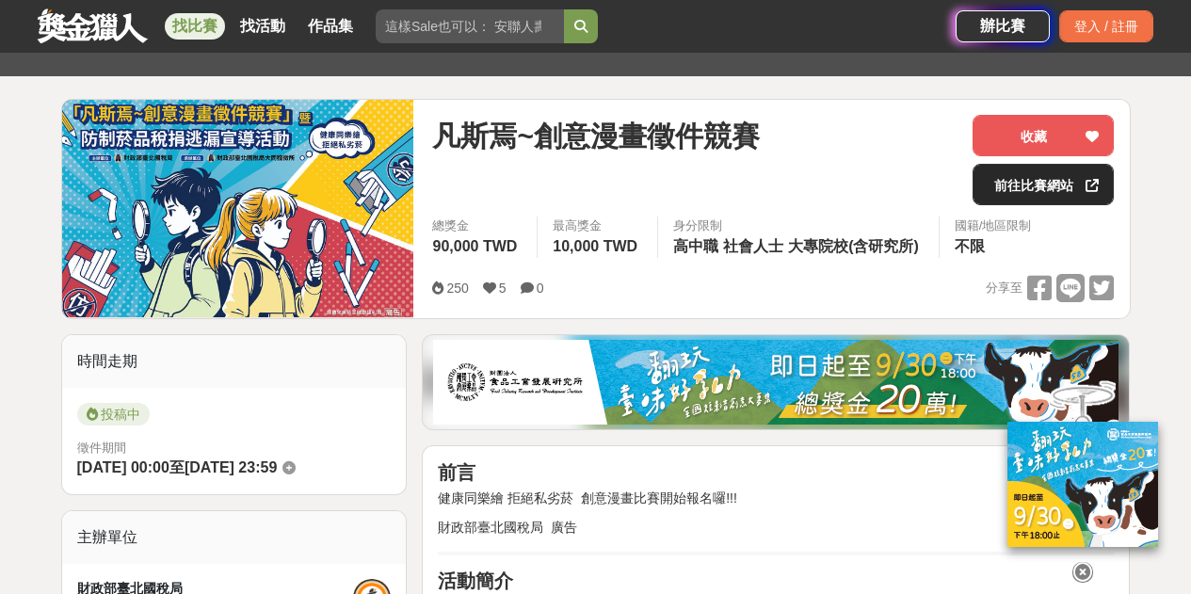
click at [1062, 187] on link "前往比賽網站" at bounding box center [1042, 184] width 141 height 41
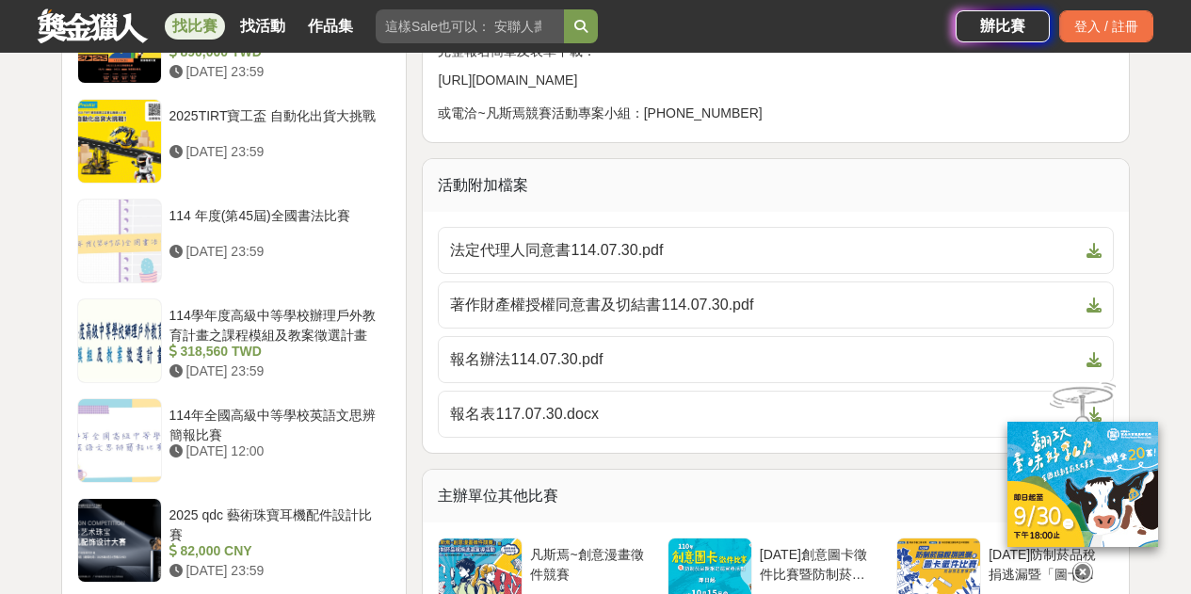
scroll to position [2071, 0]
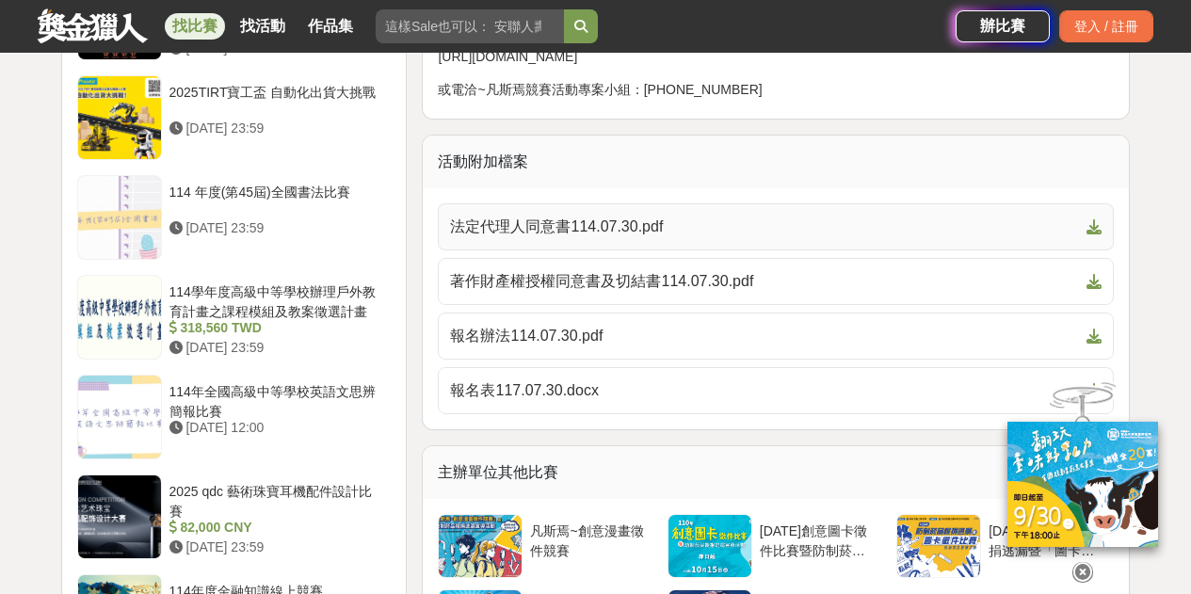
click at [549, 222] on span "法定代理人同意書114.07.30.pdf" at bounding box center [764, 227] width 629 height 23
click at [560, 280] on span "著作財產權授權同意書及切結書114.07.30.pdf" at bounding box center [764, 281] width 629 height 23
click at [552, 334] on span "報名辦法114.07.30.pdf" at bounding box center [764, 336] width 629 height 23
click at [559, 381] on span "報名表117.07.30.docx" at bounding box center [764, 390] width 629 height 23
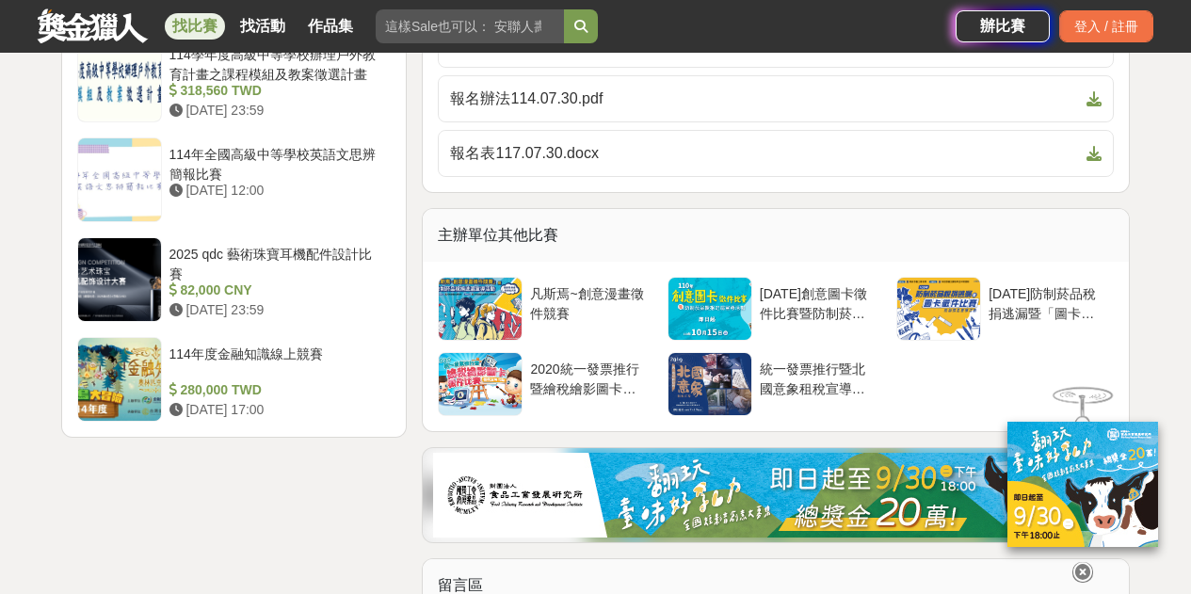
scroll to position [2353, 0]
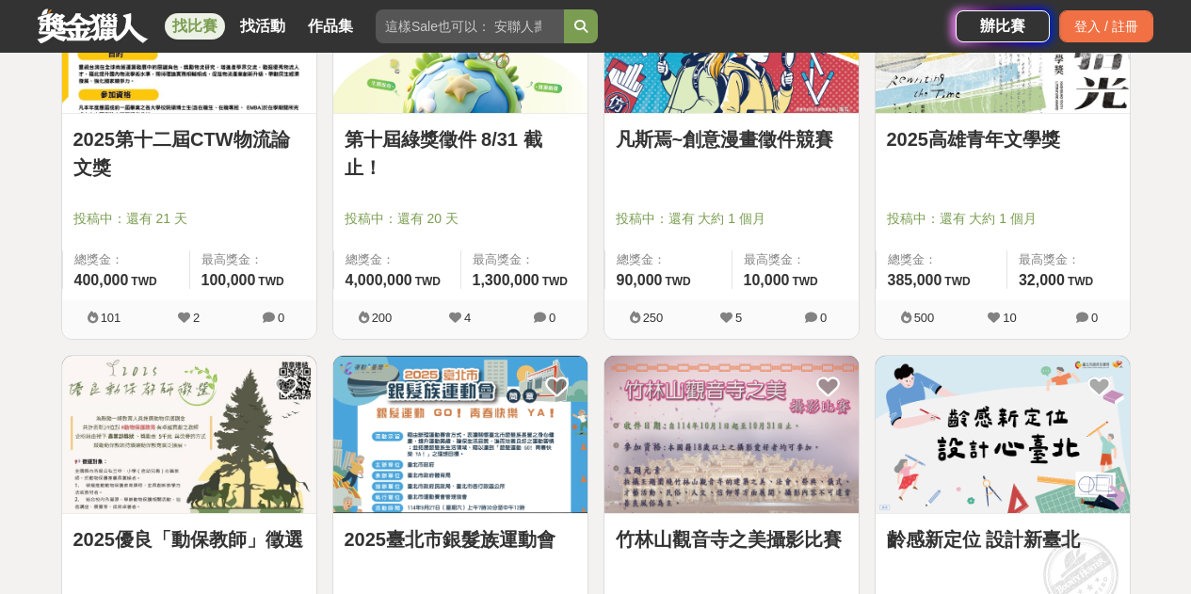
scroll to position [3388, 0]
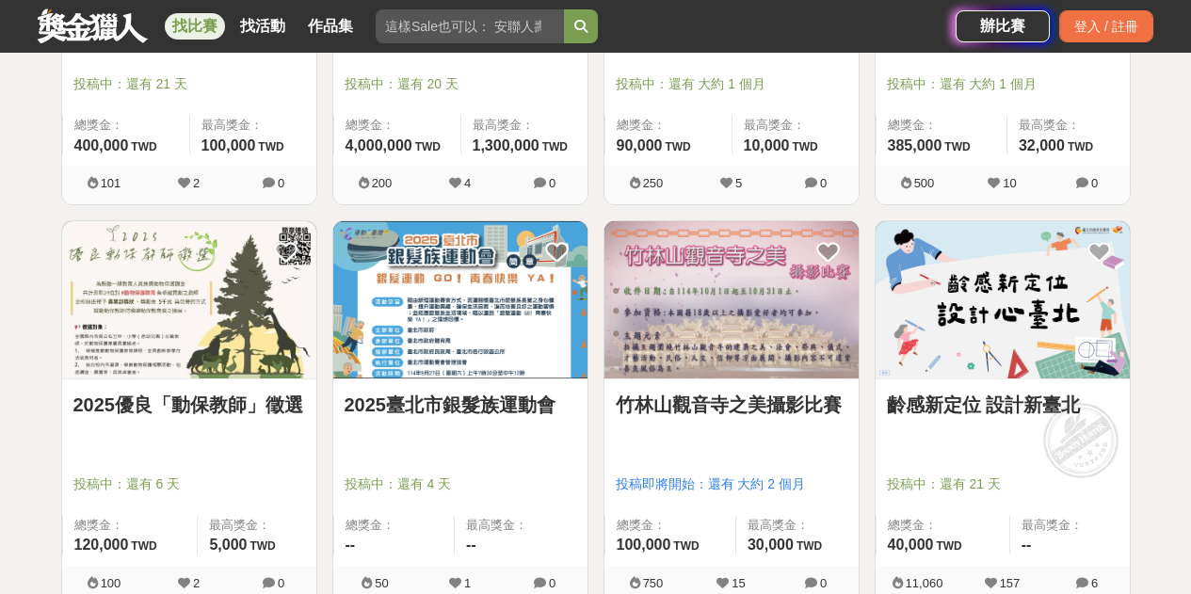
click at [515, 404] on link "2025臺北市銀髮族運動會" at bounding box center [460, 405] width 232 height 28
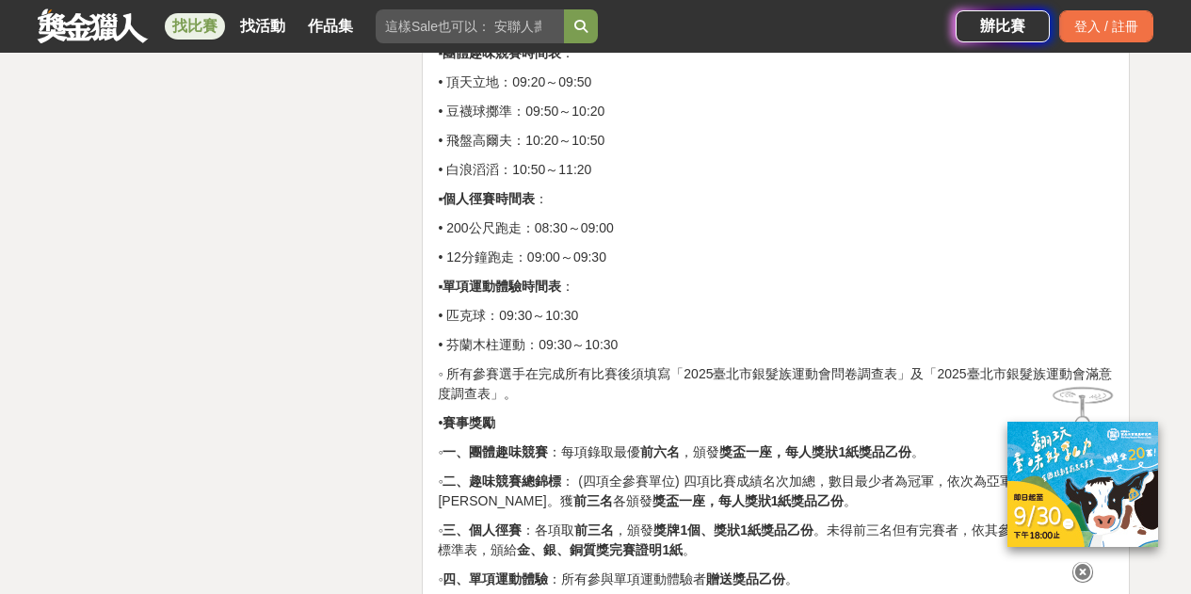
scroll to position [3294, 0]
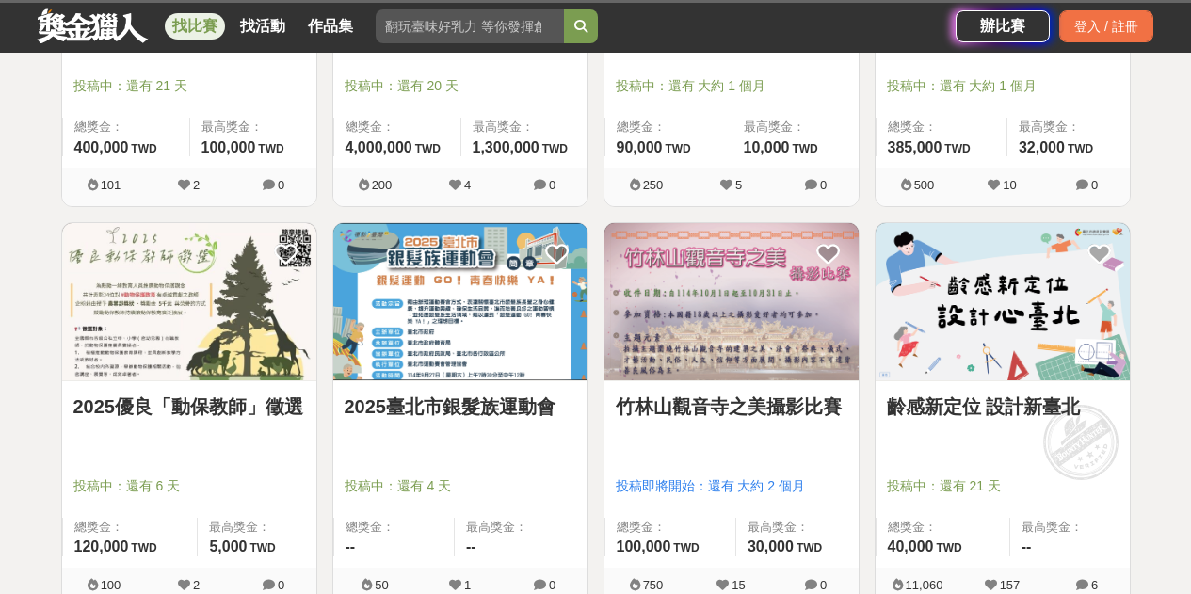
scroll to position [3388, 0]
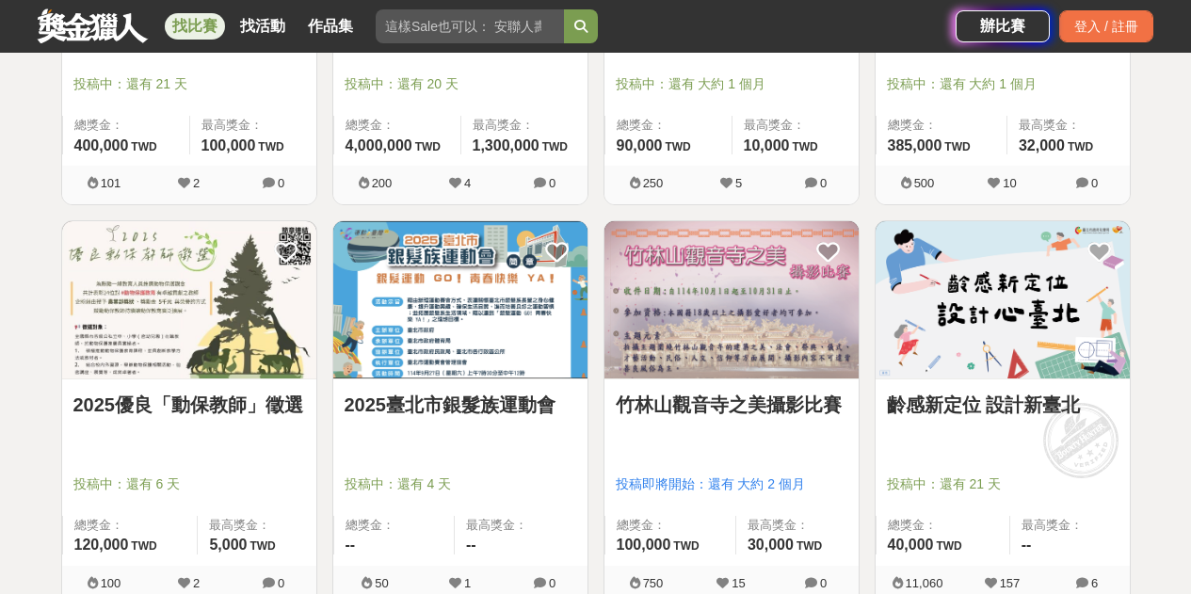
click at [801, 417] on link "竹林山觀音寺之美攝影比賽" at bounding box center [732, 405] width 232 height 28
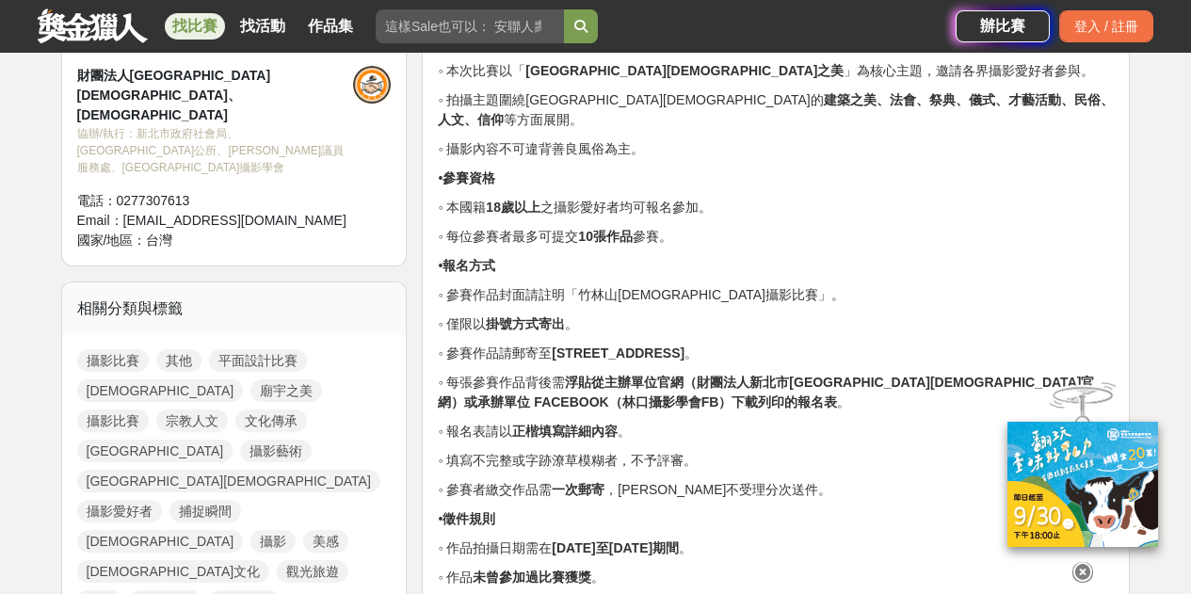
scroll to position [1035, 0]
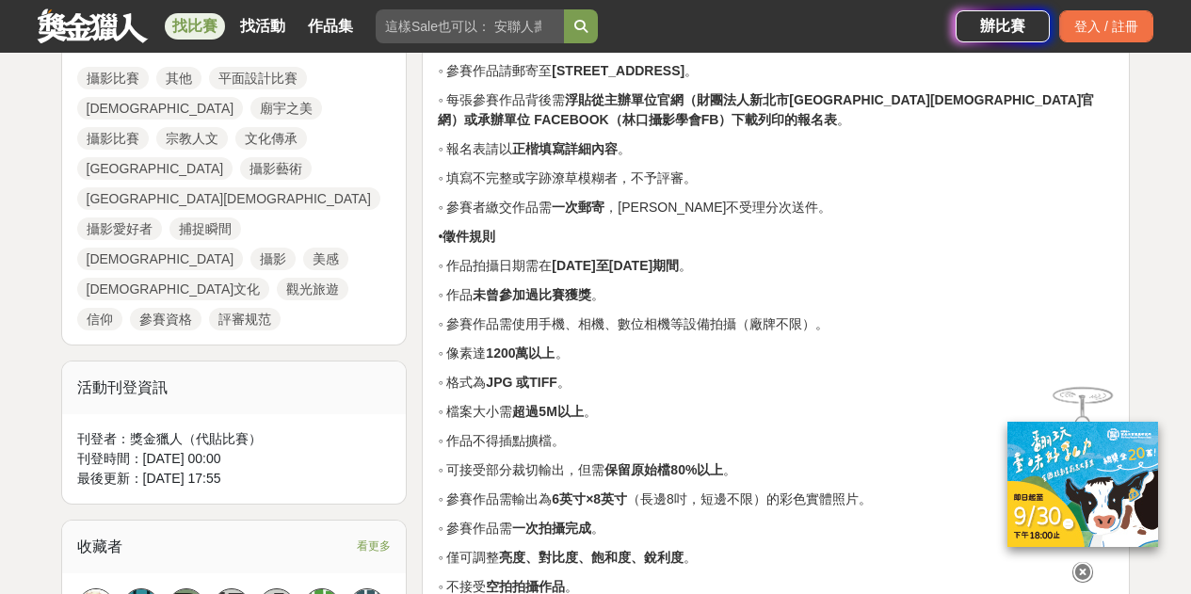
drag, startPoint x: 477, startPoint y: 335, endPoint x: 549, endPoint y: 336, distance: 71.5
click at [549, 344] on p "◦ 像素達 1200萬以上 。" at bounding box center [776, 354] width 676 height 20
copy p "素達 1200萬"
click at [868, 314] on p "◦ 參賽作品需使用手機、相機、數位相機等設備拍攝（廠牌不限）。" at bounding box center [776, 324] width 676 height 20
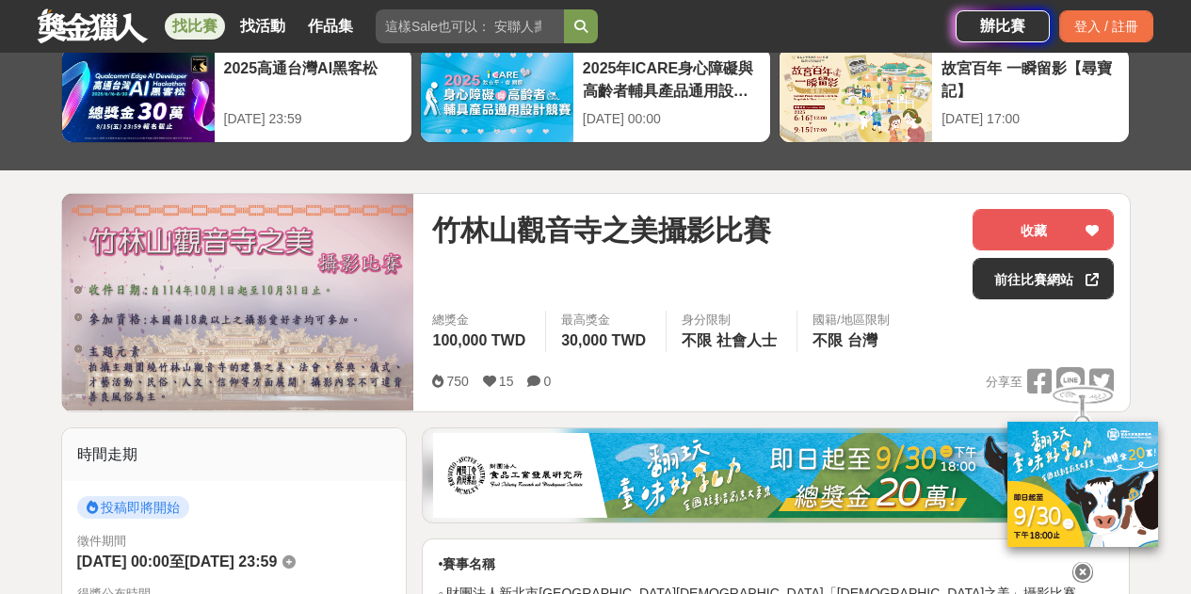
scroll to position [0, 0]
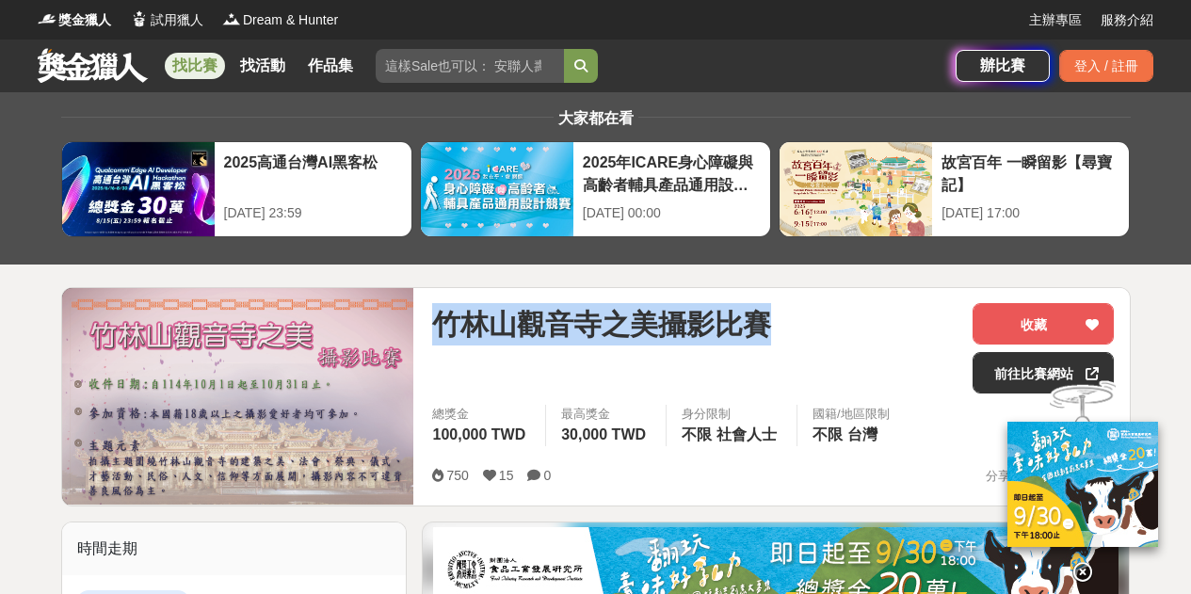
drag, startPoint x: 434, startPoint y: 321, endPoint x: 822, endPoint y: 339, distance: 388.2
click at [822, 339] on div "竹林山觀音寺之美攝影比賽" at bounding box center [694, 324] width 525 height 42
copy span "竹林山觀音寺之美攝影比賽"
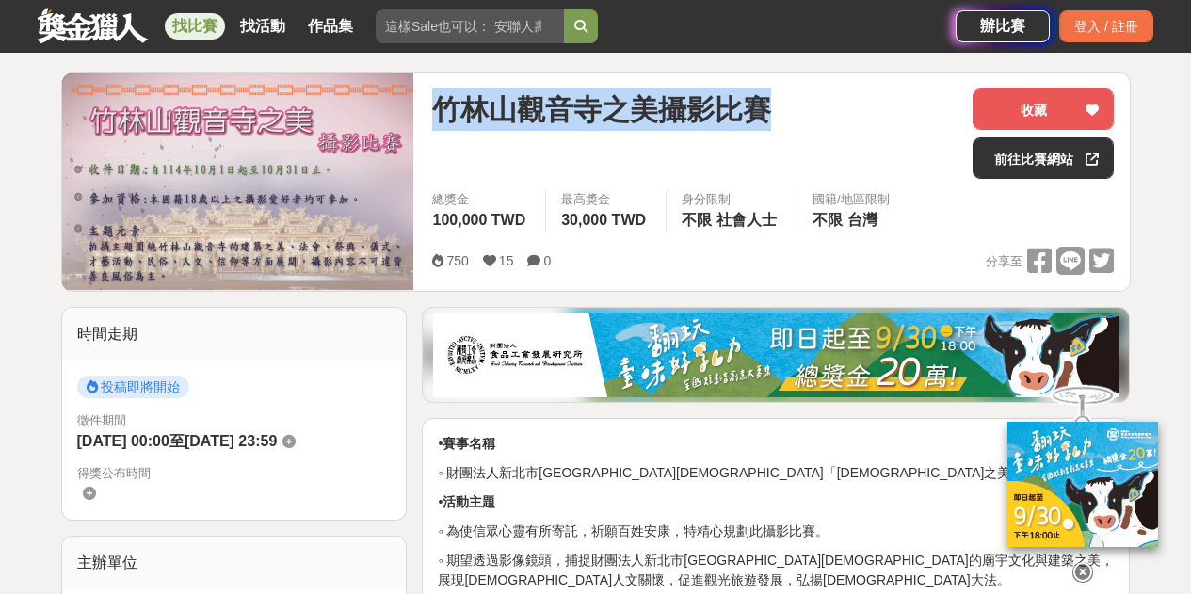
scroll to position [376, 0]
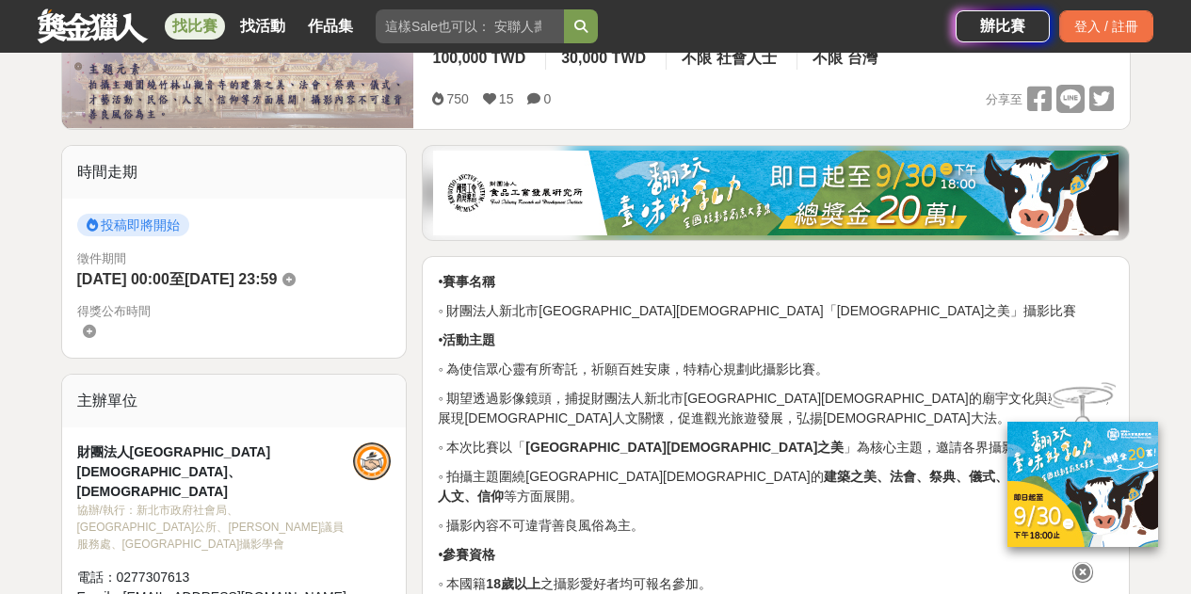
click at [592, 389] on p "◦ 期望透過影像鏡頭，捕捉財團法人新北市竹林山觀音寺的廟宇文化與建築之美，展現宗教人文關懷，促進觀光旅遊發展，弘揚菩薩大法。" at bounding box center [776, 409] width 676 height 40
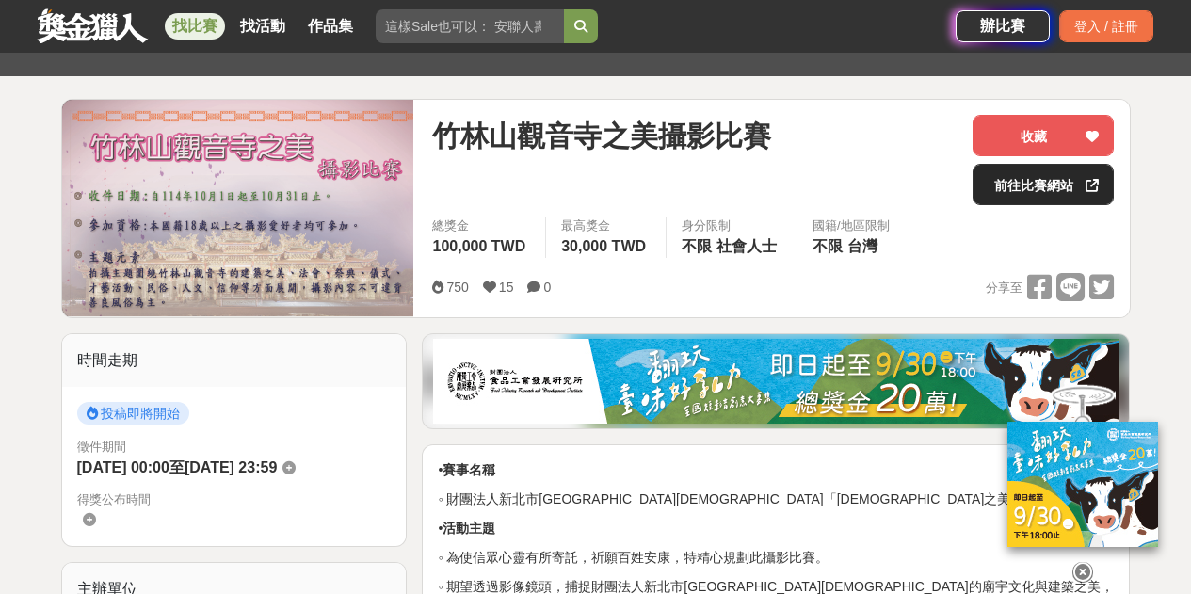
click at [1045, 186] on link "前往比賽網站" at bounding box center [1042, 184] width 141 height 41
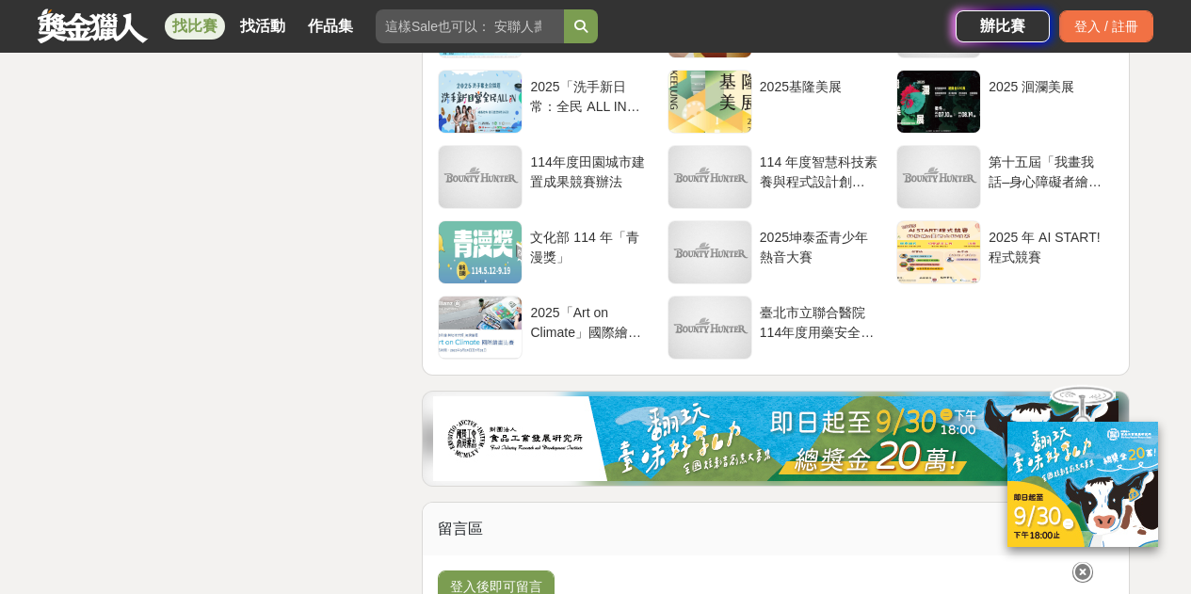
scroll to position [3388, 0]
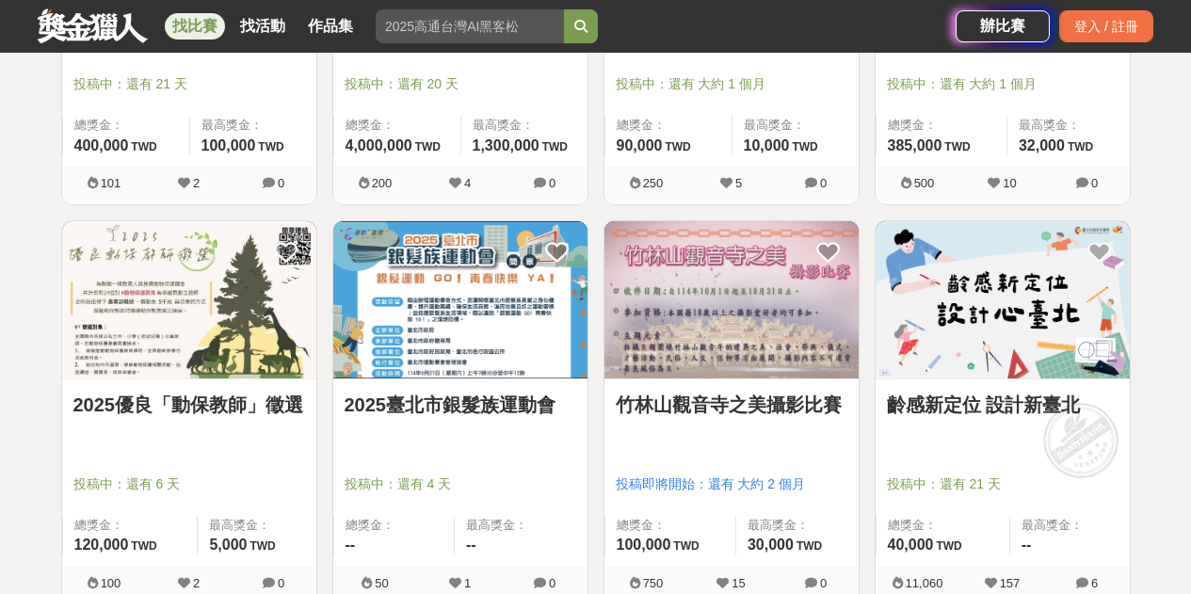
click at [1092, 322] on img at bounding box center [1002, 299] width 254 height 157
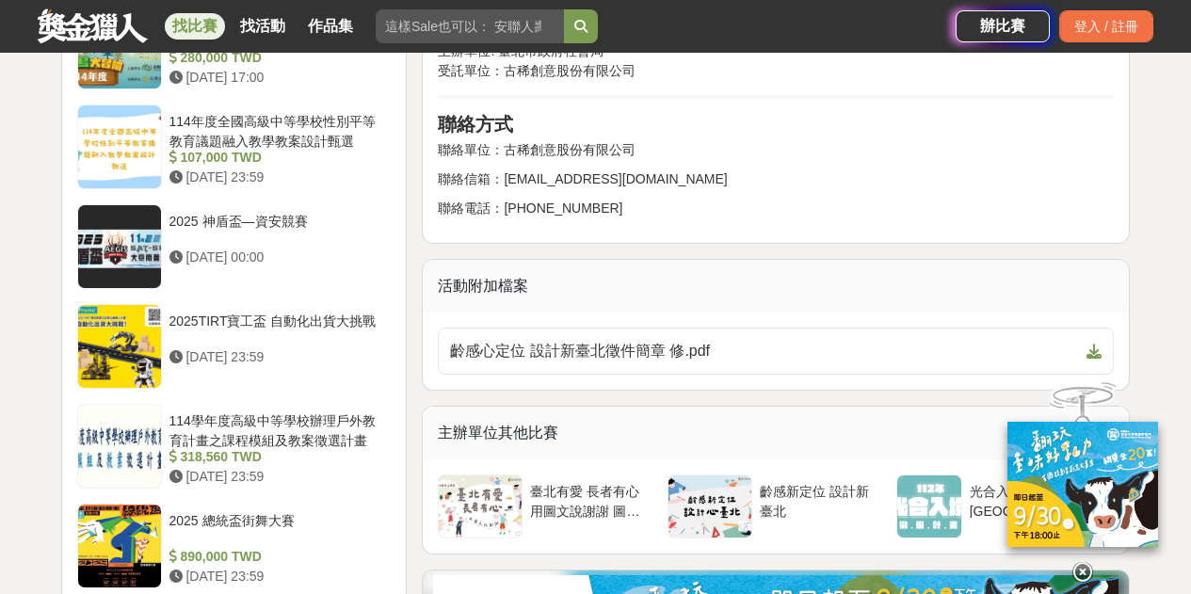
scroll to position [3012, 0]
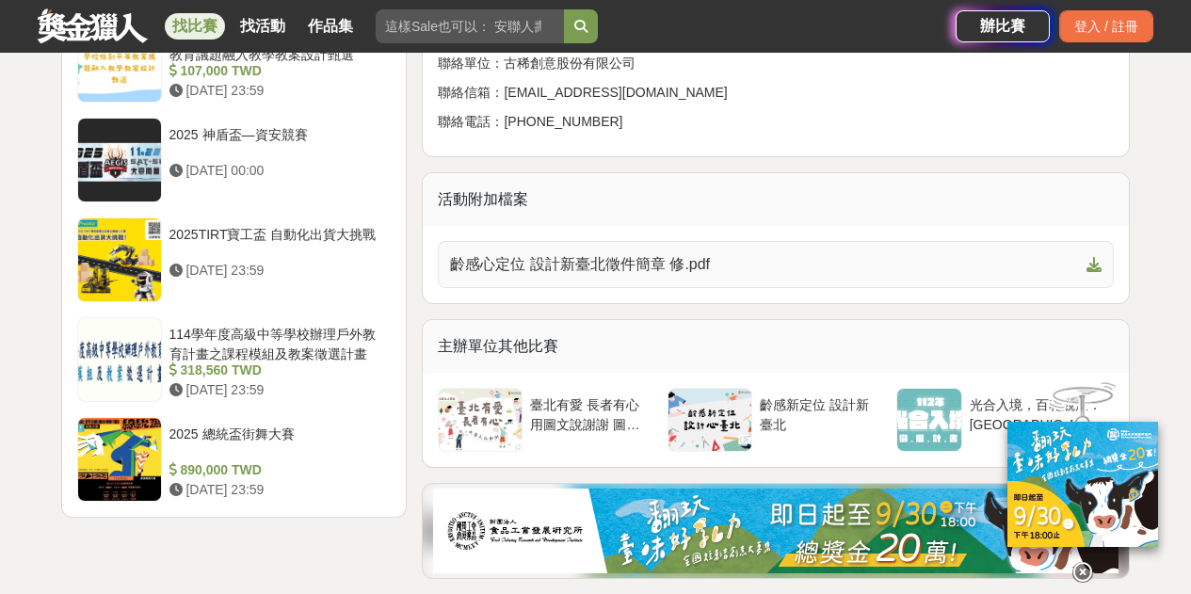
click at [841, 259] on link "齡感心定位 設計新臺北徵件簡章 修.pdf" at bounding box center [776, 264] width 676 height 47
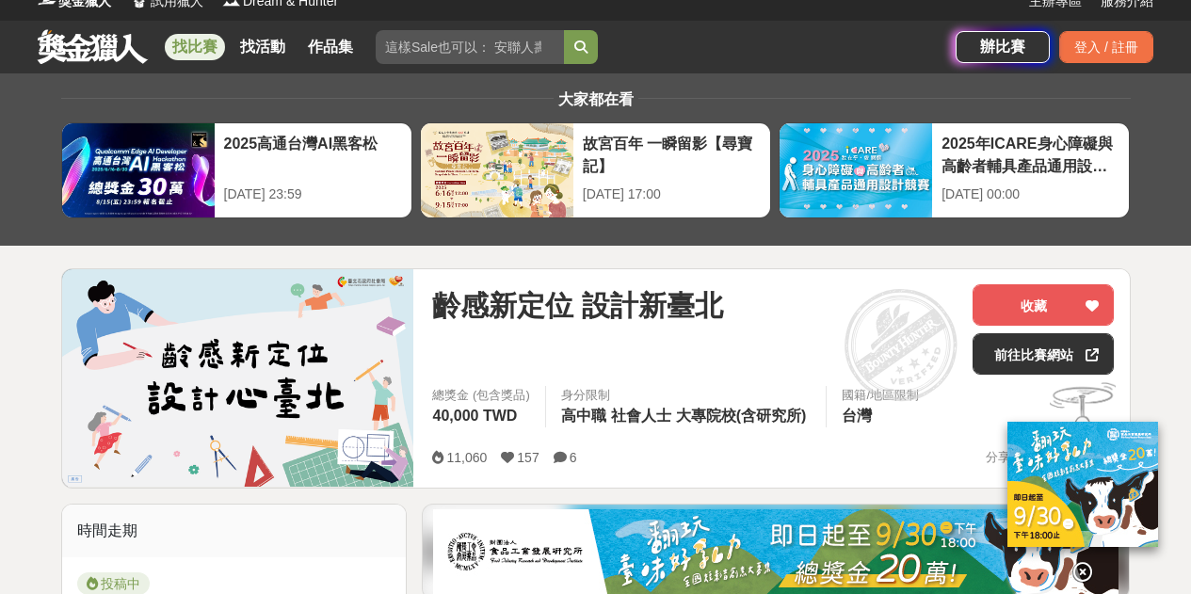
scroll to position [0, 0]
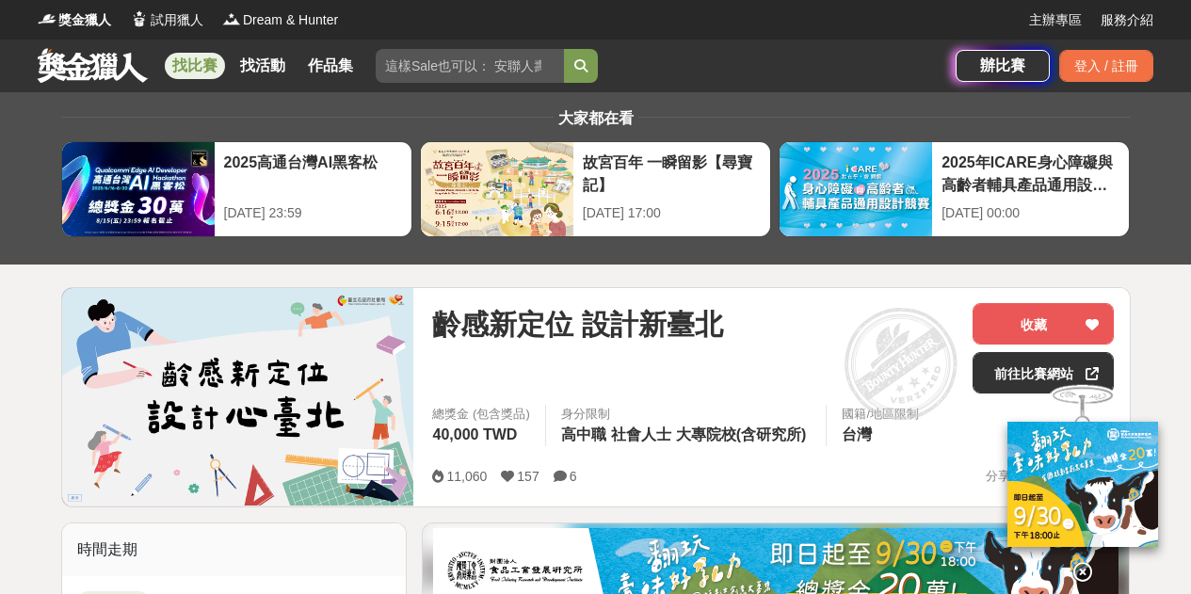
click at [457, 326] on span "齡感新定位 設計新臺北" at bounding box center [577, 324] width 290 height 42
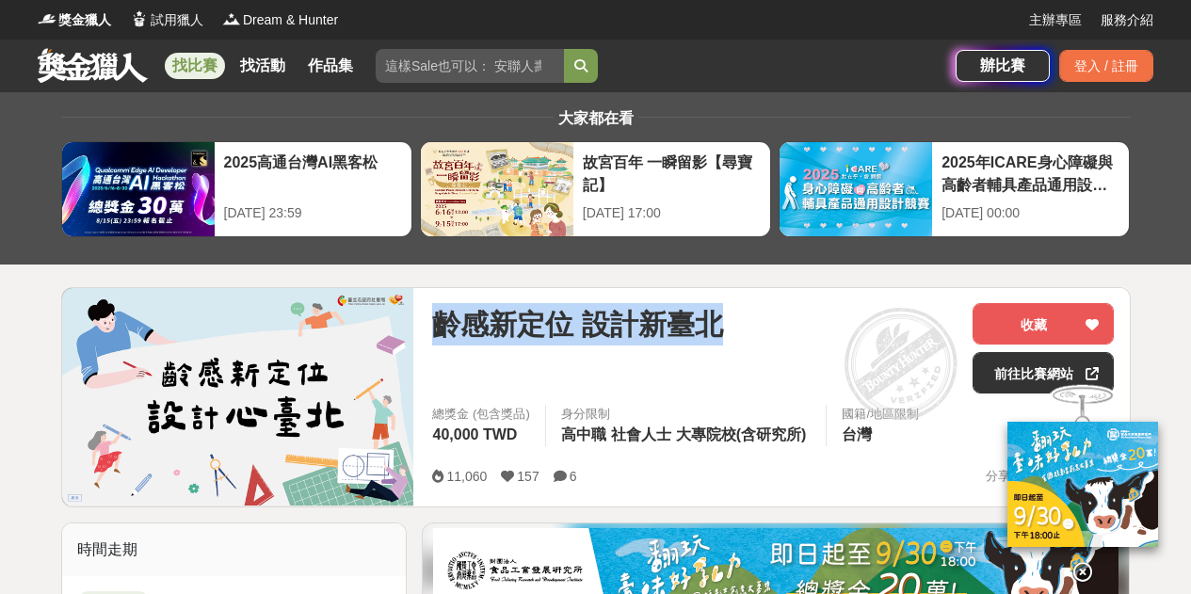
drag, startPoint x: 441, startPoint y: 320, endPoint x: 720, endPoint y: 322, distance: 278.6
click at [720, 322] on span "齡感新定位 設計新臺北" at bounding box center [577, 324] width 290 height 42
copy span "齡感新定位 設計新臺北"
click at [987, 368] on link "前往比賽網站" at bounding box center [1042, 372] width 141 height 41
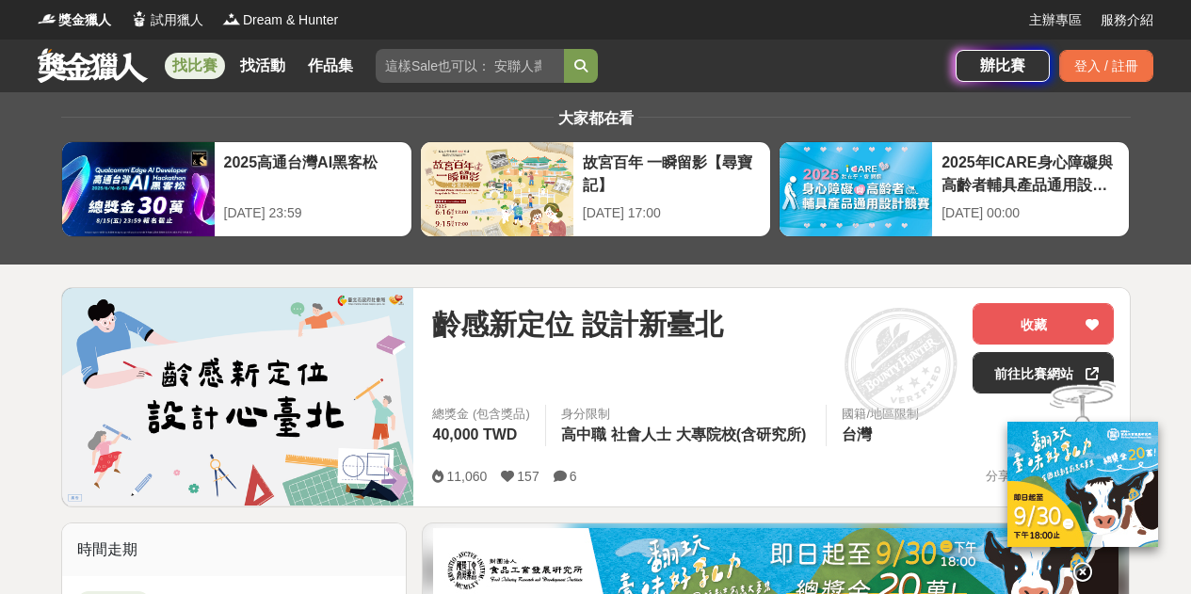
drag, startPoint x: 13, startPoint y: 395, endPoint x: 36, endPoint y: 331, distance: 67.9
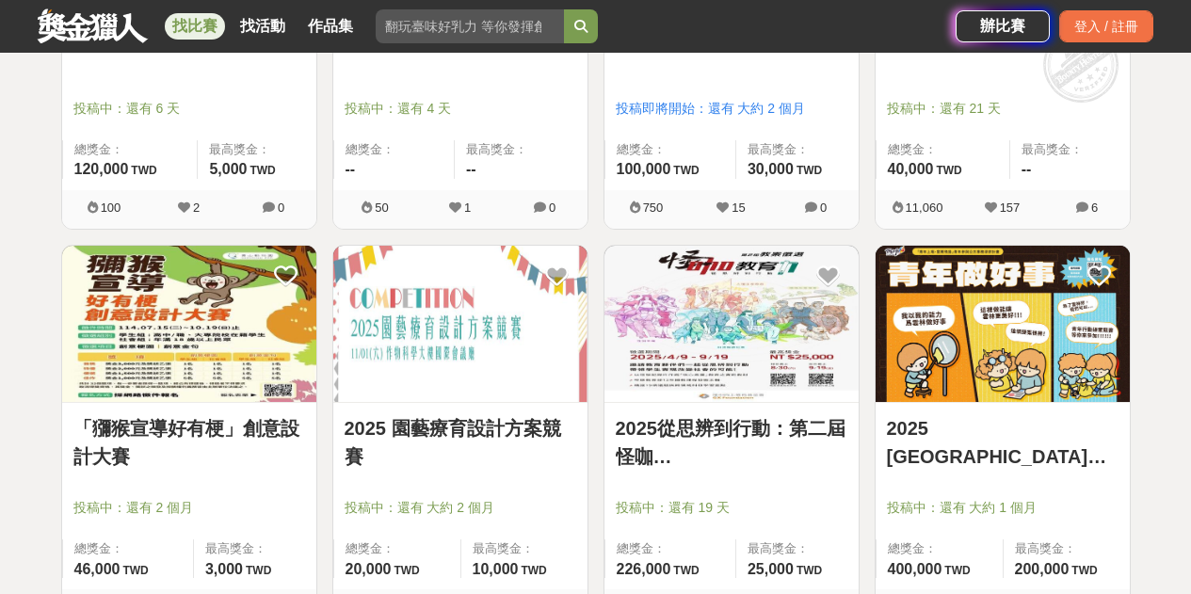
scroll to position [3765, 0]
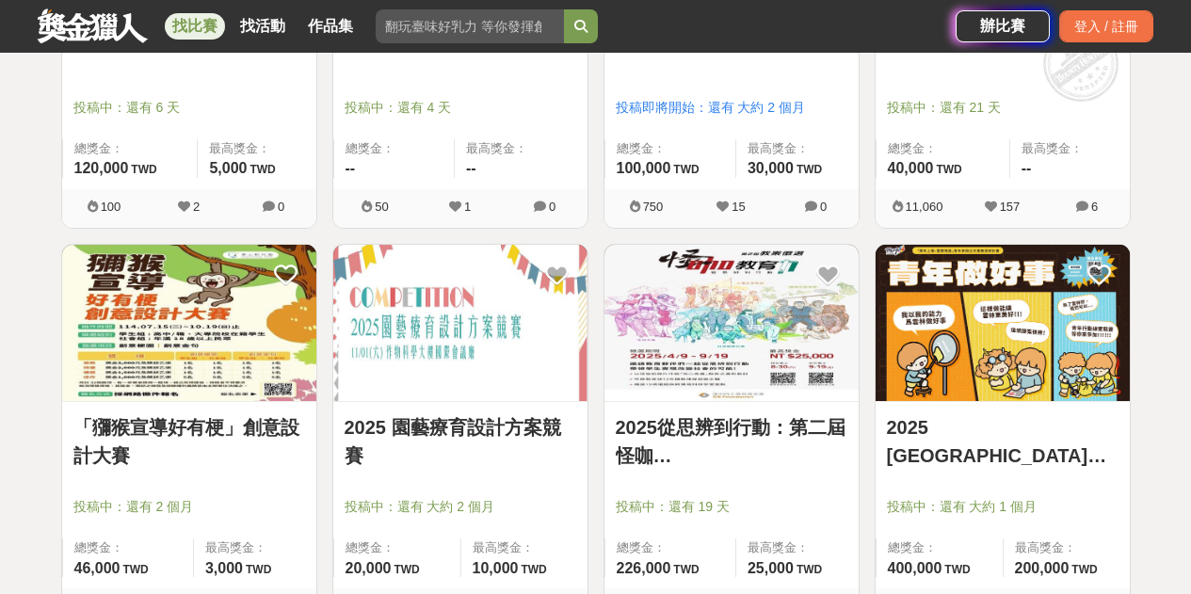
click at [210, 363] on img at bounding box center [189, 323] width 254 height 157
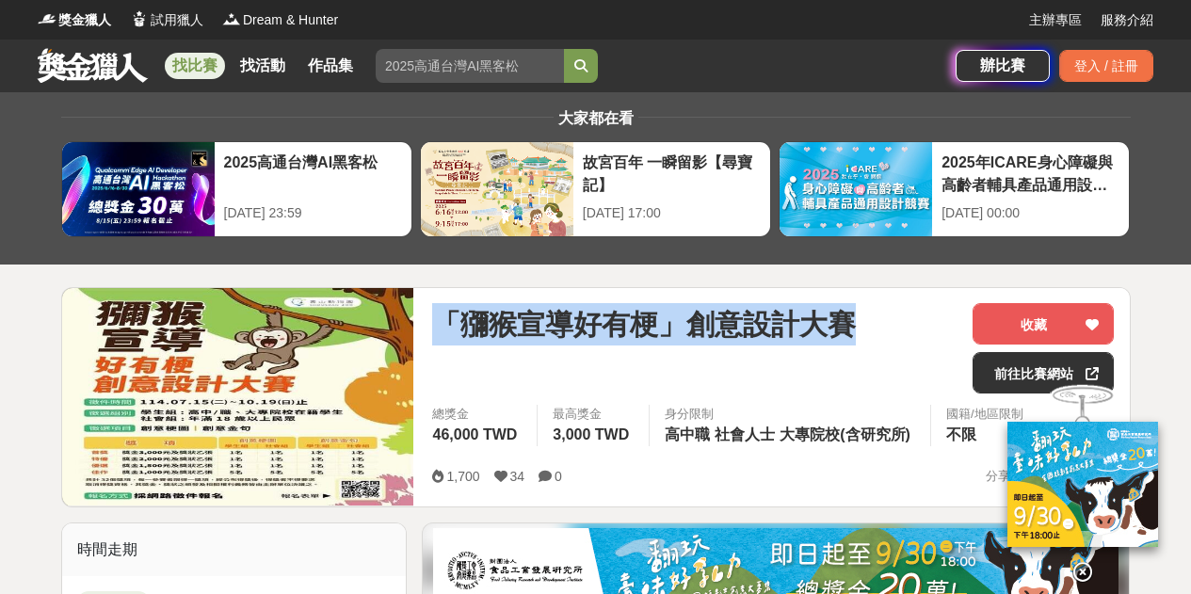
drag, startPoint x: 434, startPoint y: 326, endPoint x: 893, endPoint y: 322, distance: 459.3
click at [893, 322] on div "「獼猴宣導好有梗」創意設計大賽" at bounding box center [694, 324] width 525 height 42
copy span "「獼猴宣導好有梗」創意設計大賽"
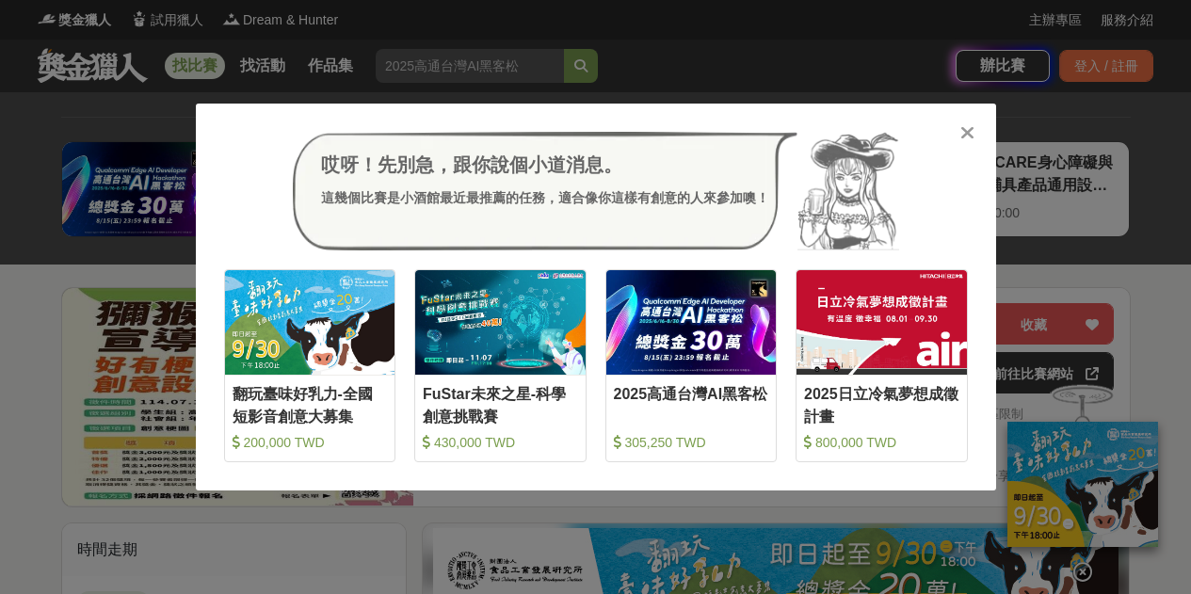
click at [962, 130] on icon at bounding box center [967, 132] width 14 height 19
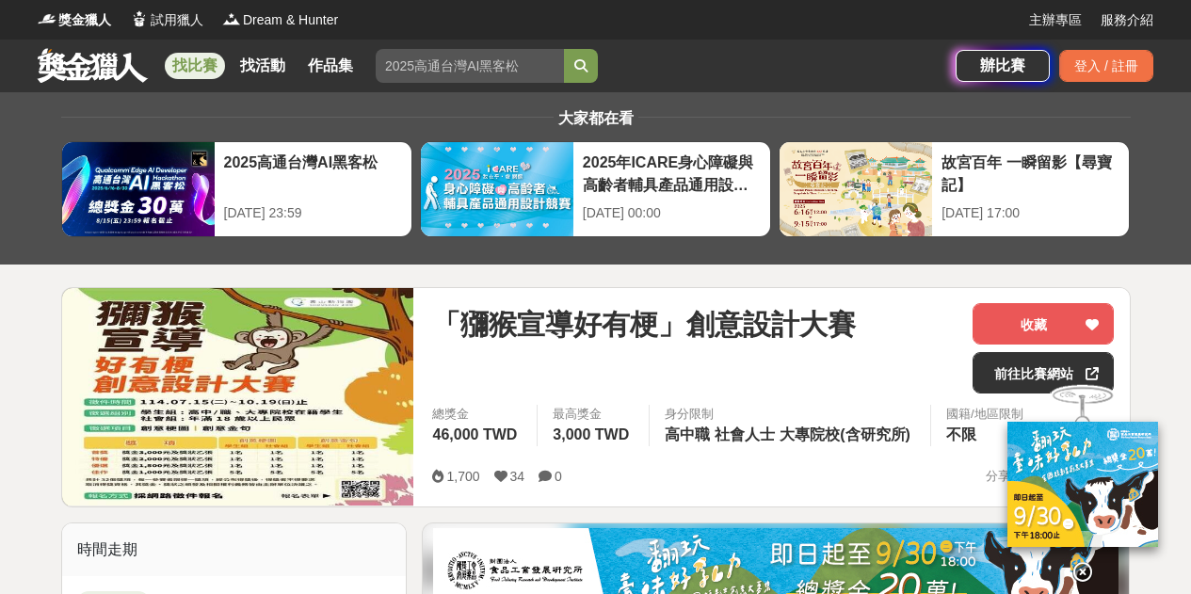
click at [1004, 377] on div at bounding box center [1082, 477] width 188 height 204
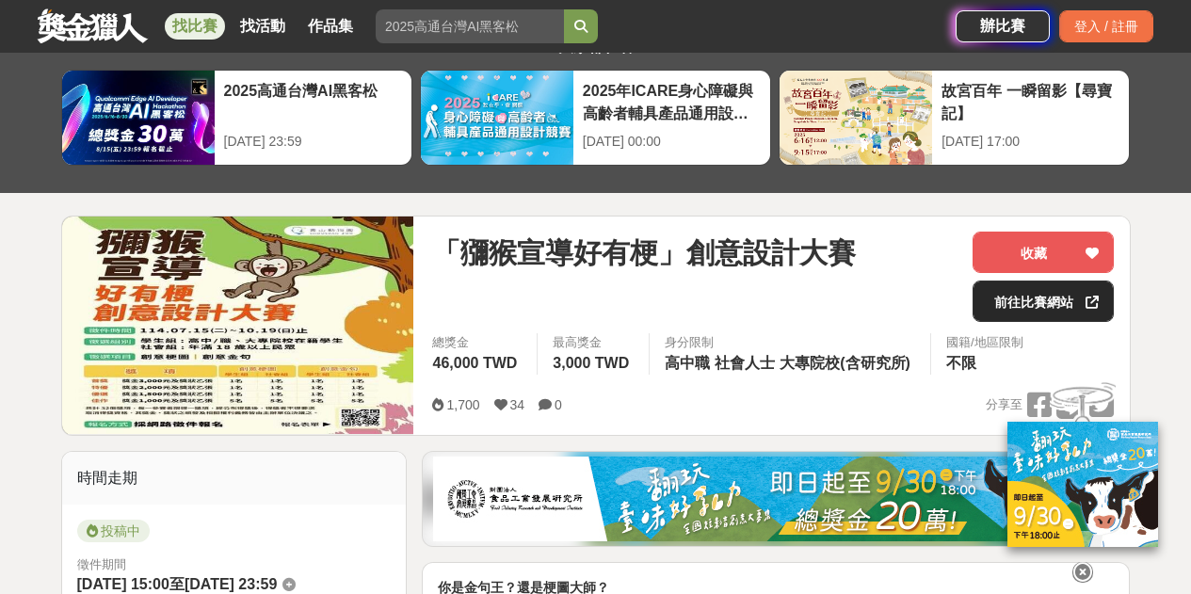
scroll to position [94, 0]
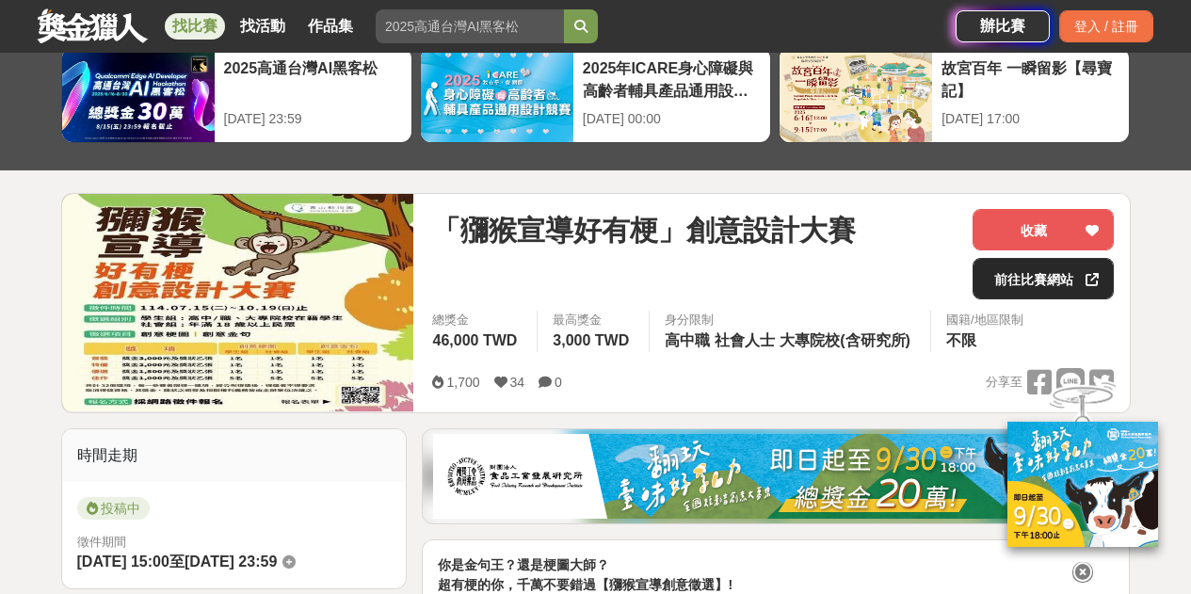
click at [1030, 279] on link "前往比賽網站" at bounding box center [1042, 278] width 141 height 41
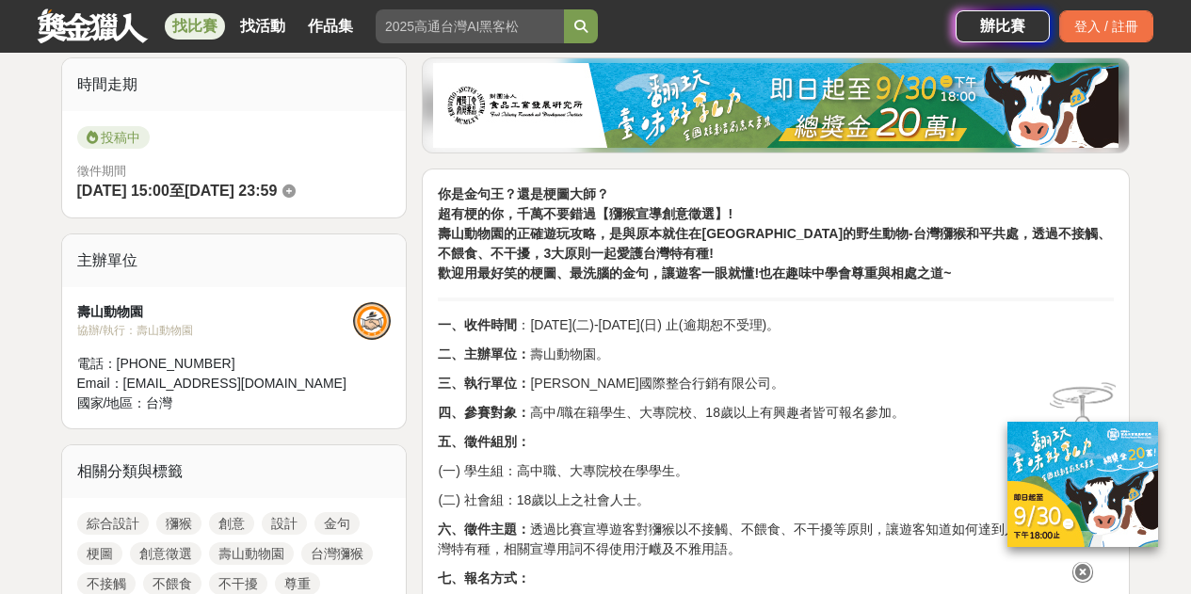
scroll to position [471, 0]
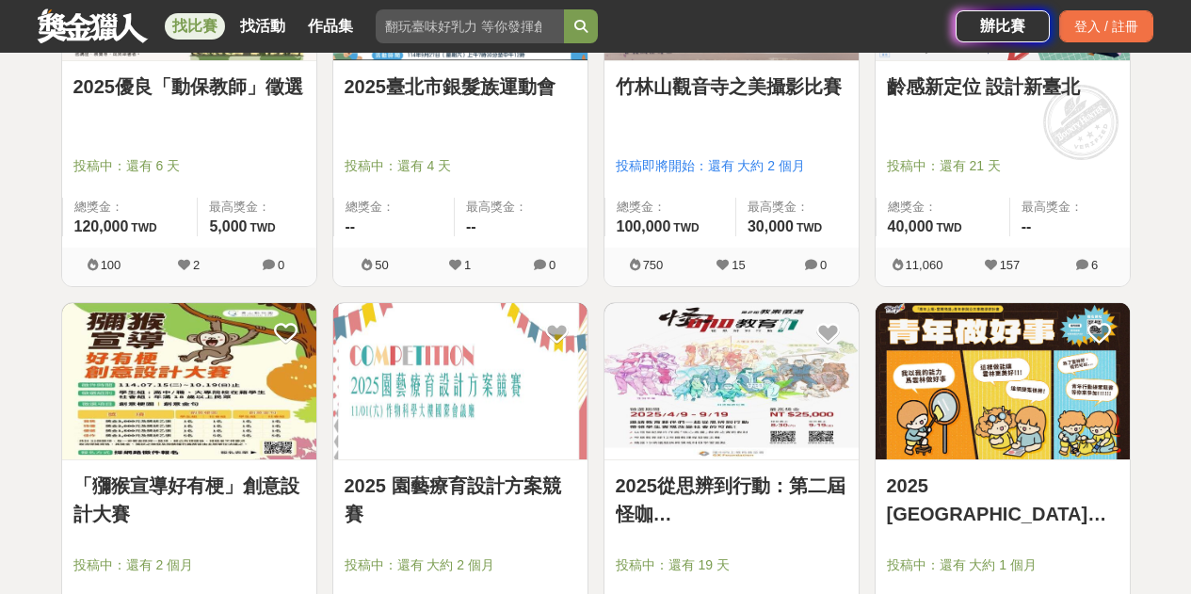
scroll to position [3765, 0]
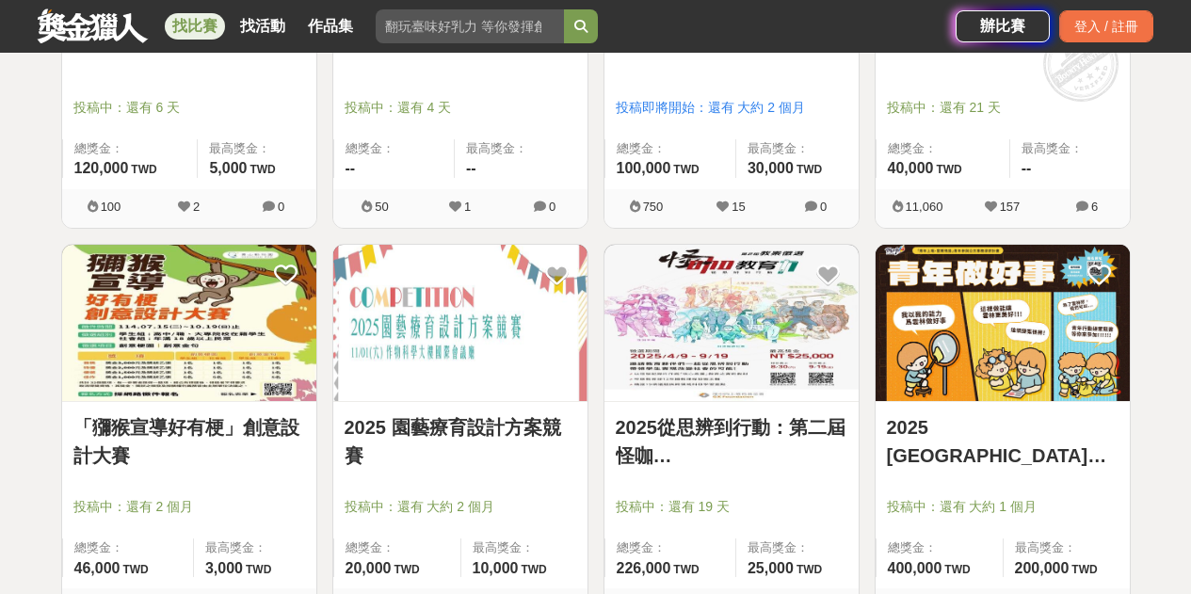
click at [495, 332] on img at bounding box center [460, 323] width 254 height 157
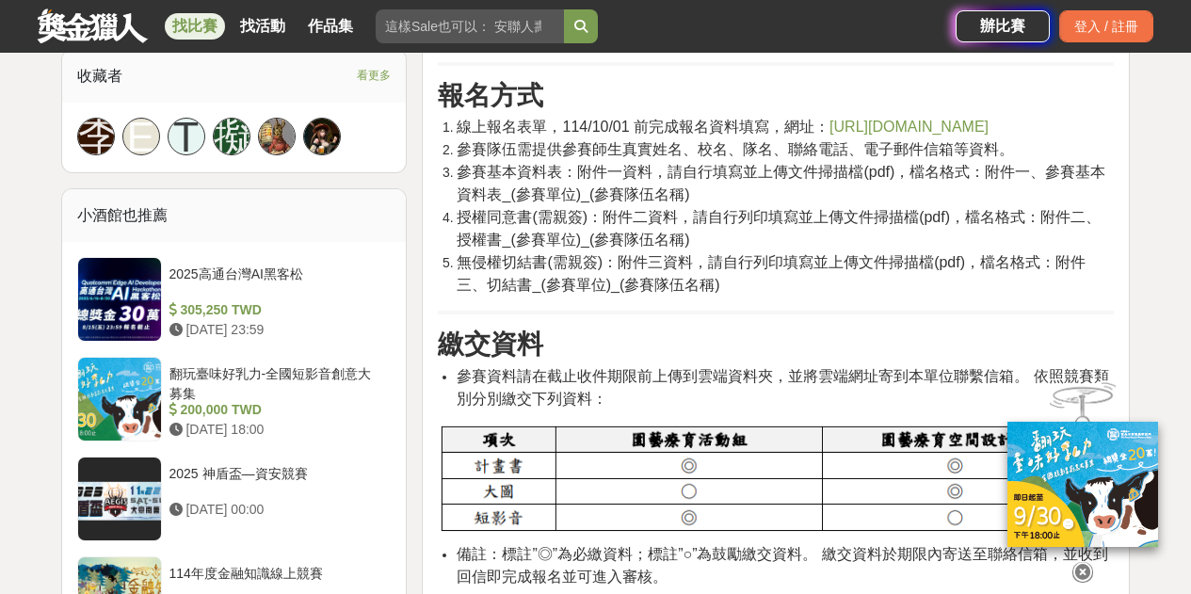
scroll to position [1600, 0]
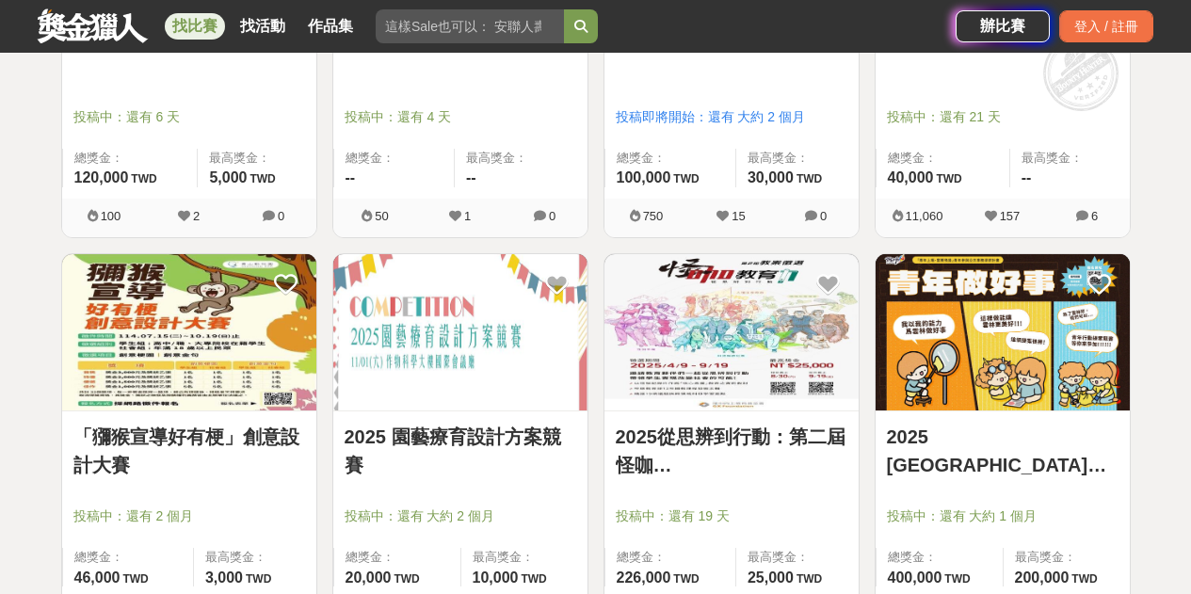
scroll to position [3765, 0]
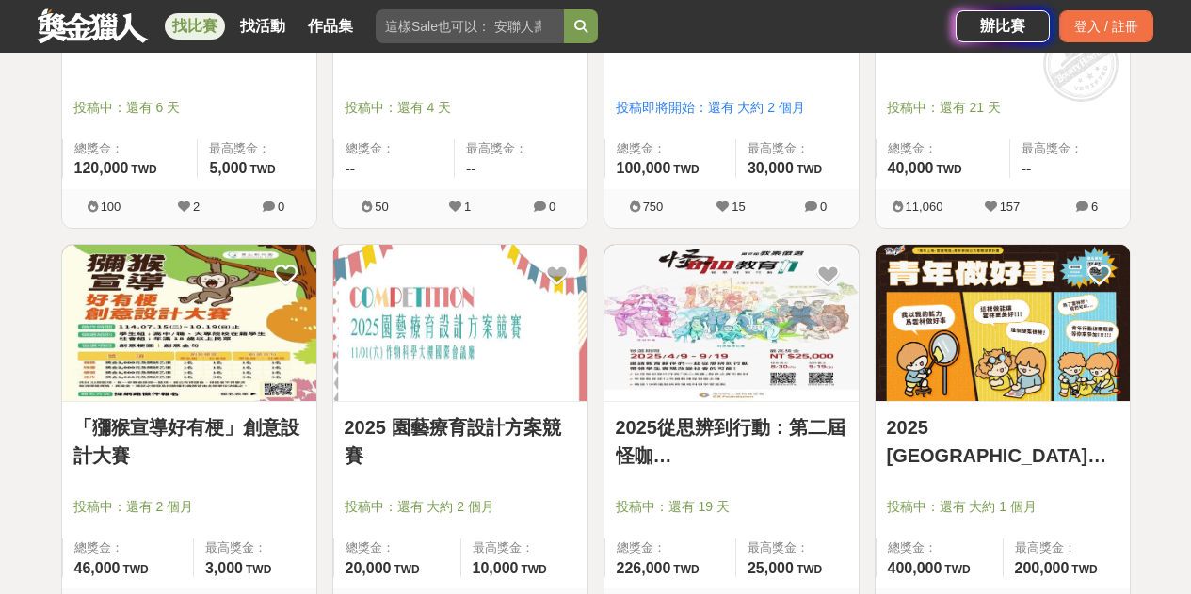
click at [664, 307] on img at bounding box center [731, 323] width 254 height 157
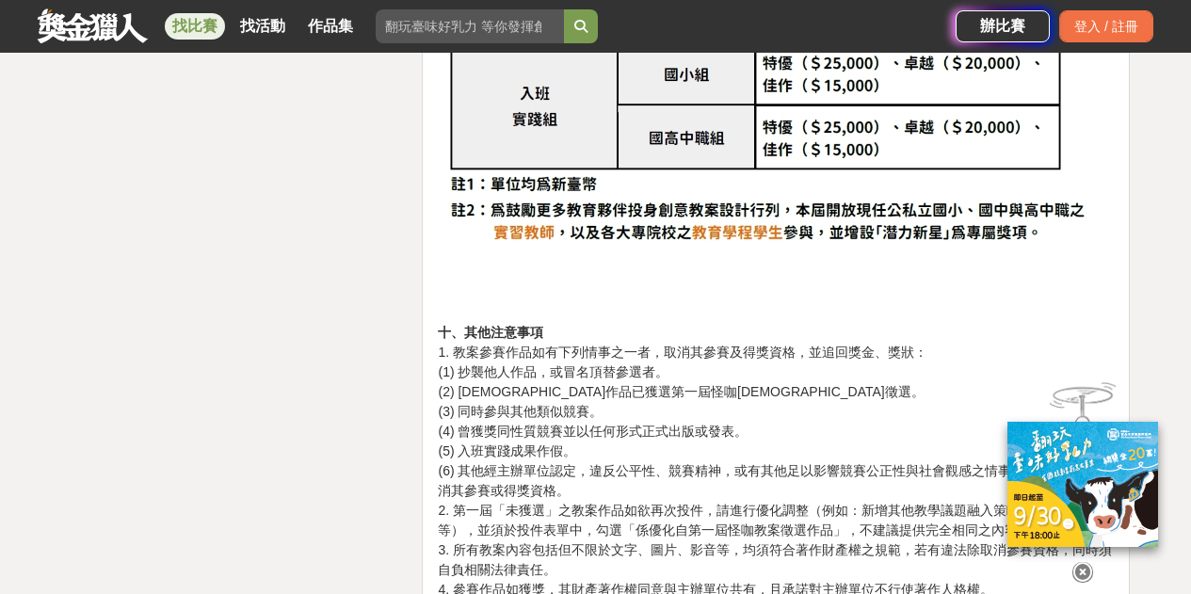
scroll to position [4800, 0]
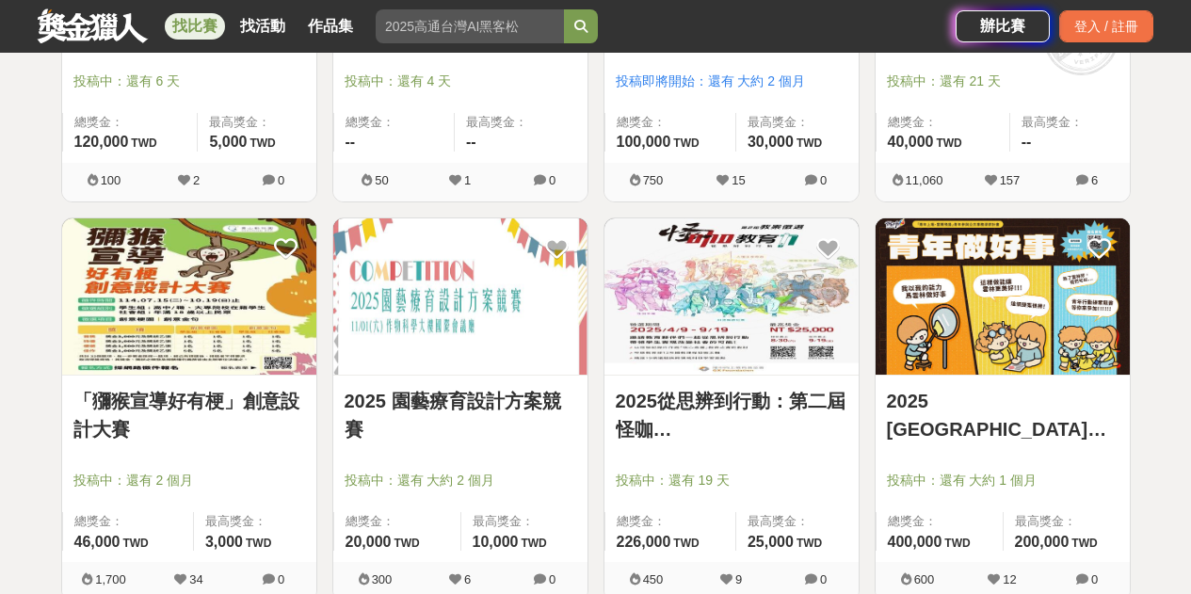
scroll to position [3765, 0]
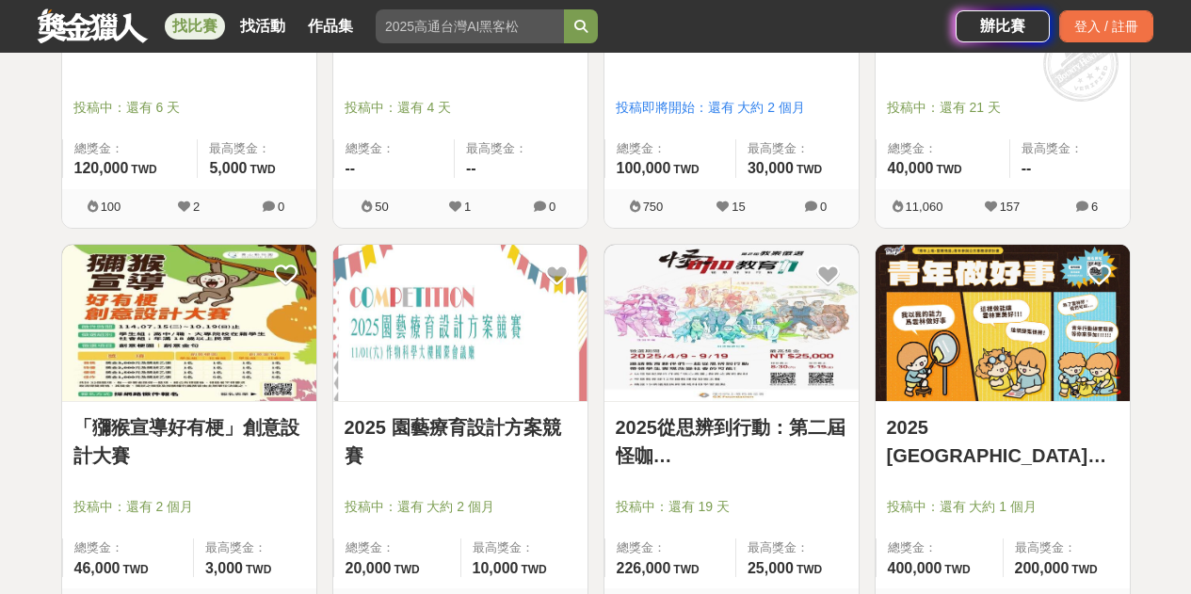
click at [994, 464] on link "2025 雲林縣【青年做好事】提案競賽~開始徵件啦！" at bounding box center [1003, 441] width 232 height 56
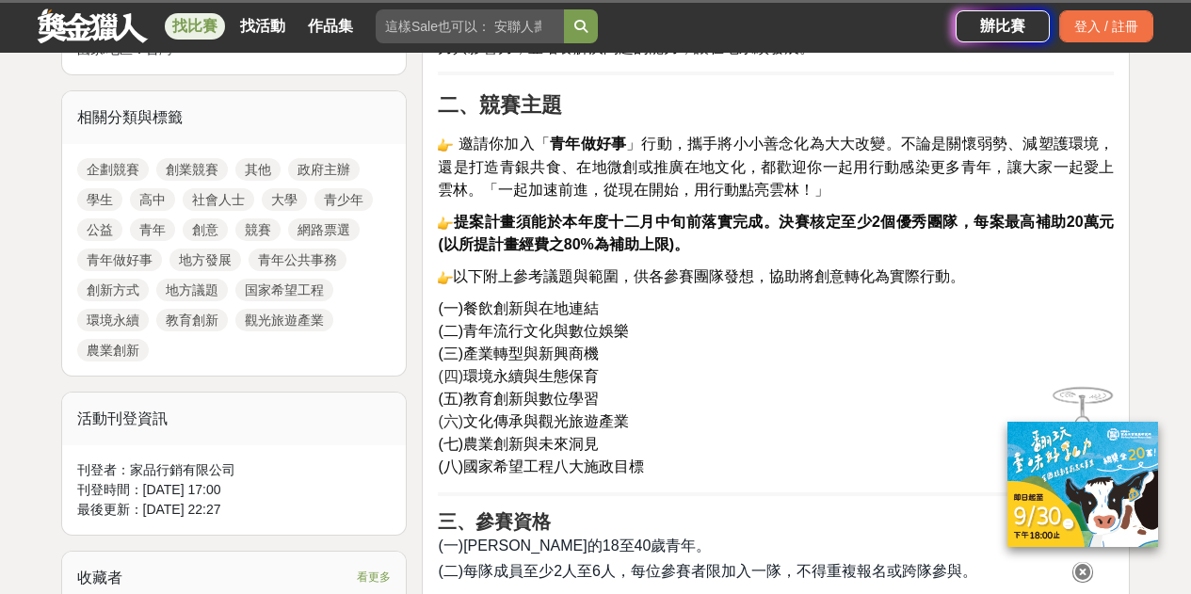
scroll to position [1035, 0]
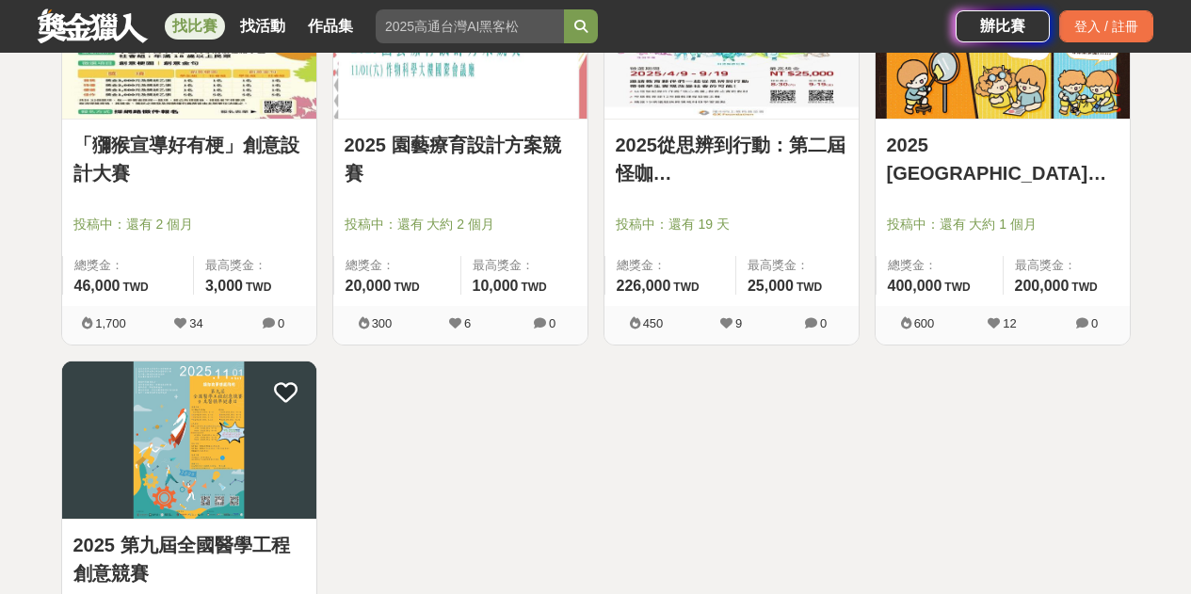
scroll to position [4235, 0]
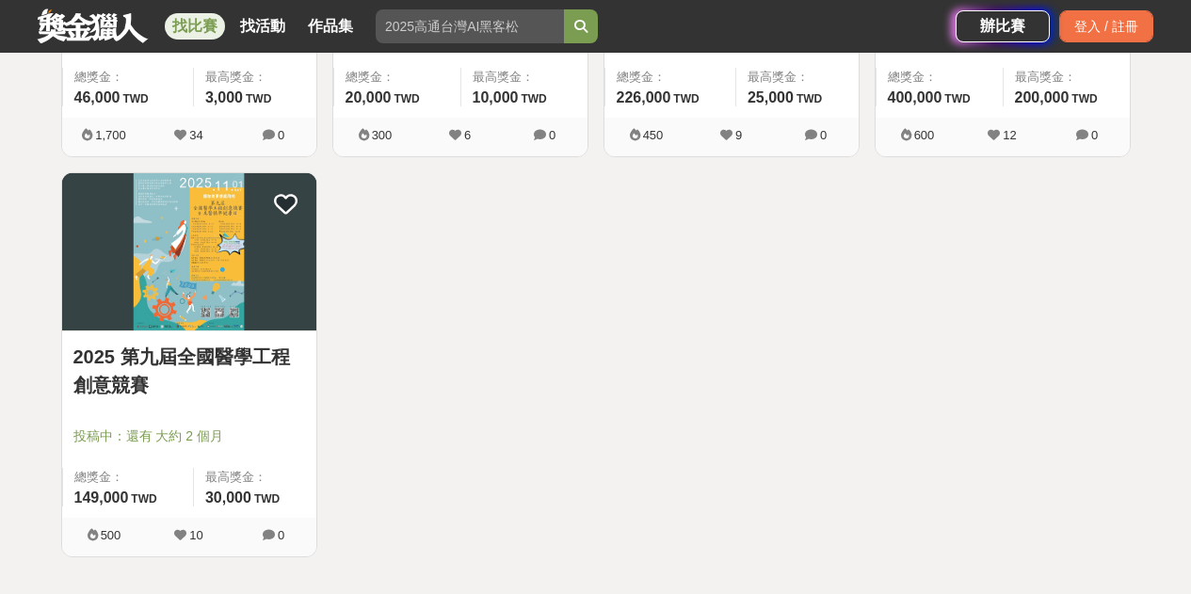
click at [228, 303] on img at bounding box center [189, 251] width 254 height 157
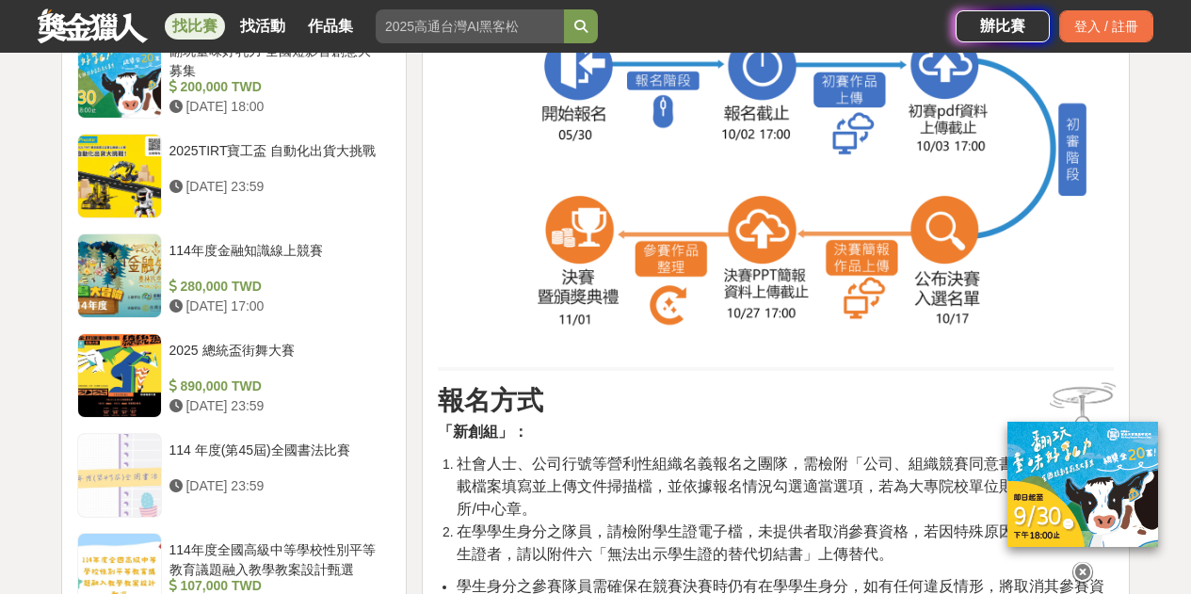
scroll to position [2071, 0]
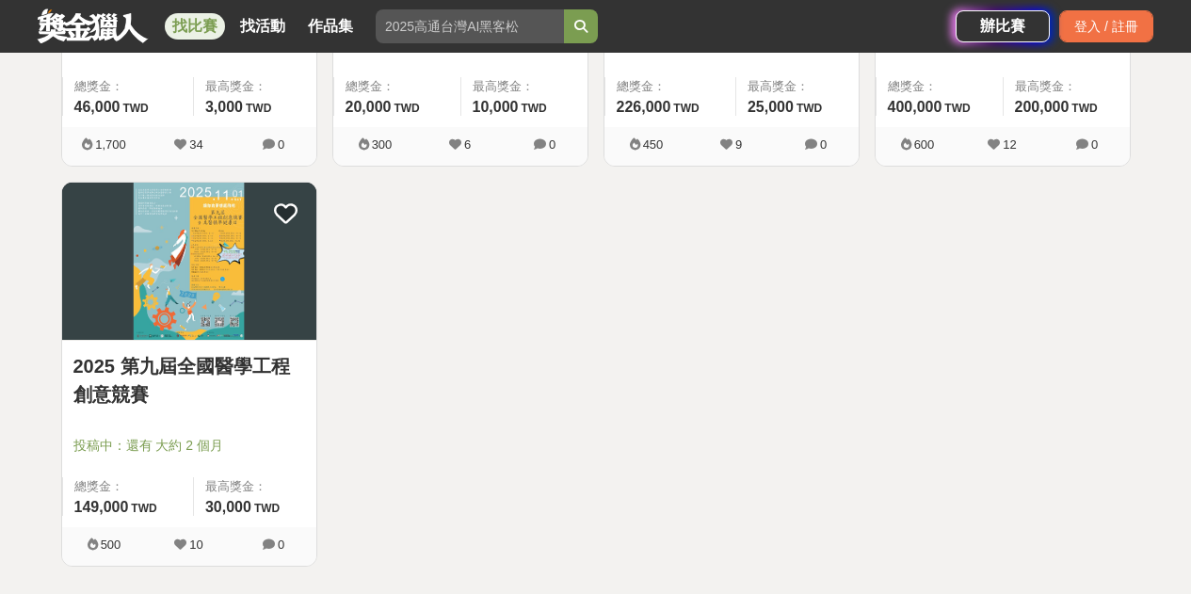
scroll to position [4235, 0]
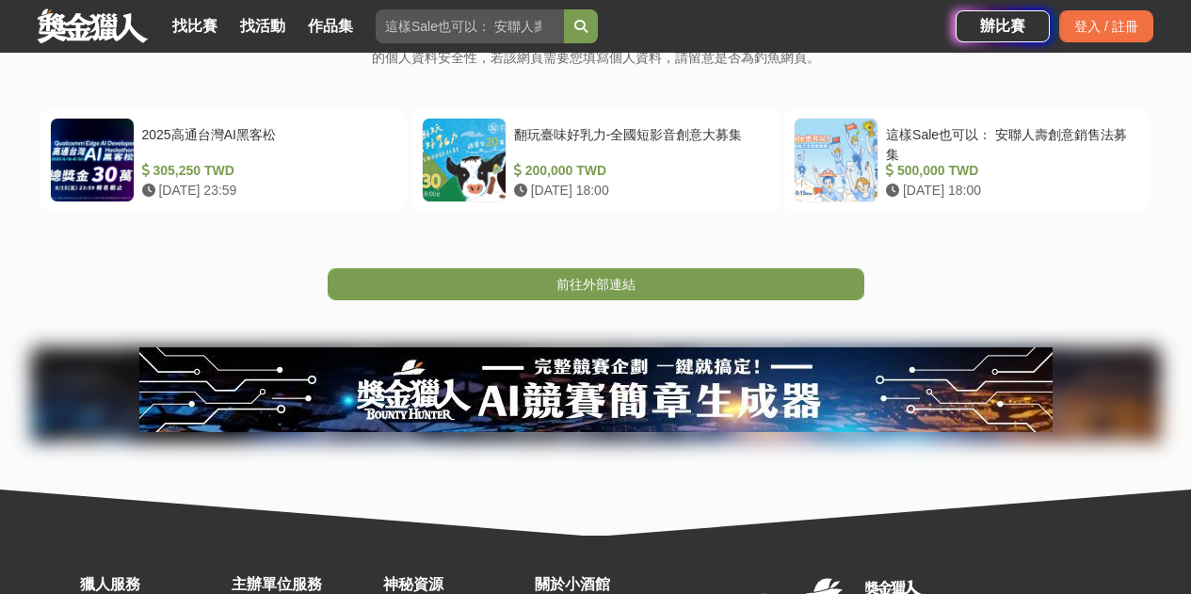
scroll to position [376, 0]
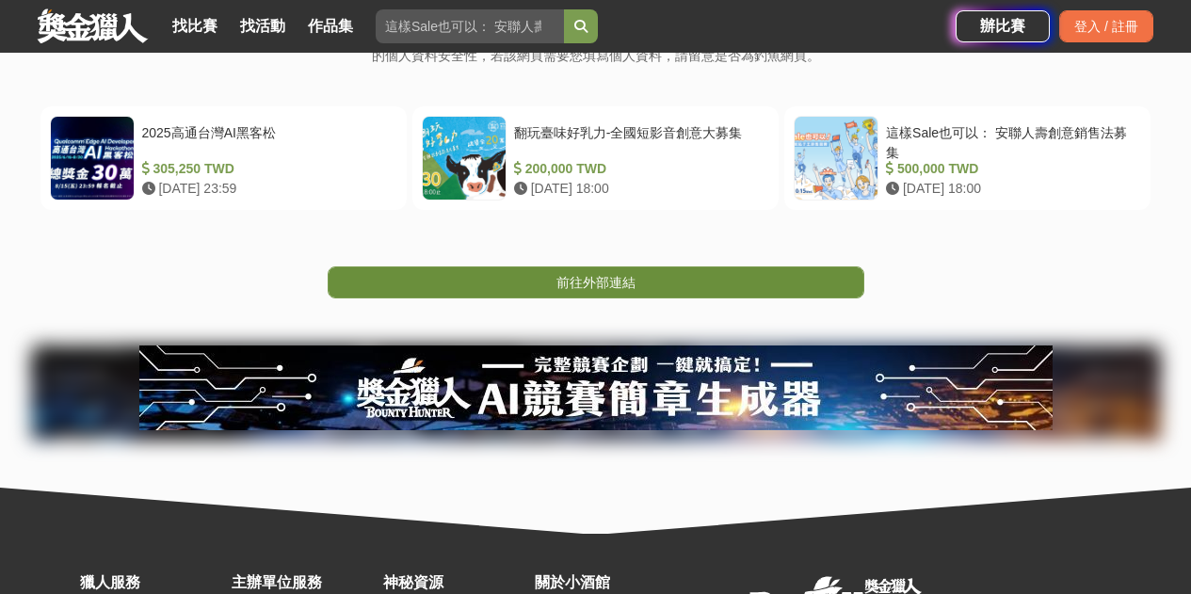
click at [644, 280] on link "前往外部連結" at bounding box center [596, 282] width 536 height 32
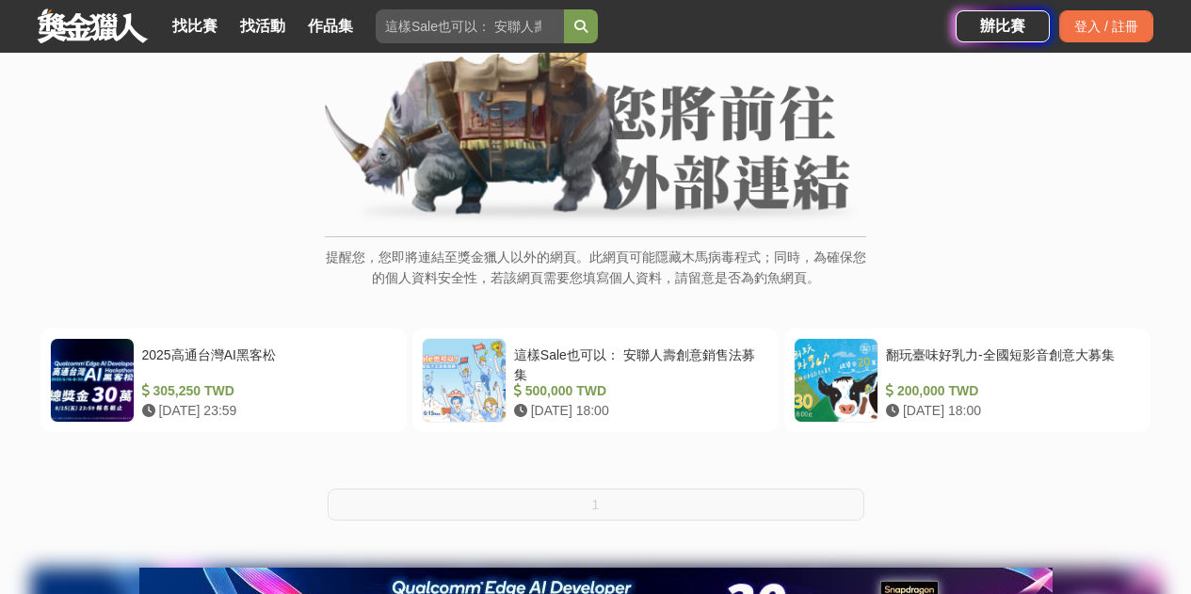
scroll to position [282, 0]
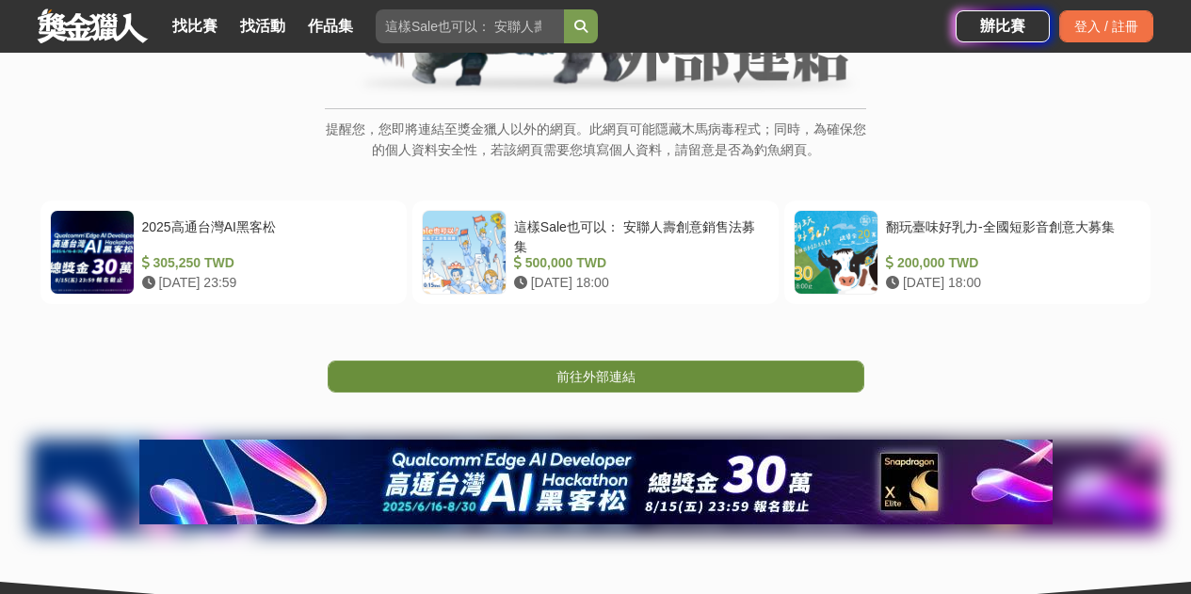
click at [656, 386] on link "前往外部連結" at bounding box center [596, 376] width 536 height 32
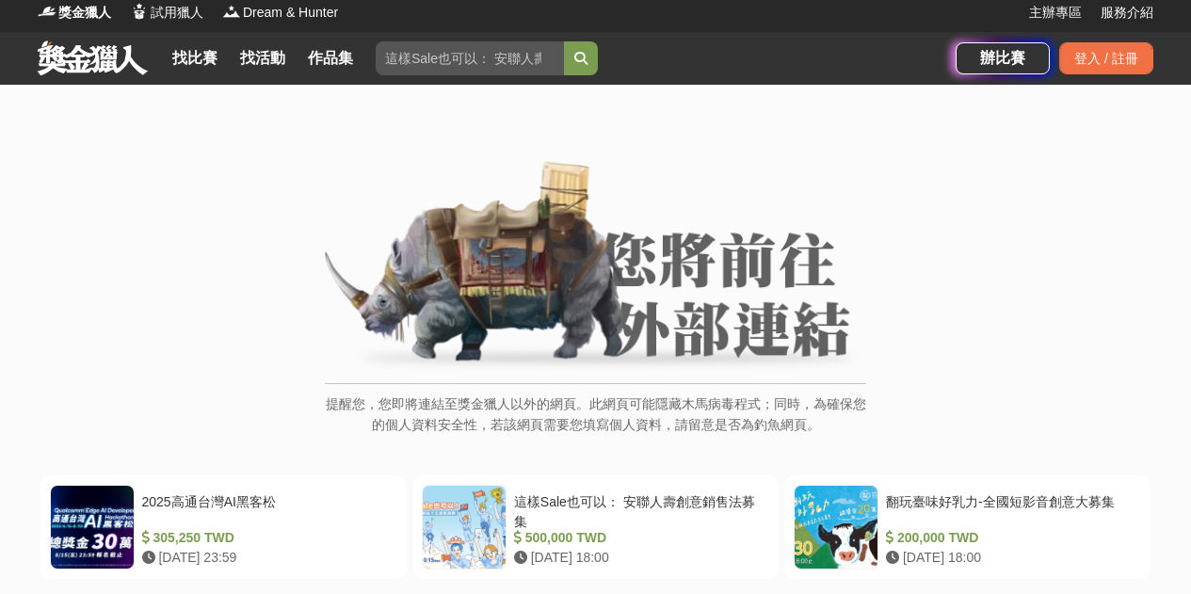
scroll to position [282, 0]
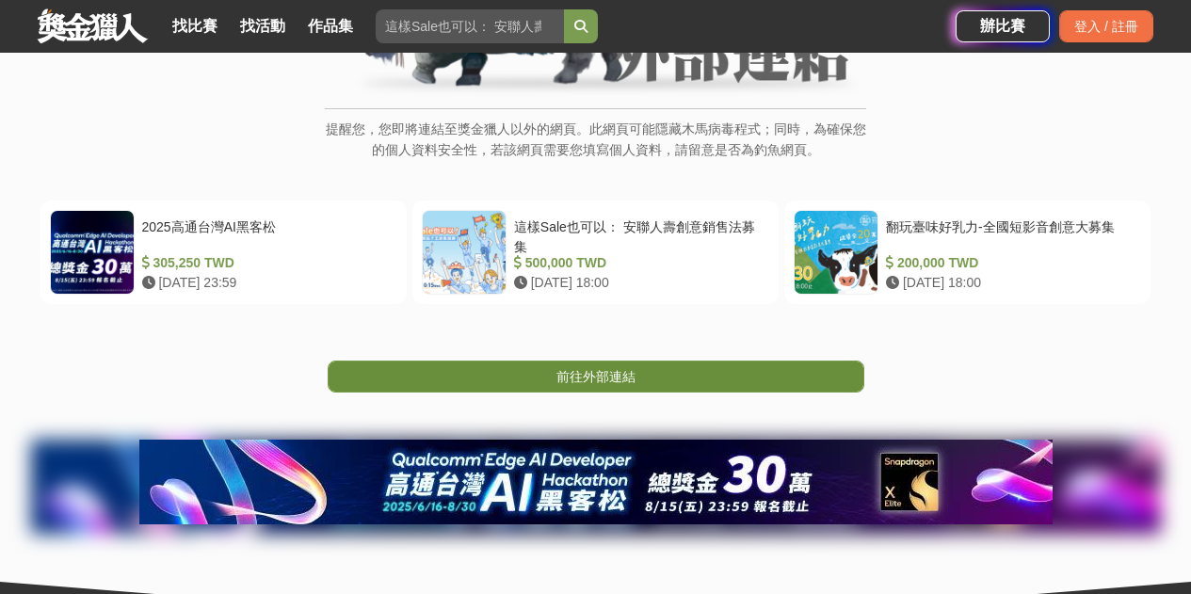
click at [514, 373] on link "前往外部連結" at bounding box center [596, 376] width 536 height 32
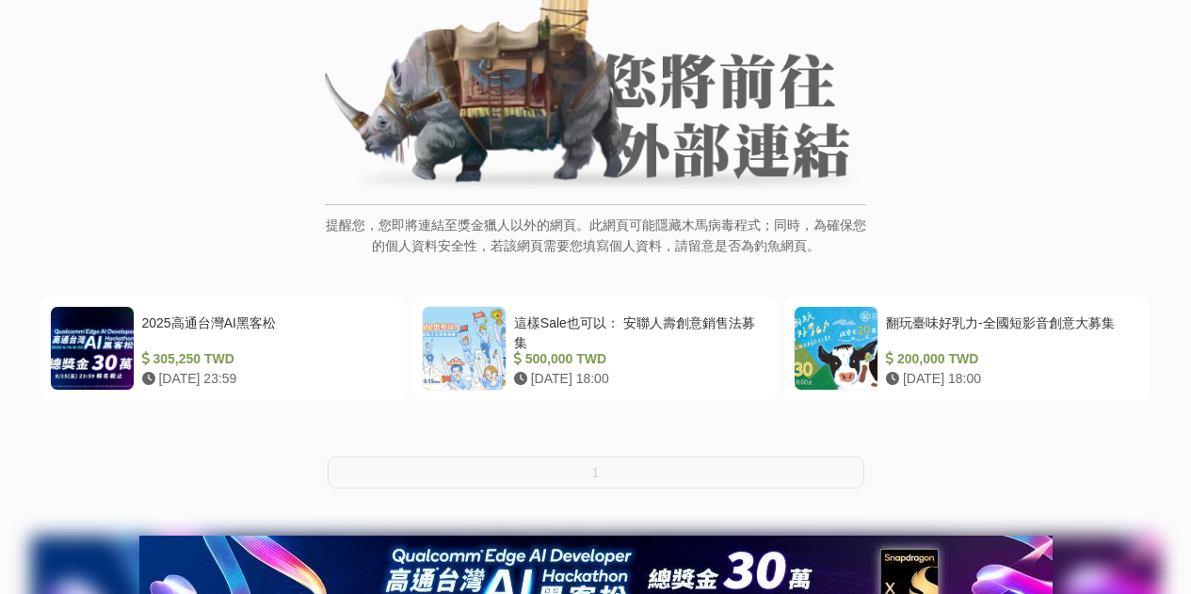
scroll to position [376, 0]
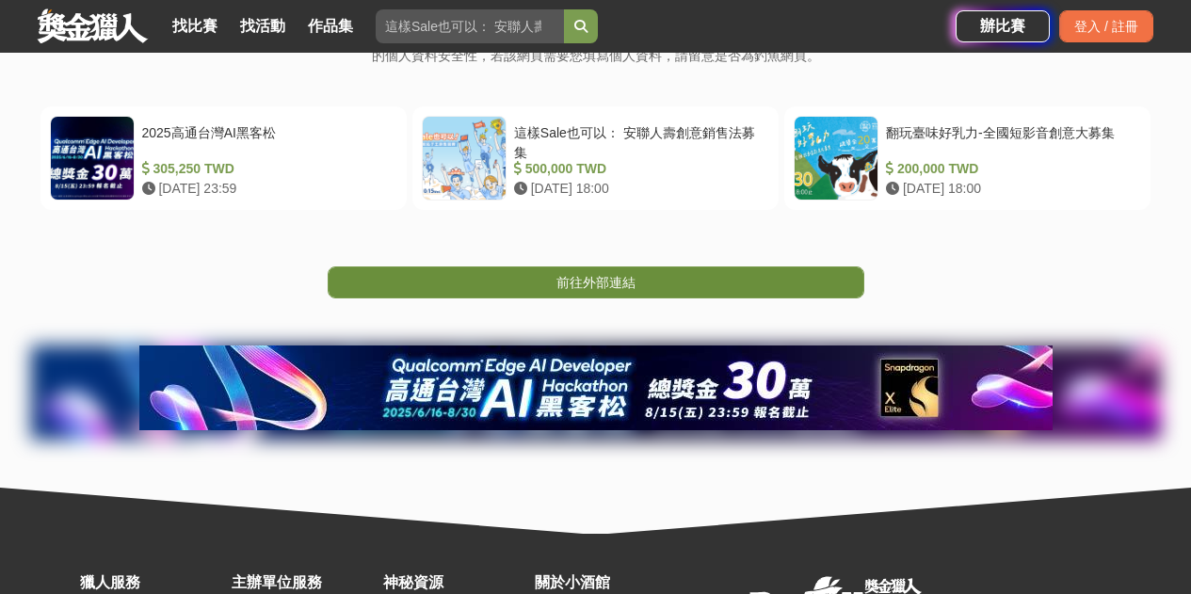
click at [608, 280] on span "前往外部連結" at bounding box center [595, 282] width 79 height 15
